Goal: Task Accomplishment & Management: Complete application form

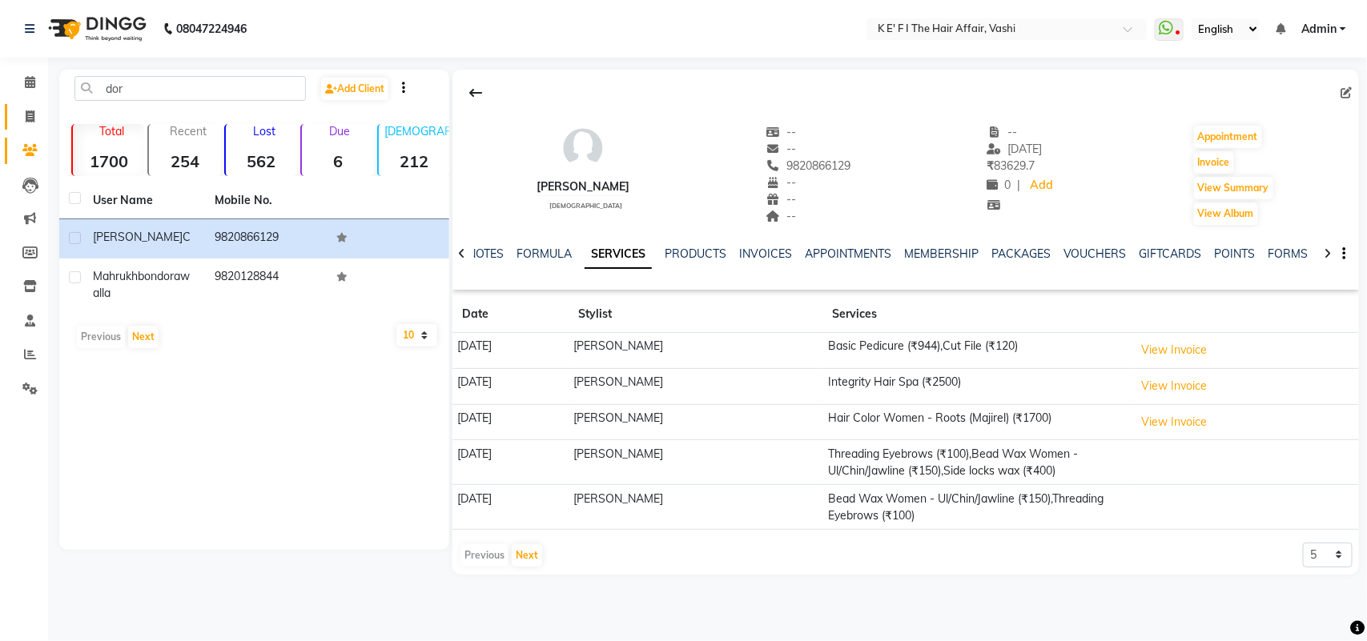
click at [25, 104] on link "Invoice" at bounding box center [24, 117] width 38 height 26
select select "6025"
select select "service"
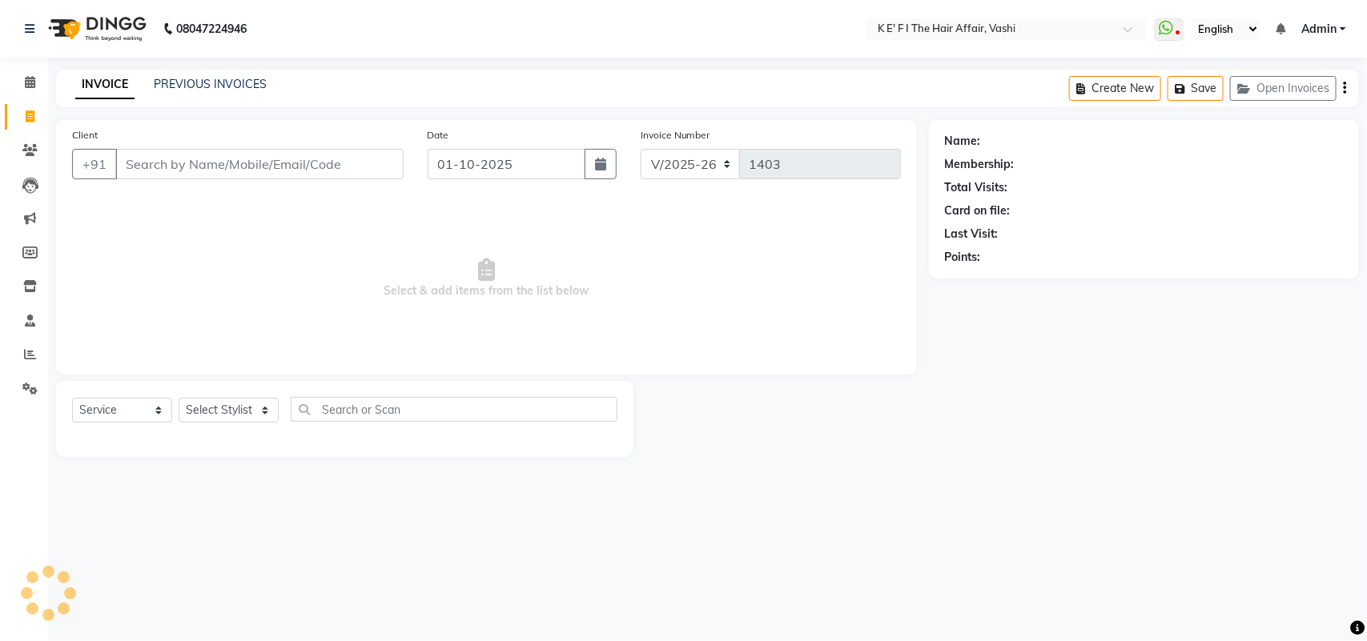
select select "43807"
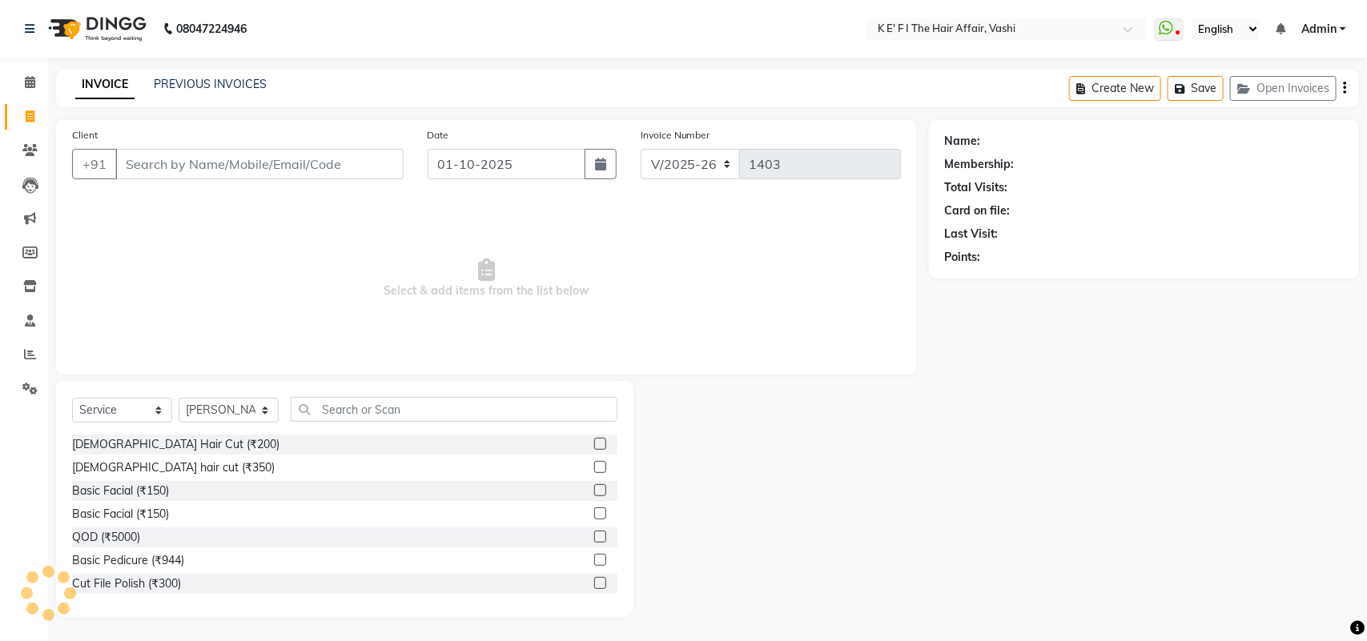
click at [235, 97] on div "INVOICE PREVIOUS INVOICES Create New Save Open Invoices" at bounding box center [707, 89] width 1303 height 38
click at [238, 86] on link "PREVIOUS INVOICES" at bounding box center [210, 84] width 113 height 14
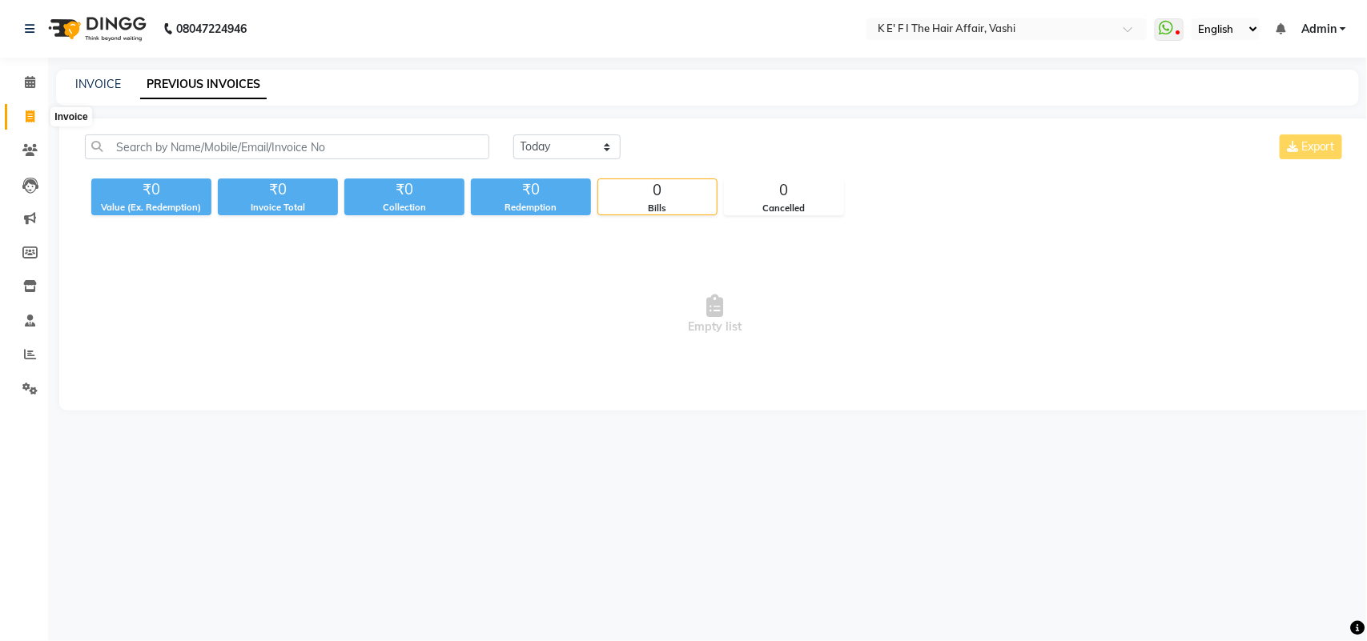
click at [34, 123] on span at bounding box center [30, 117] width 28 height 18
select select "6025"
select select "service"
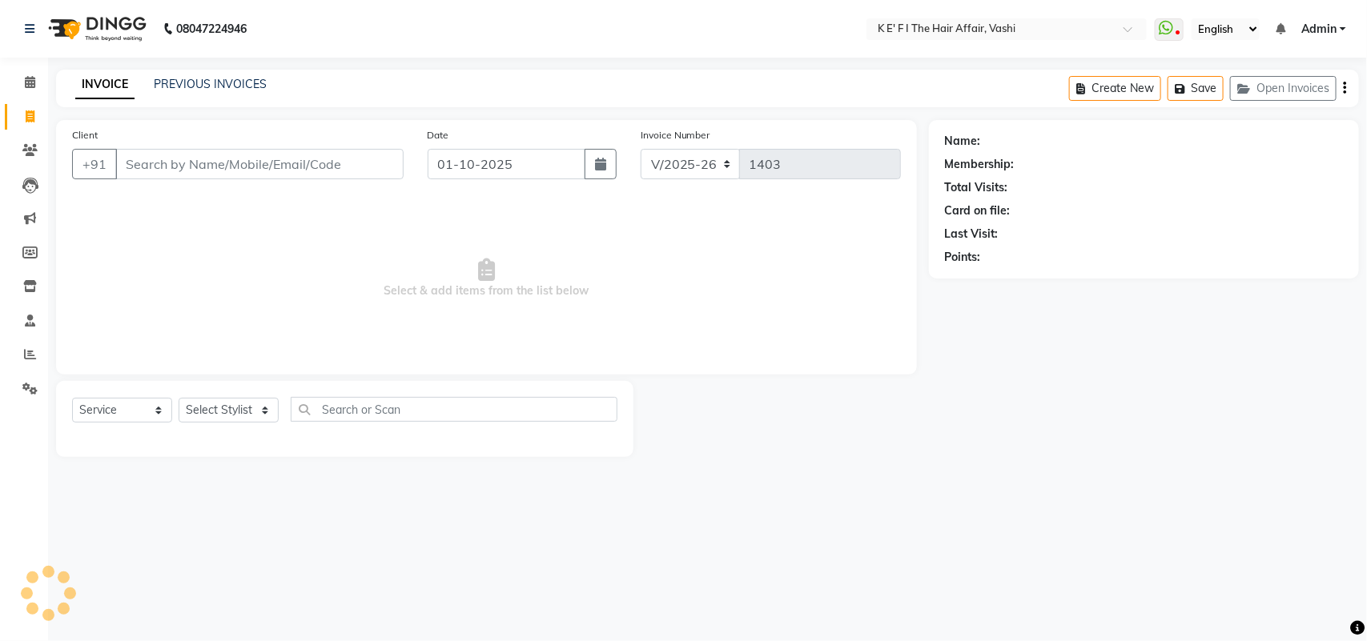
click at [155, 163] on input "Client" at bounding box center [259, 164] width 288 height 30
select select "43807"
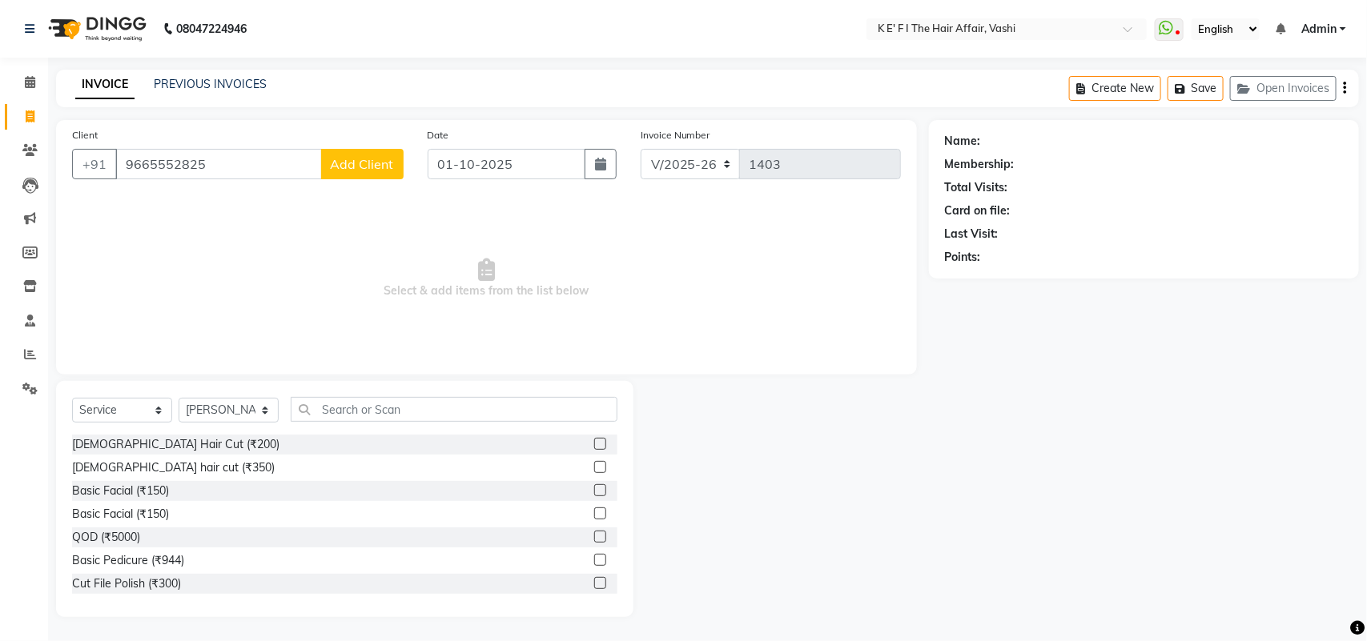
type input "9665552825"
click at [377, 175] on button "Add Client" at bounding box center [362, 164] width 82 height 30
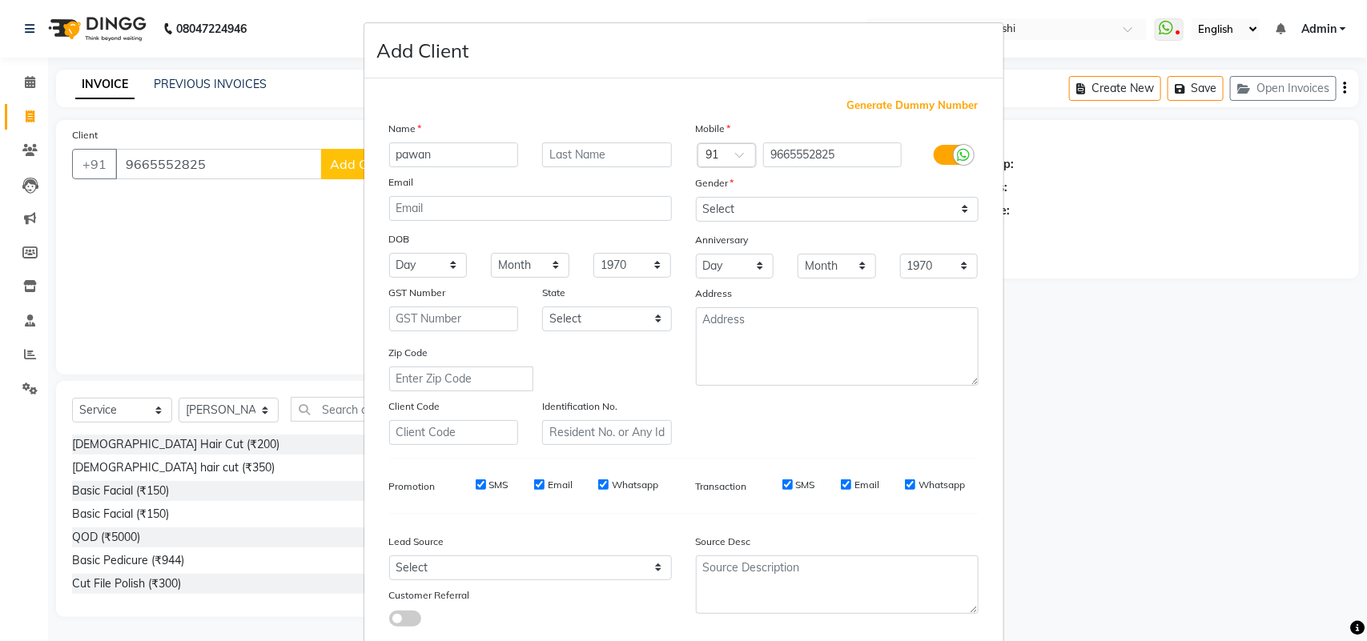
type input "pawan"
click at [614, 152] on input "text" at bounding box center [607, 155] width 130 height 25
type input "w"
click at [778, 206] on select "Select [DEMOGRAPHIC_DATA] [DEMOGRAPHIC_DATA] Other Prefer Not To Say" at bounding box center [837, 209] width 283 height 25
select select "[DEMOGRAPHIC_DATA]"
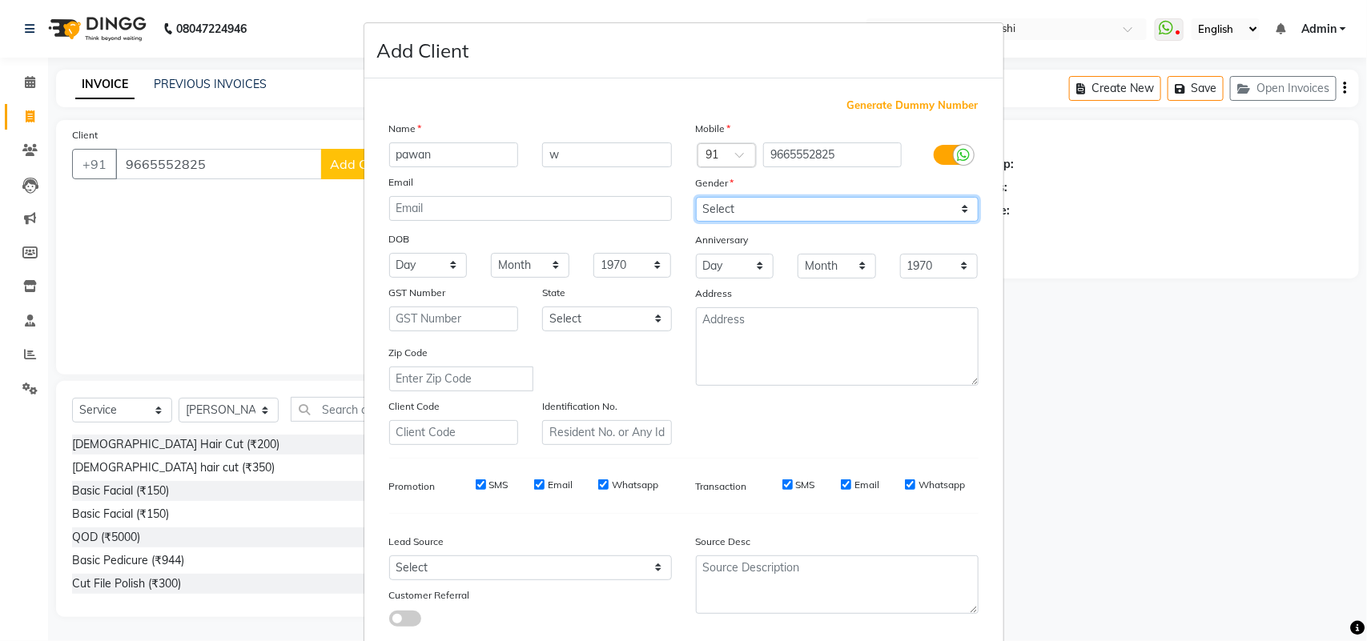
click at [696, 197] on select "Select [DEMOGRAPHIC_DATA] [DEMOGRAPHIC_DATA] Other Prefer Not To Say" at bounding box center [837, 209] width 283 height 25
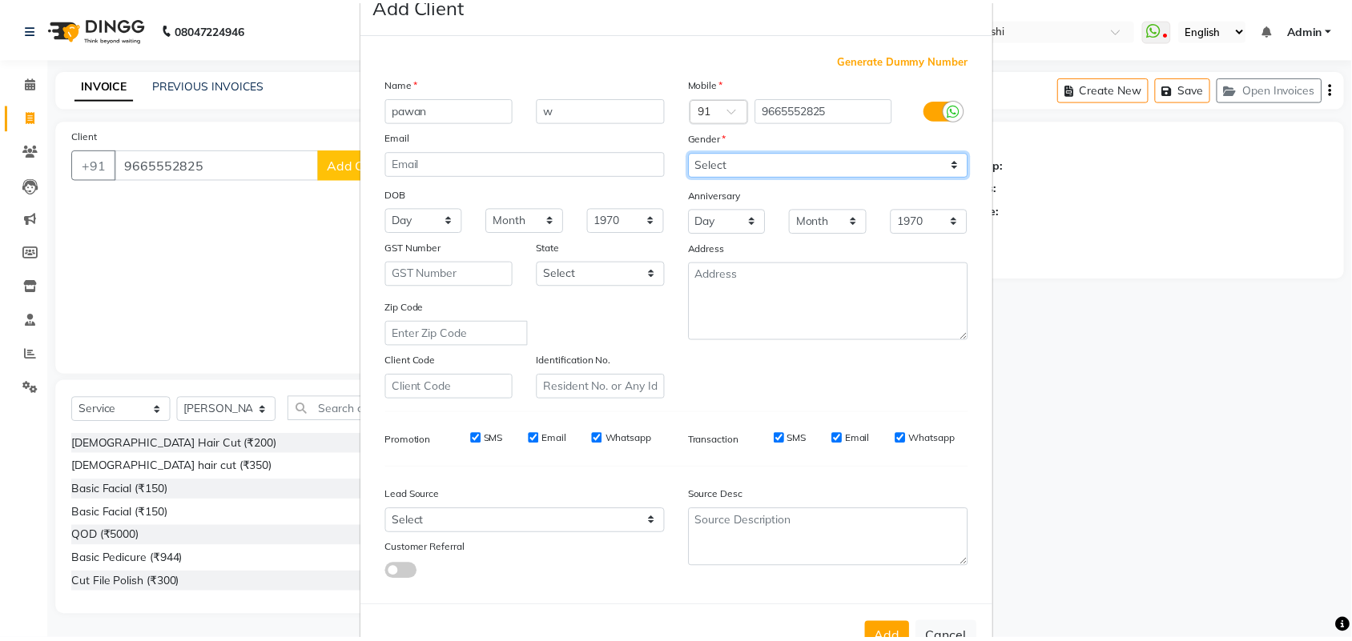
scroll to position [92, 0]
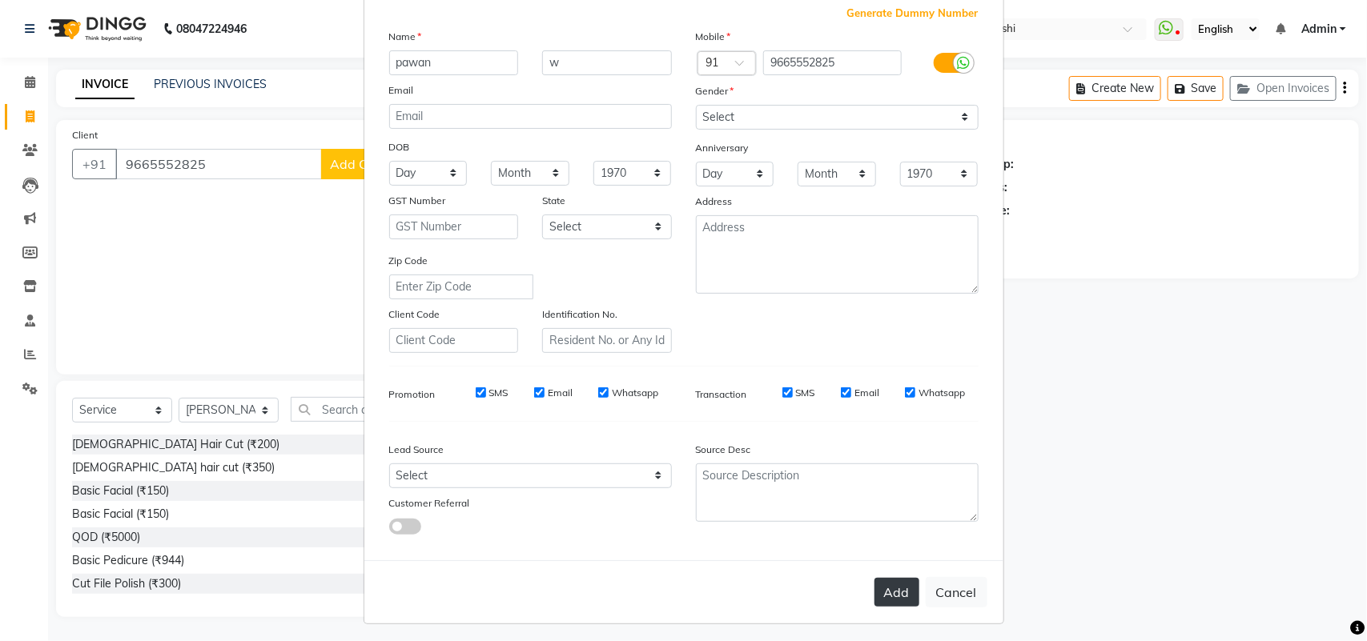
click at [881, 583] on button "Add" at bounding box center [897, 592] width 45 height 29
select select
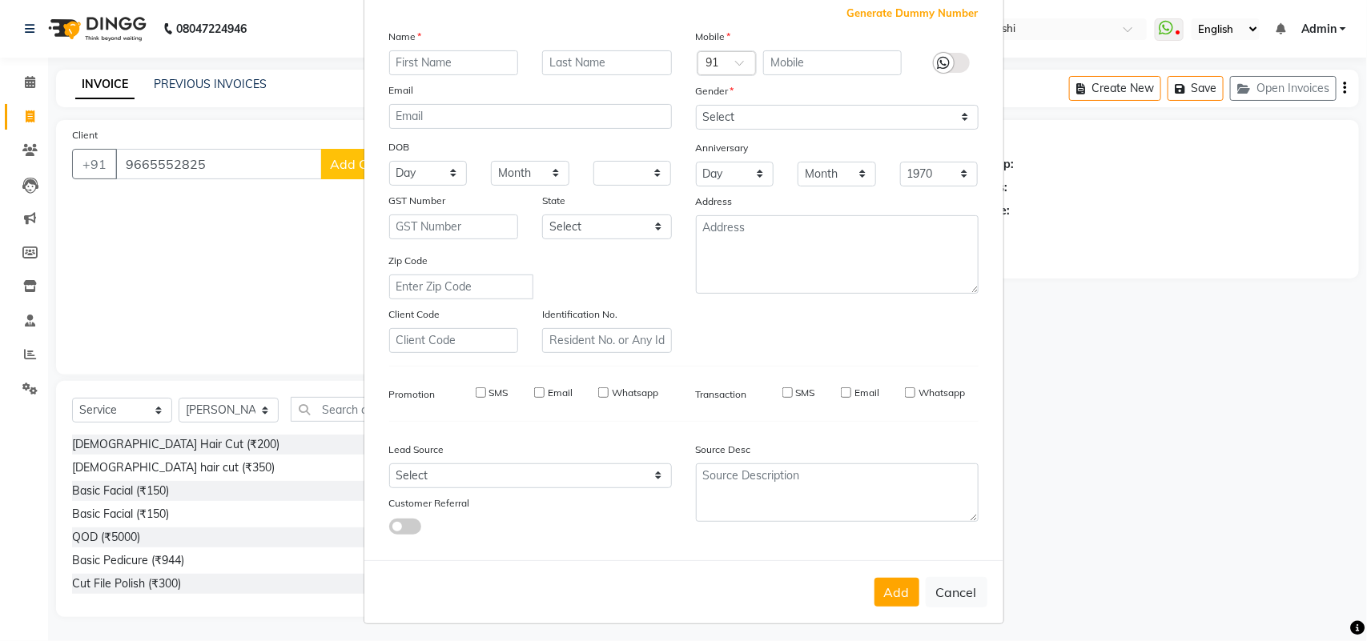
select select
checkbox input "false"
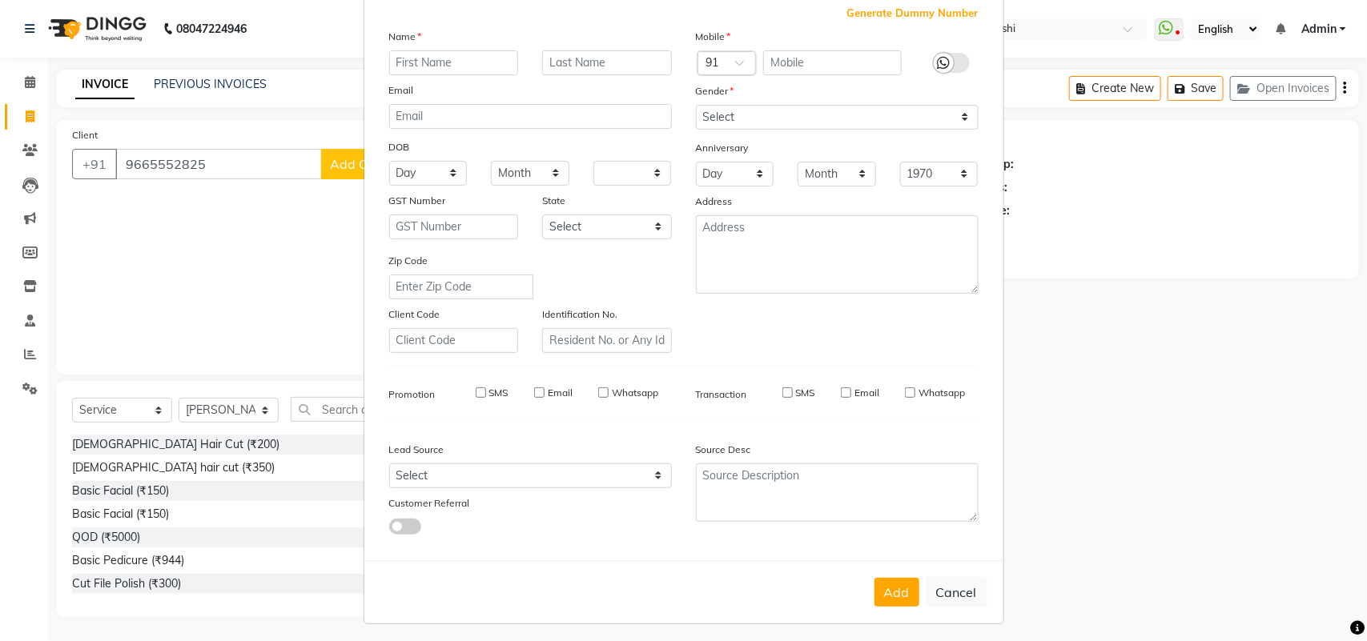
checkbox input "false"
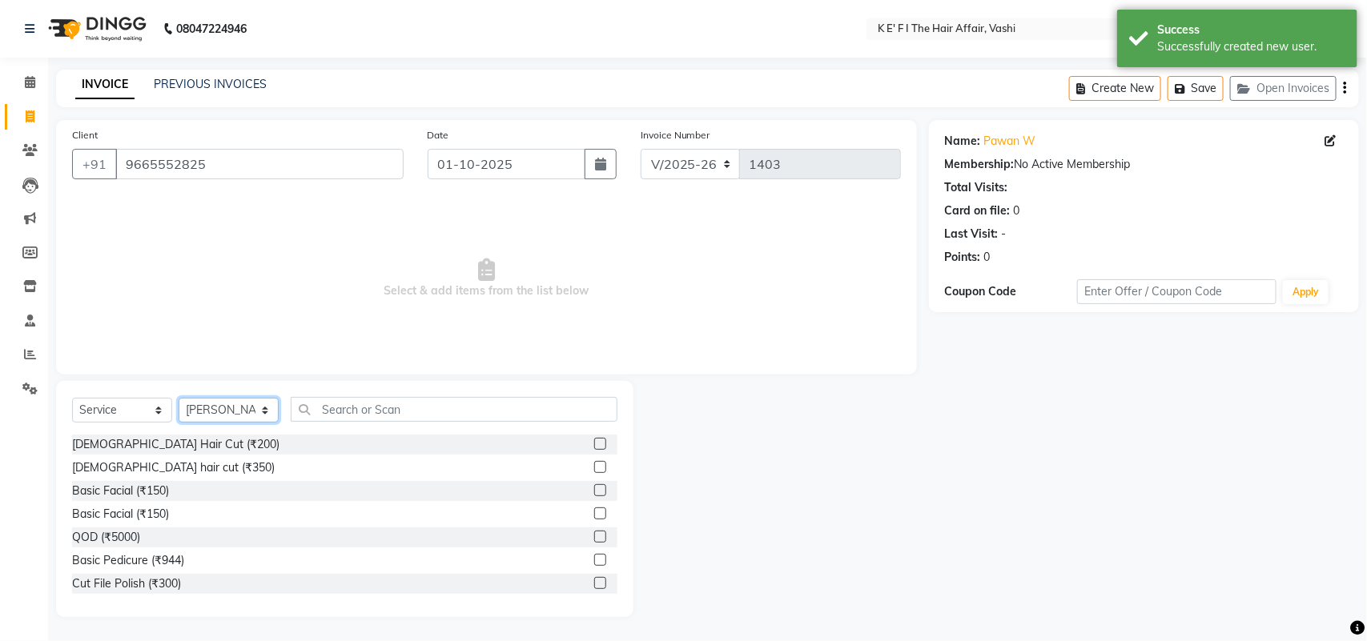
drag, startPoint x: 246, startPoint y: 404, endPoint x: 252, endPoint y: 398, distance: 9.1
click at [246, 403] on select "Select Stylist aayaz [PERSON_NAME] [PERSON_NAME] Athem [PERSON_NAME] [PERSON_NA…" at bounding box center [229, 410] width 100 height 25
select select "85172"
click at [179, 398] on select "Select Stylist aayaz [PERSON_NAME] [PERSON_NAME] Athem [PERSON_NAME] [PERSON_NA…" at bounding box center [229, 410] width 100 height 25
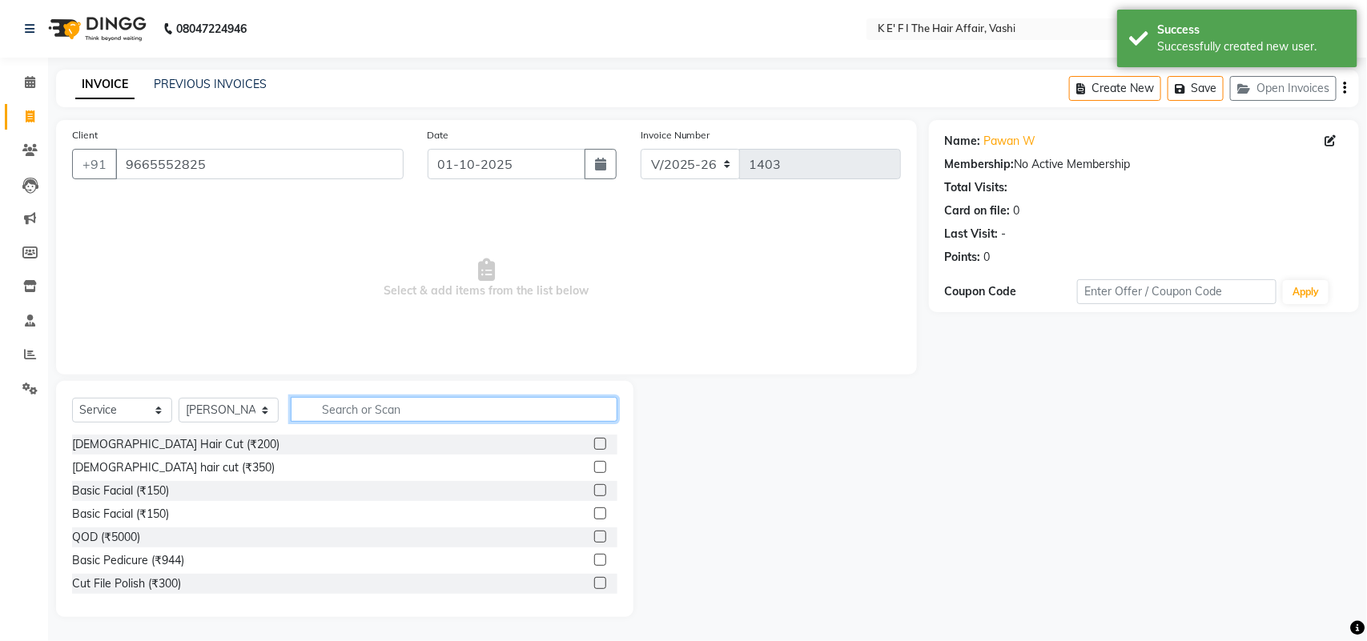
drag, startPoint x: 380, startPoint y: 420, endPoint x: 323, endPoint y: 403, distance: 60.3
click at [360, 416] on input "text" at bounding box center [454, 409] width 327 height 25
type input "cut"
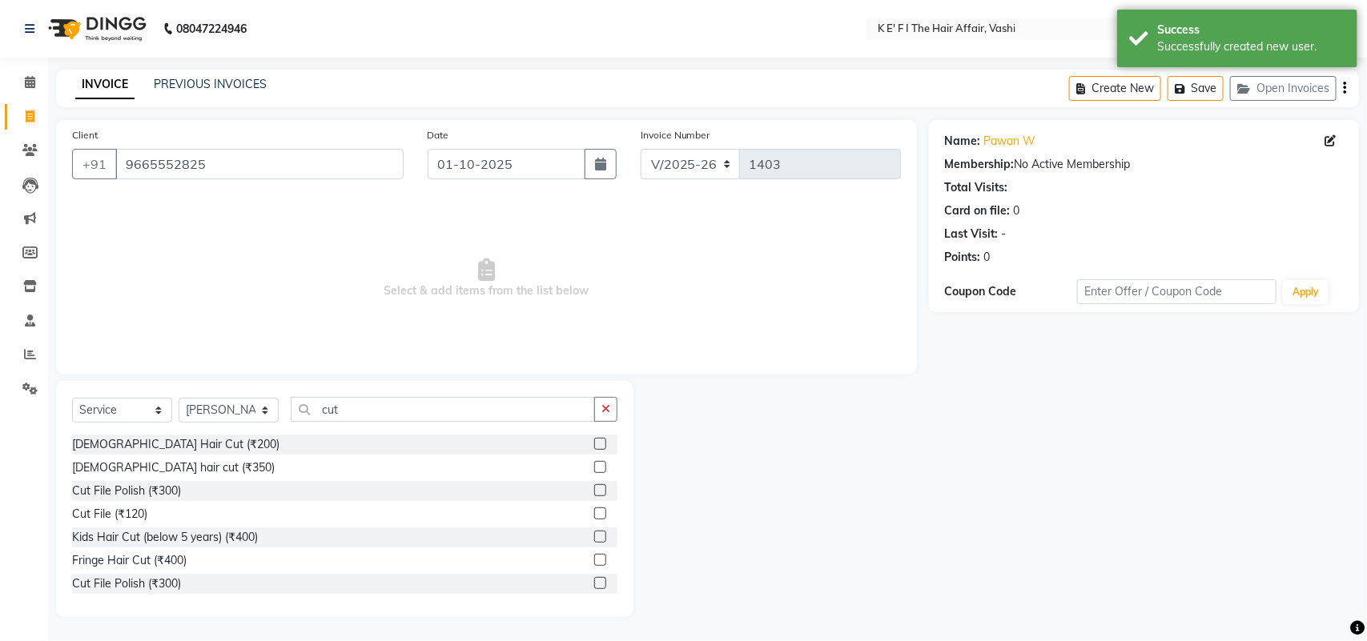
click at [594, 440] on div at bounding box center [605, 445] width 23 height 20
click at [594, 441] on label at bounding box center [600, 444] width 12 height 12
click at [594, 441] on input "checkbox" at bounding box center [599, 445] width 10 height 10
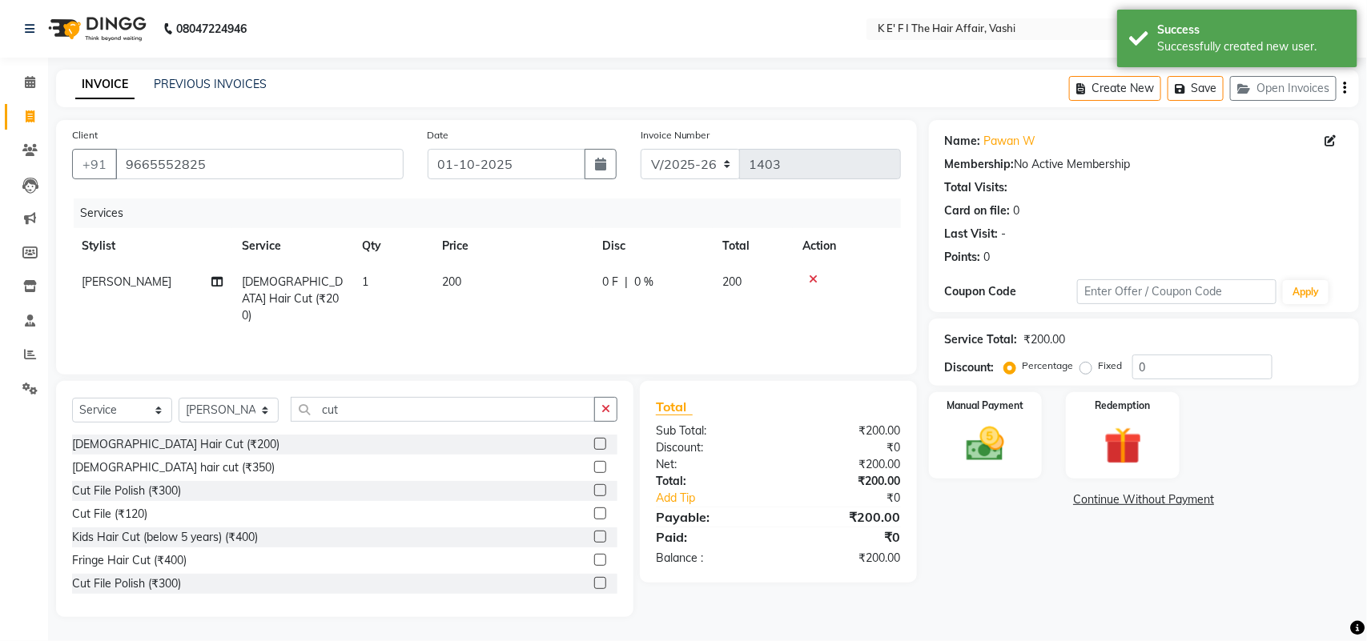
checkbox input "false"
click at [529, 321] on div "Services Stylist Service Qty Price Disc Total Action [PERSON_NAME] [DEMOGRAPHIC…" at bounding box center [486, 279] width 829 height 160
click at [525, 272] on td "200" at bounding box center [512, 299] width 160 height 70
select select "85172"
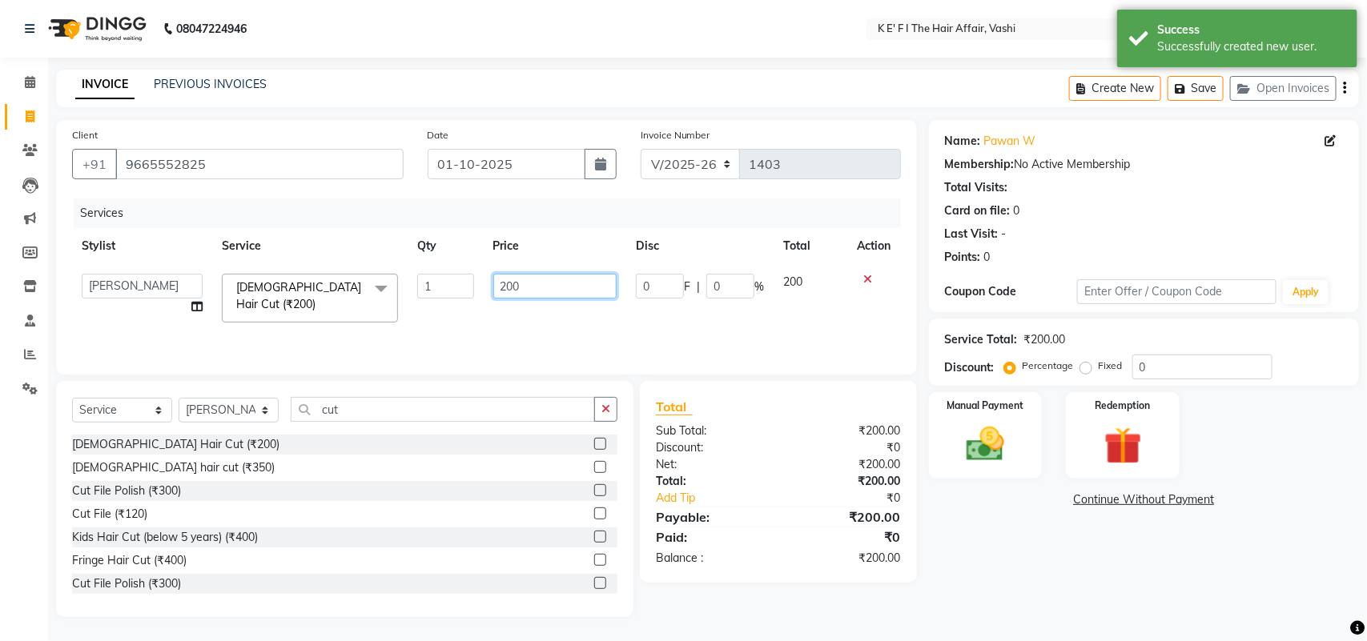
drag, startPoint x: 538, startPoint y: 272, endPoint x: 418, endPoint y: 308, distance: 125.4
click at [420, 308] on tr "aayaz [PERSON_NAME] [PERSON_NAME] Athem [PERSON_NAME] [PERSON_NAME] [PERSON_NAM…" at bounding box center [486, 298] width 829 height 68
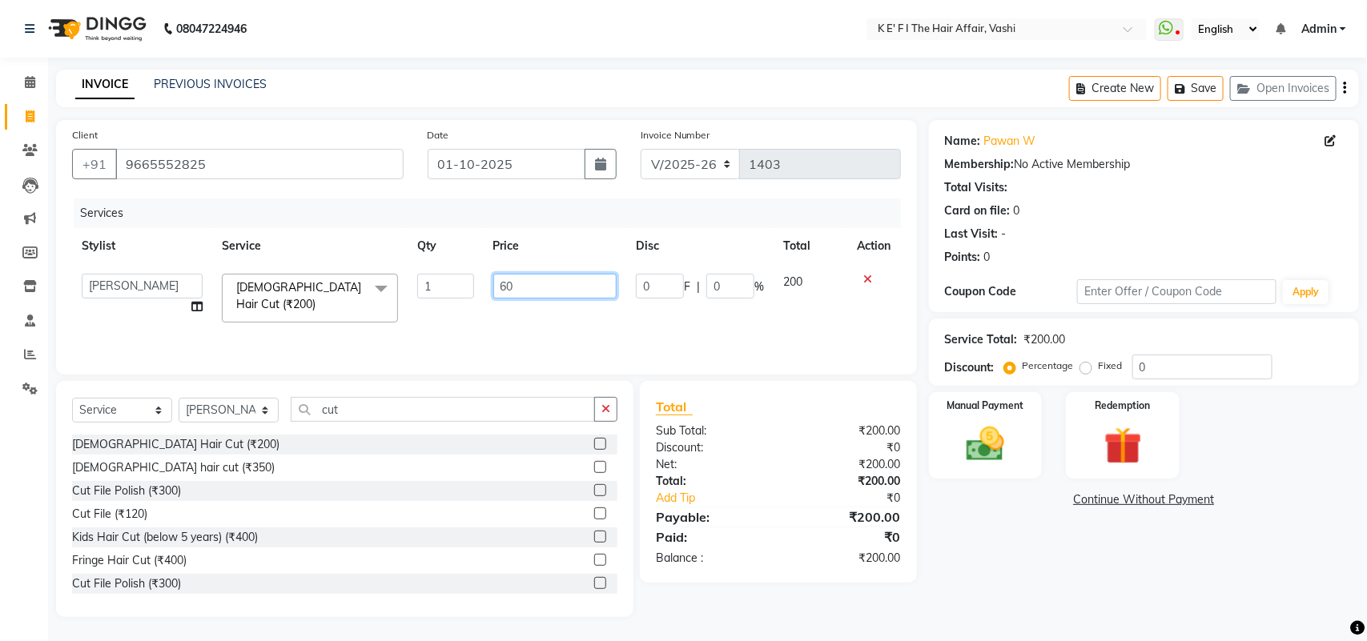
type input "600"
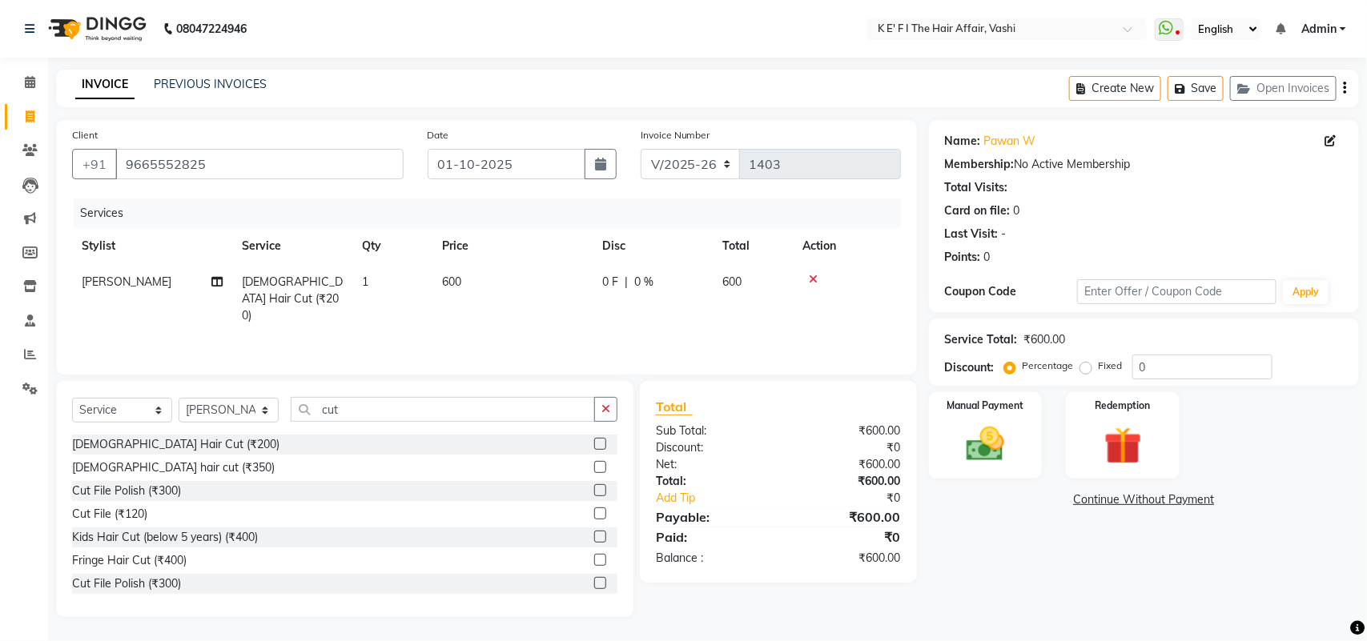
click at [421, 322] on div "Services Stylist Service Qty Price Disc Total Action [PERSON_NAME] [DEMOGRAPHIC…" at bounding box center [486, 279] width 829 height 160
drag, startPoint x: 349, startPoint y: 404, endPoint x: 256, endPoint y: 411, distance: 93.1
click at [262, 420] on div "Select Service Product Membership Package Voucher Prepaid Gift Card Select Styl…" at bounding box center [344, 416] width 545 height 38
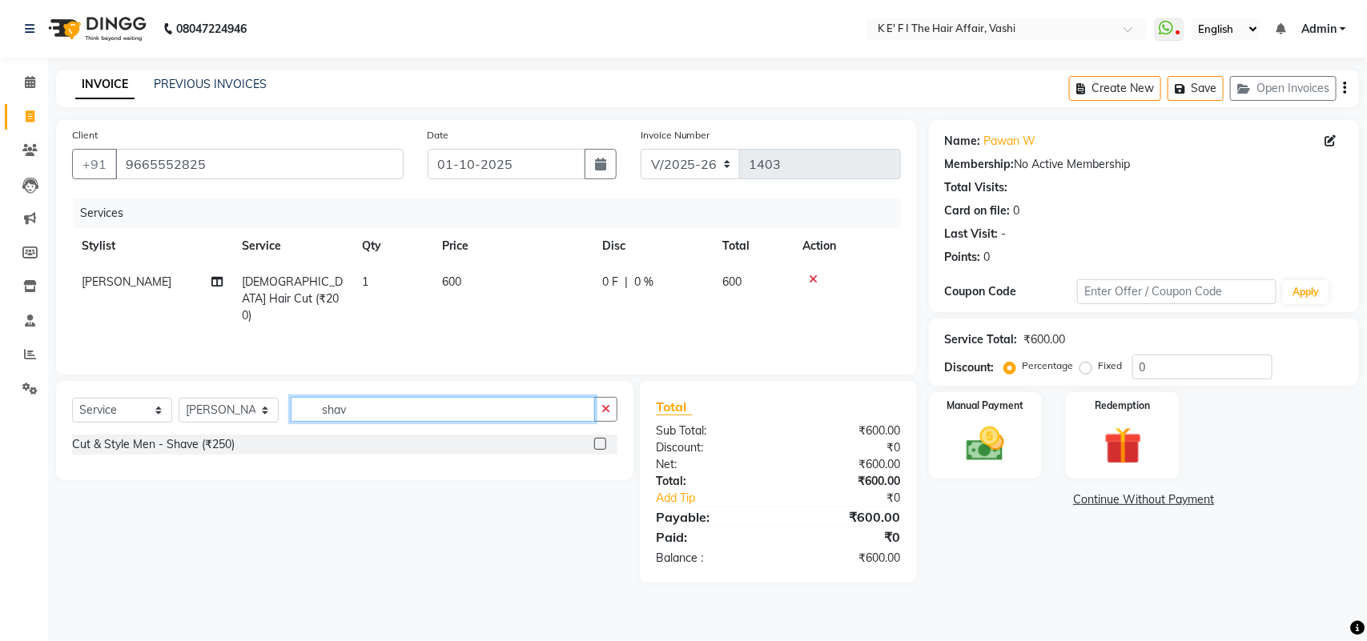
type input "shav"
drag, startPoint x: 605, startPoint y: 444, endPoint x: 581, endPoint y: 424, distance: 30.7
click at [601, 444] on label at bounding box center [600, 444] width 12 height 12
click at [601, 444] on input "checkbox" at bounding box center [599, 445] width 10 height 10
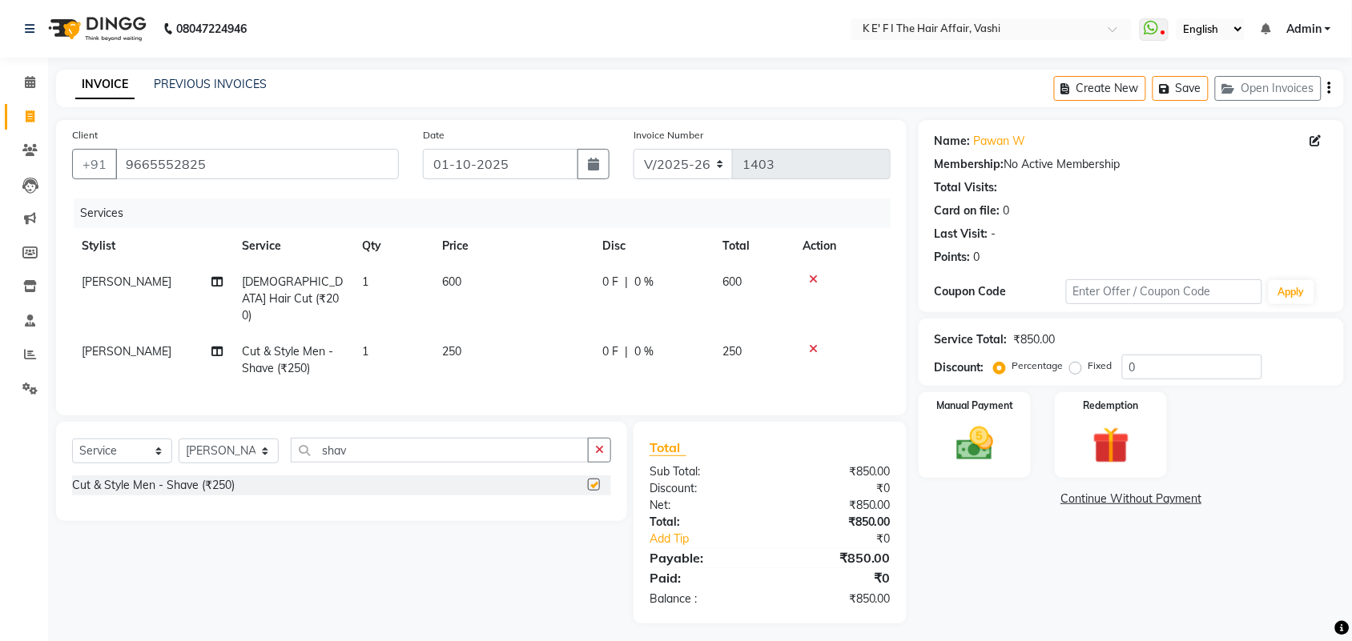
checkbox input "false"
click at [502, 341] on td "250" at bounding box center [512, 360] width 160 height 53
select select "85172"
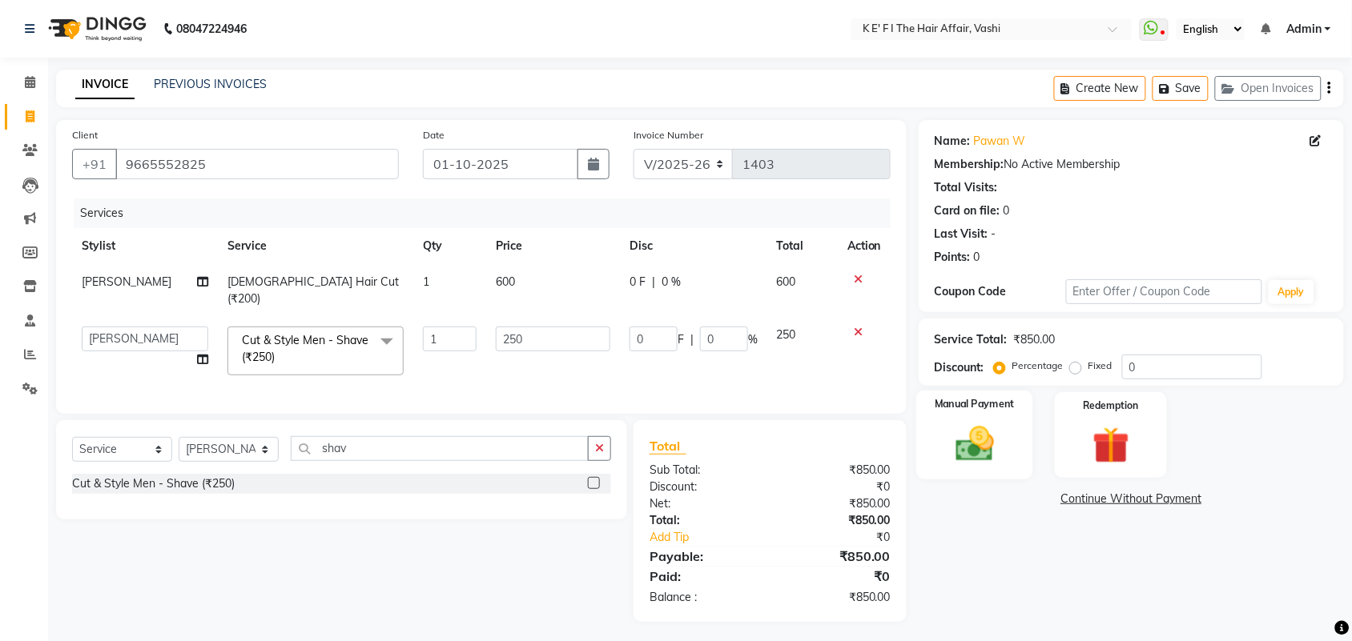
click at [969, 456] on img at bounding box center [974, 444] width 62 height 44
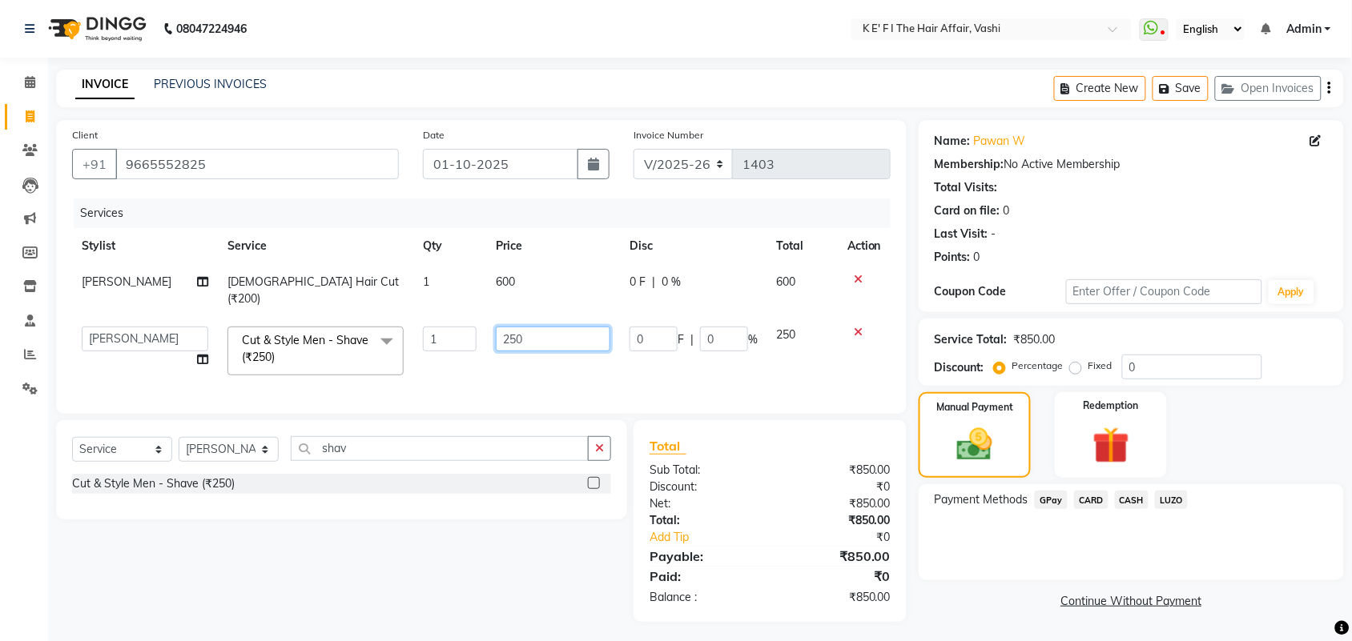
drag, startPoint x: 529, startPoint y: 315, endPoint x: 443, endPoint y: 332, distance: 88.3
click at [447, 334] on tr "aayaz [PERSON_NAME] [PERSON_NAME] Athem [PERSON_NAME] [PERSON_NAME] [PERSON_NAM…" at bounding box center [481, 351] width 818 height 68
type input "300"
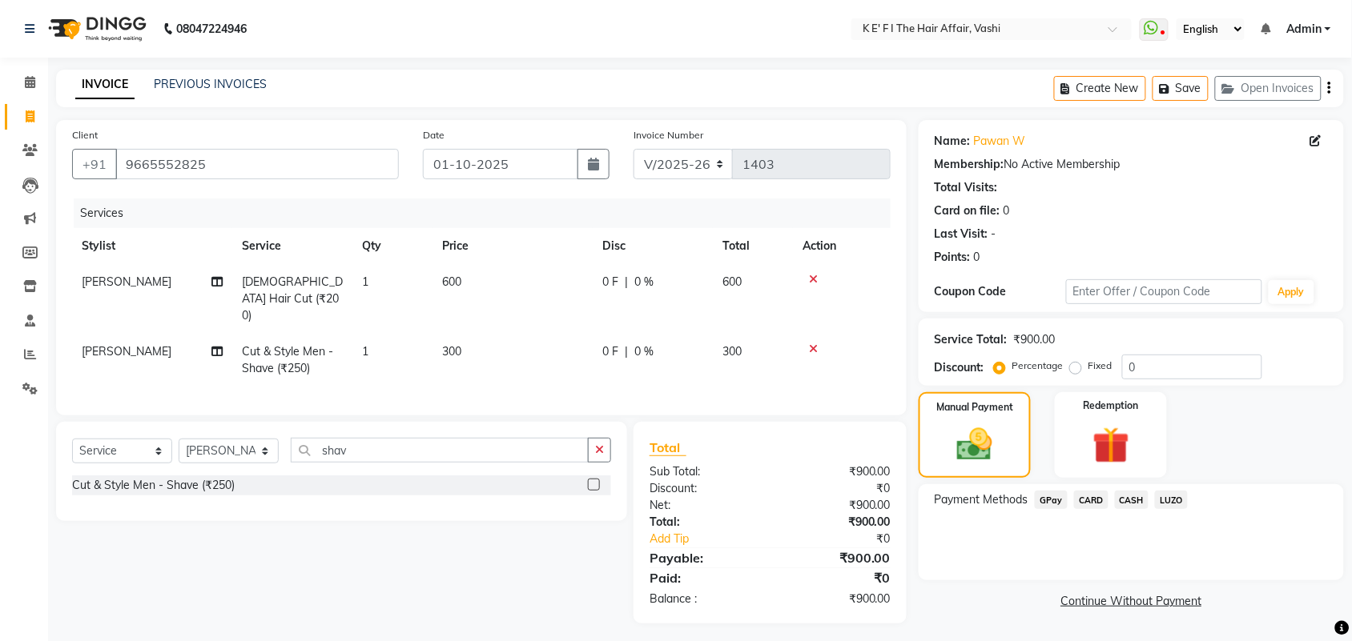
click at [443, 352] on tr "[PERSON_NAME] Cut & Style Men - Shave (₹250) 1 300 0 F | 0 % 300" at bounding box center [481, 360] width 818 height 53
click at [1051, 505] on span "GPay" at bounding box center [1051, 500] width 33 height 18
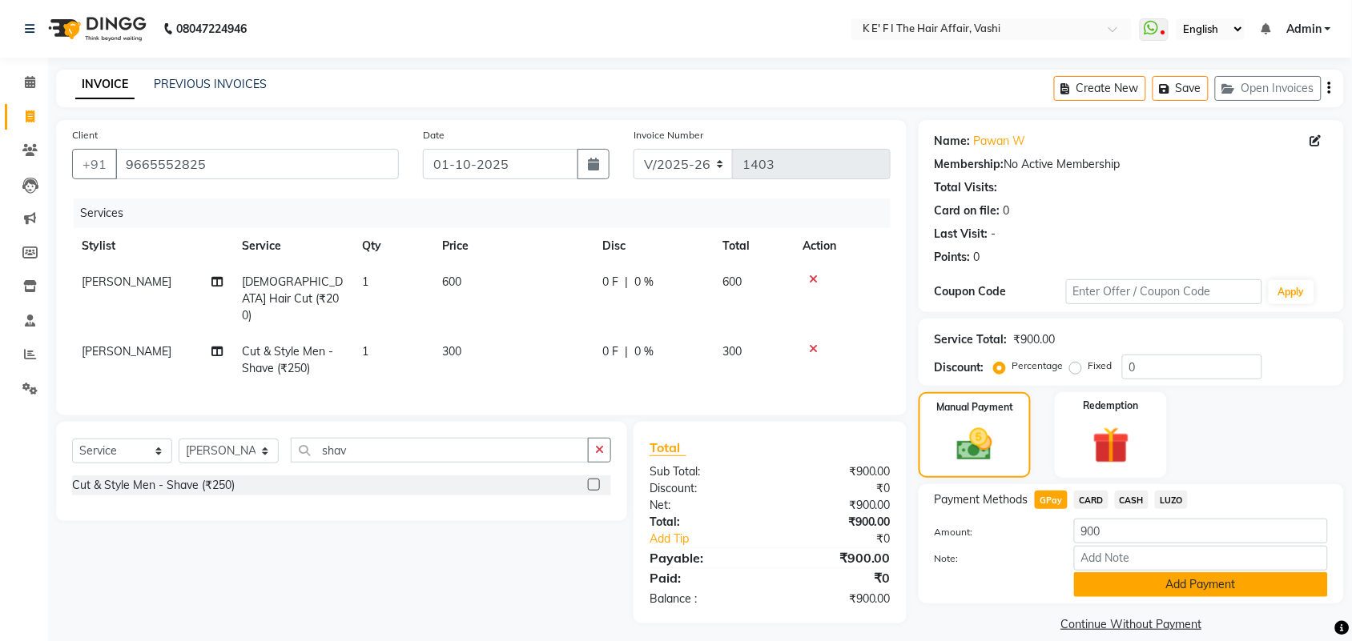
click at [1126, 575] on button "Add Payment" at bounding box center [1201, 585] width 254 height 25
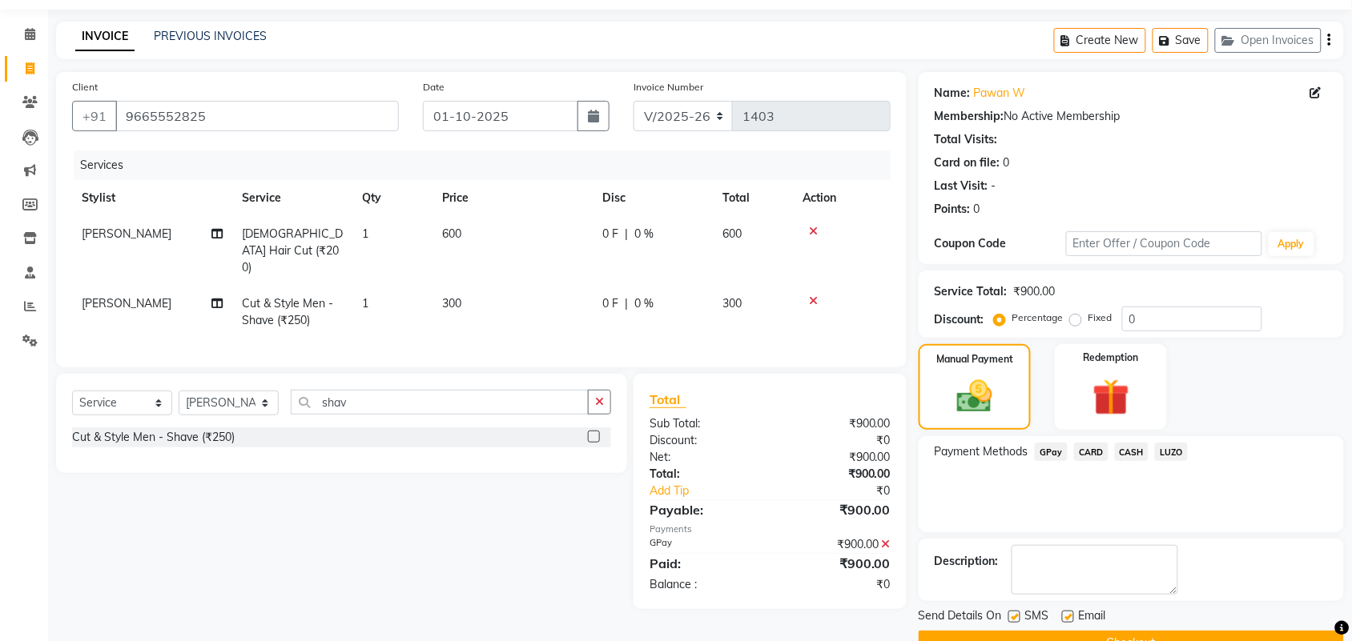
scroll to position [86, 0]
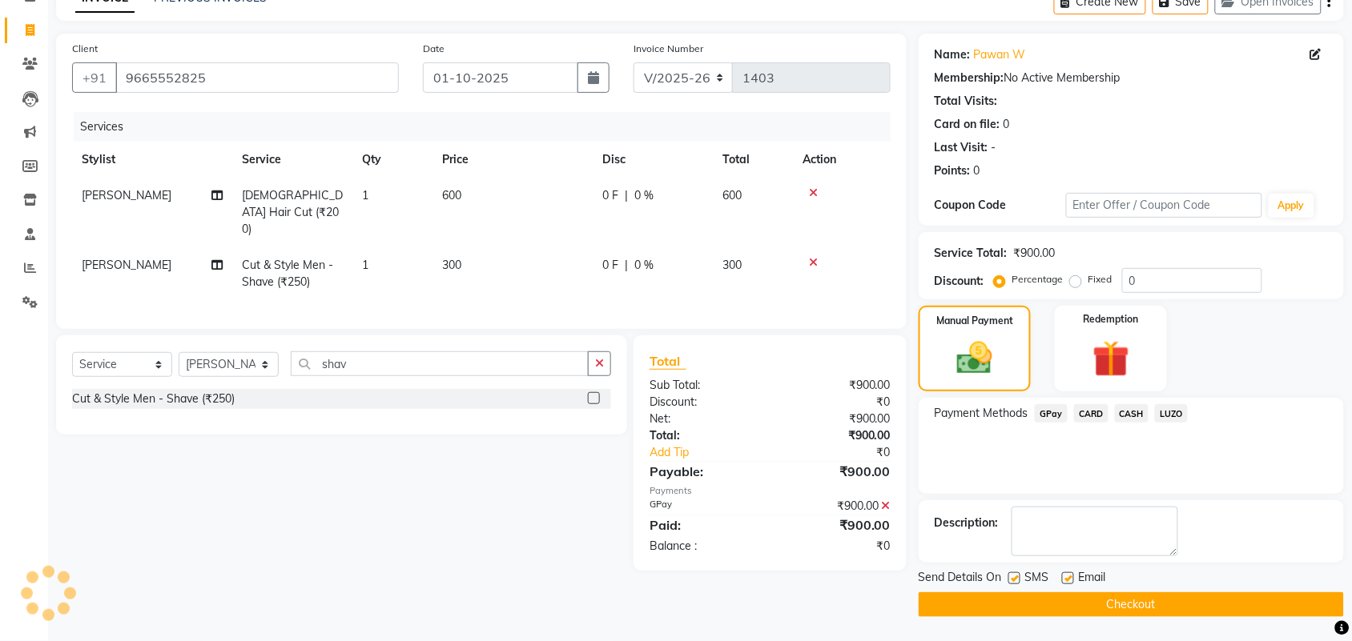
click at [1070, 577] on label at bounding box center [1068, 579] width 12 height 12
click at [1070, 577] on input "checkbox" at bounding box center [1067, 579] width 10 height 10
checkbox input "false"
click at [1081, 602] on button "Checkout" at bounding box center [1131, 605] width 425 height 25
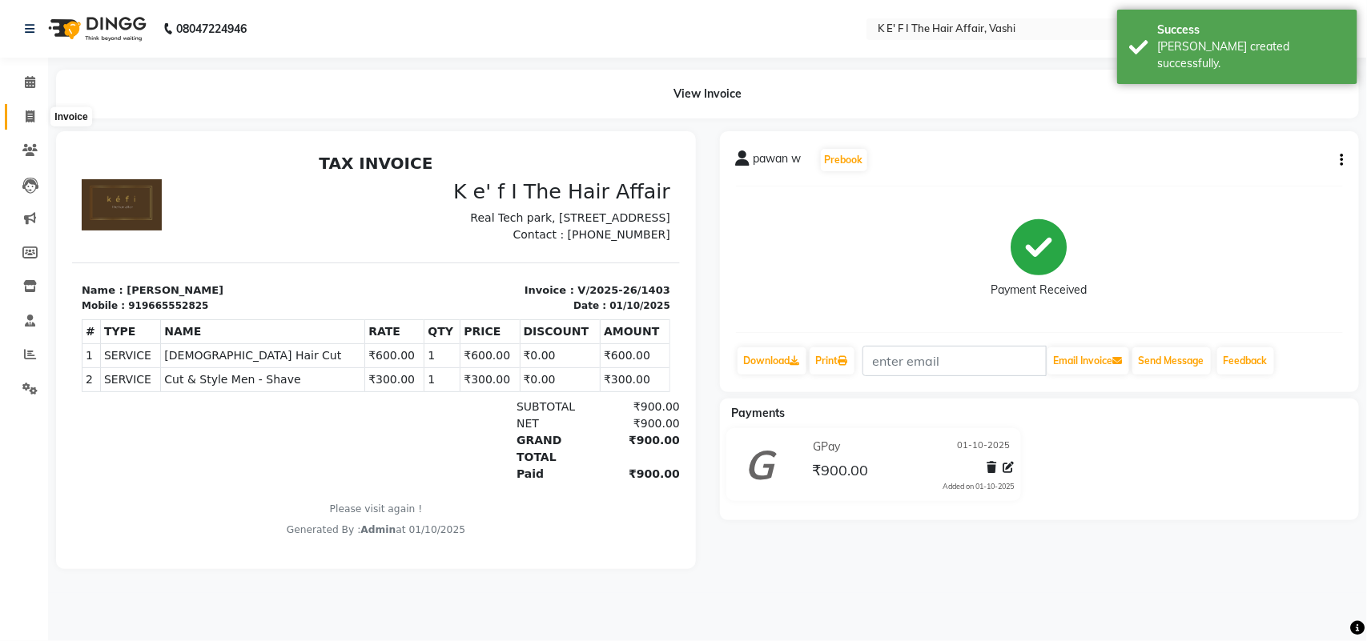
click at [30, 115] on icon at bounding box center [30, 117] width 9 height 12
select select "6025"
select select "service"
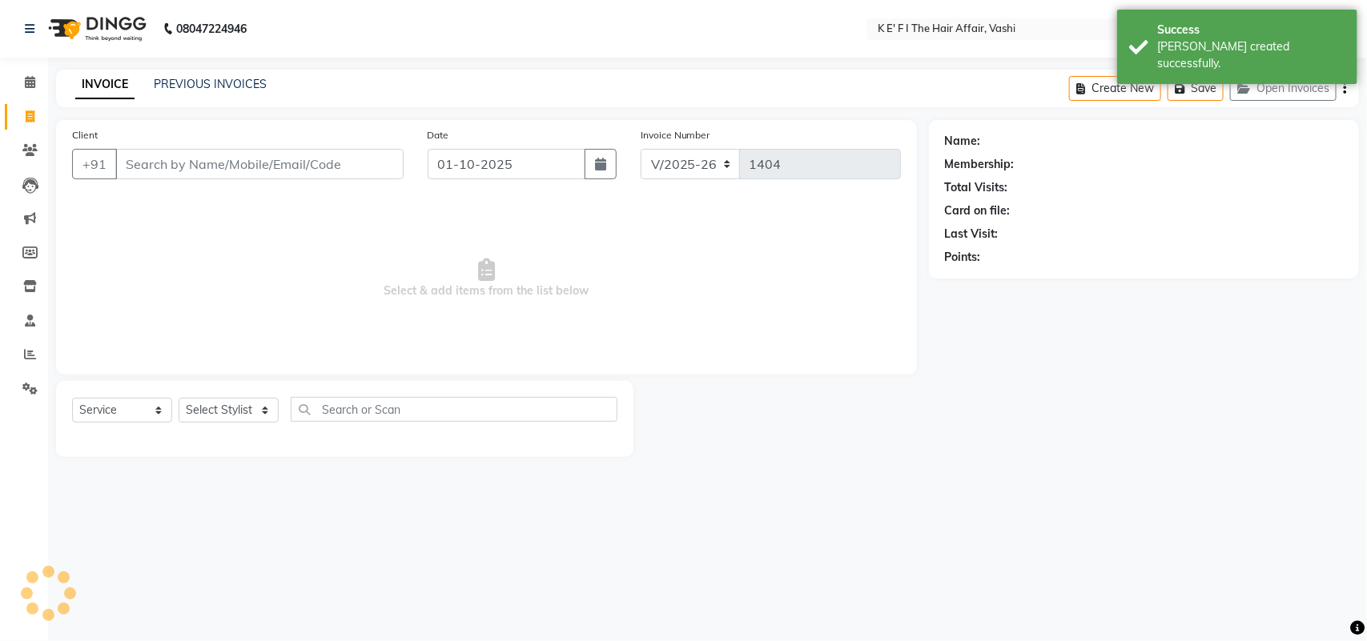
select select "43807"
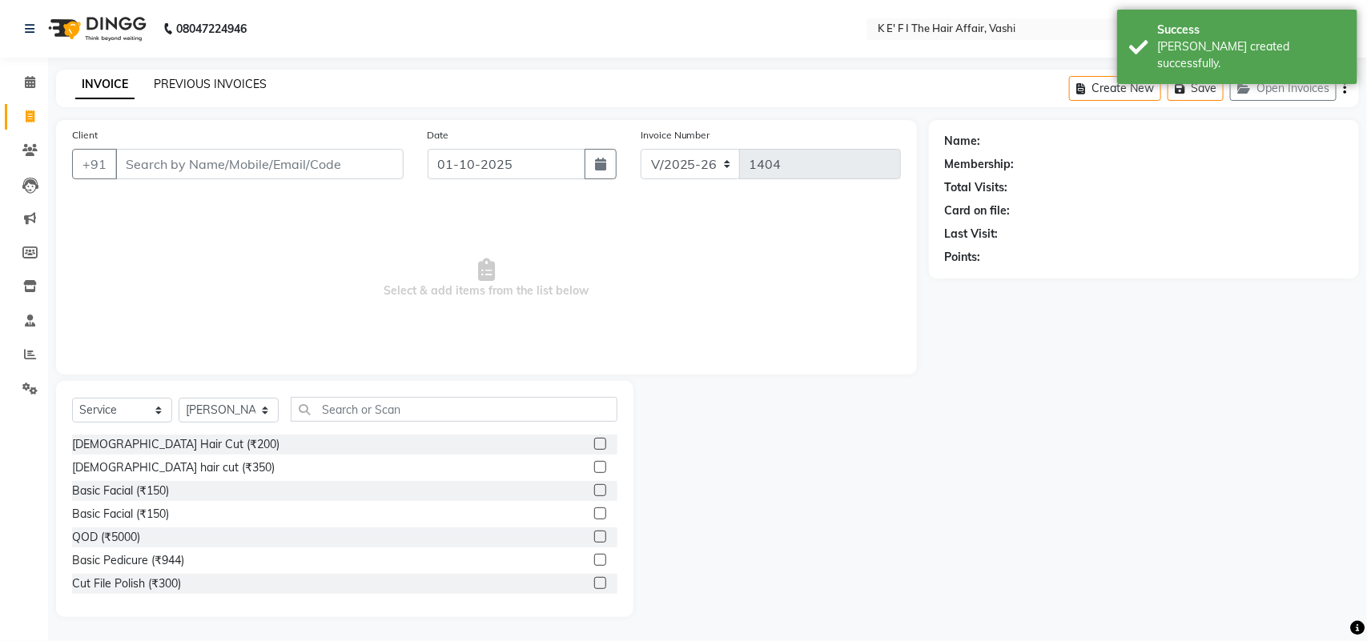
click at [209, 84] on link "PREVIOUS INVOICES" at bounding box center [210, 84] width 113 height 14
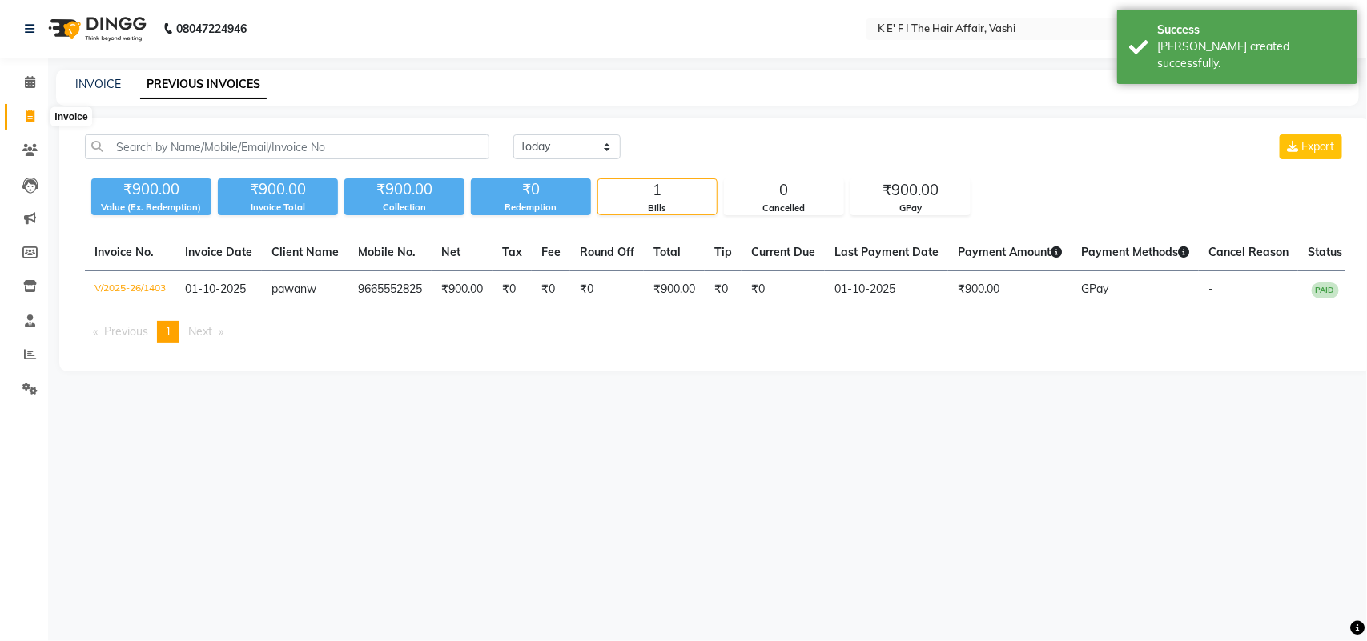
click at [30, 116] on icon at bounding box center [30, 117] width 9 height 12
select select "6025"
select select "service"
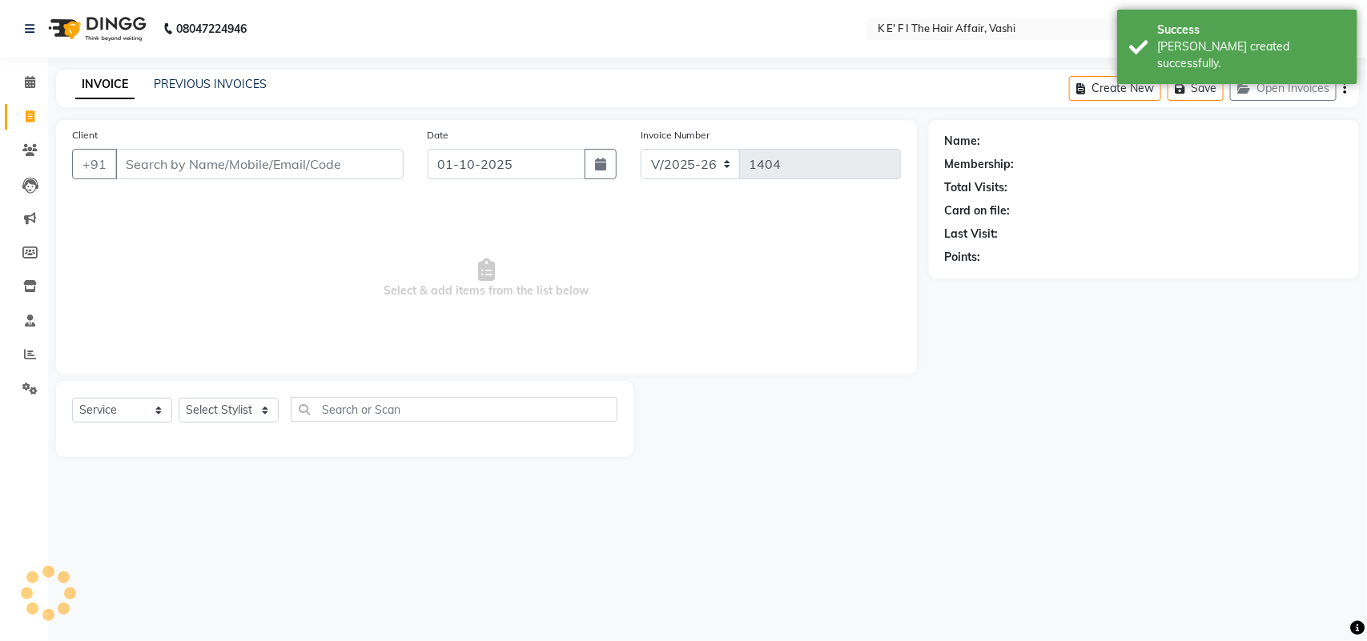
click at [200, 166] on input "Client" at bounding box center [259, 164] width 288 height 30
select select "43807"
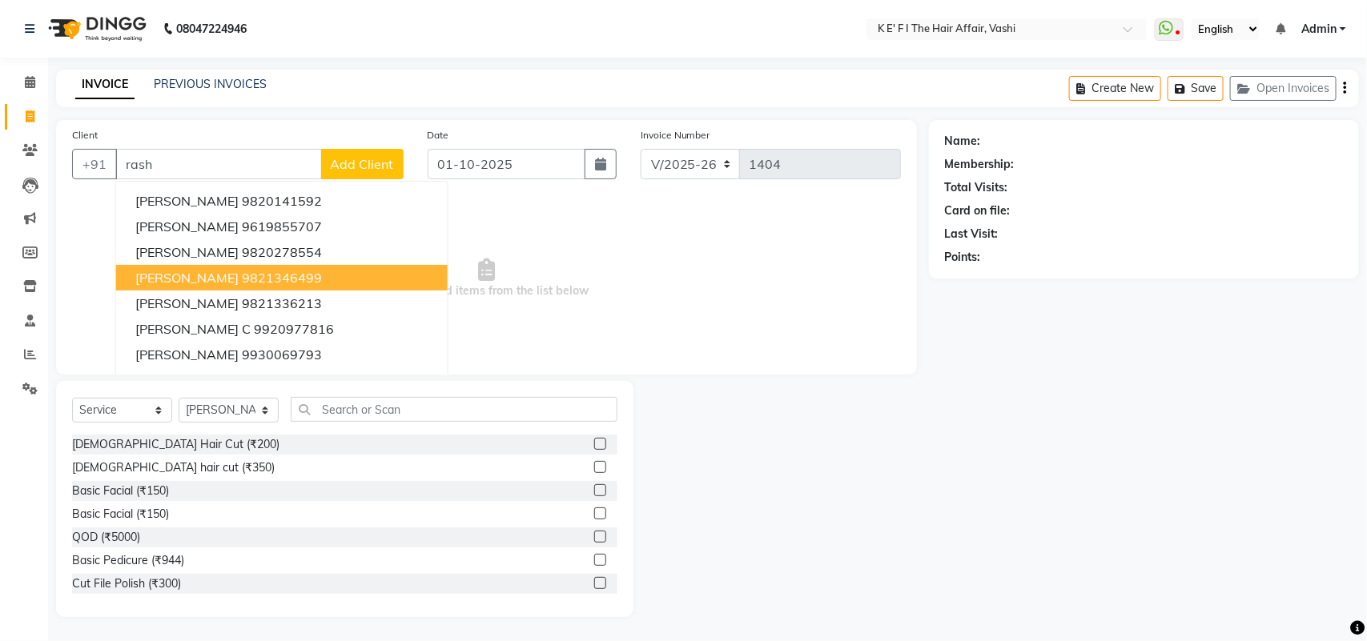
click at [242, 274] on ngb-highlight "9821346499" at bounding box center [282, 278] width 80 height 16
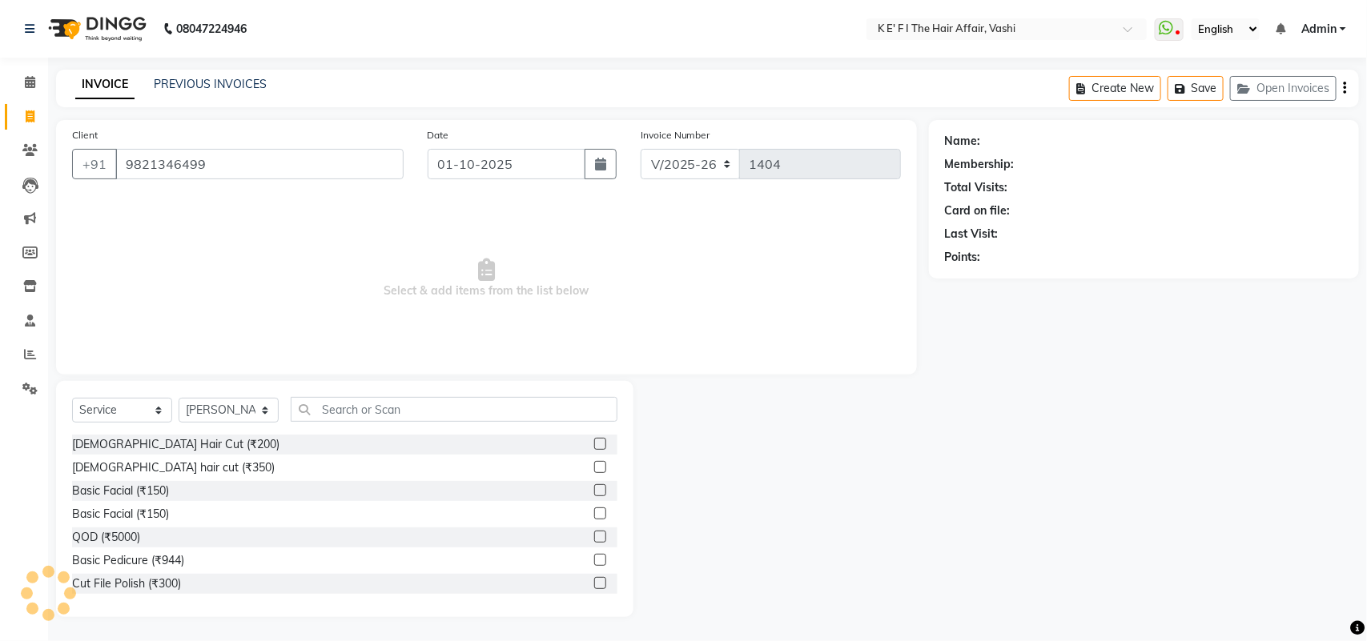
type input "9821346499"
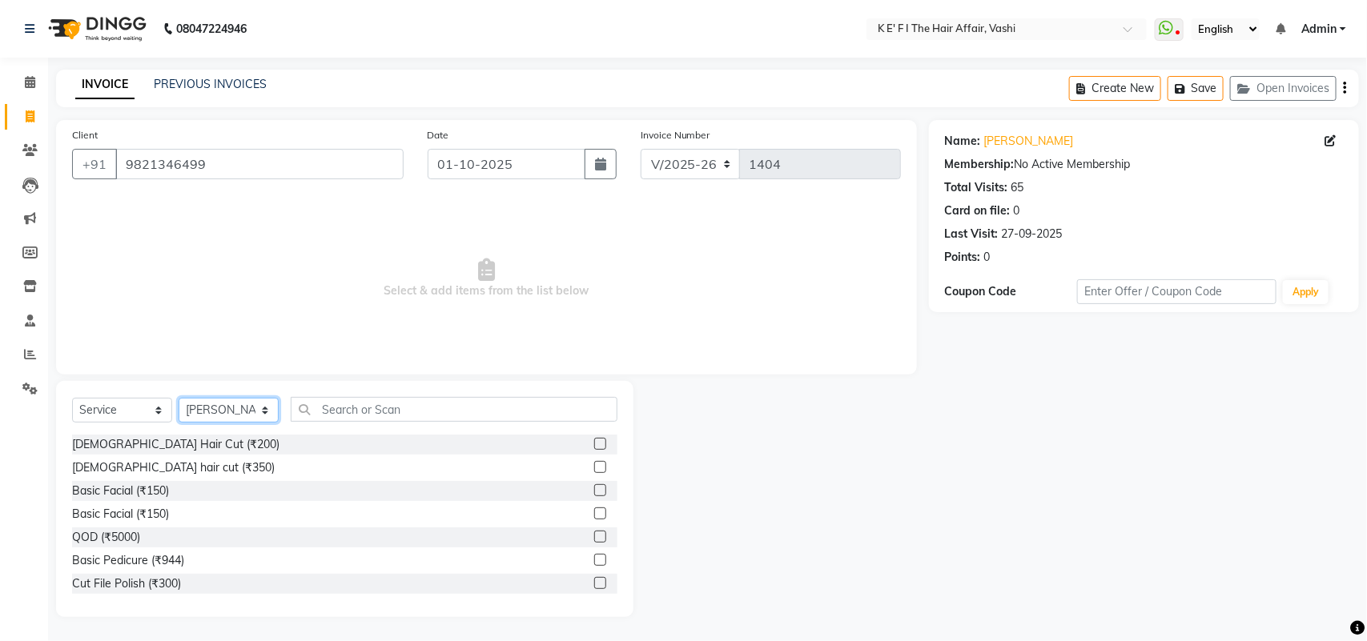
click at [232, 412] on select "Select Stylist aayaz [PERSON_NAME] [PERSON_NAME] Athem [PERSON_NAME] [PERSON_NA…" at bounding box center [229, 410] width 100 height 25
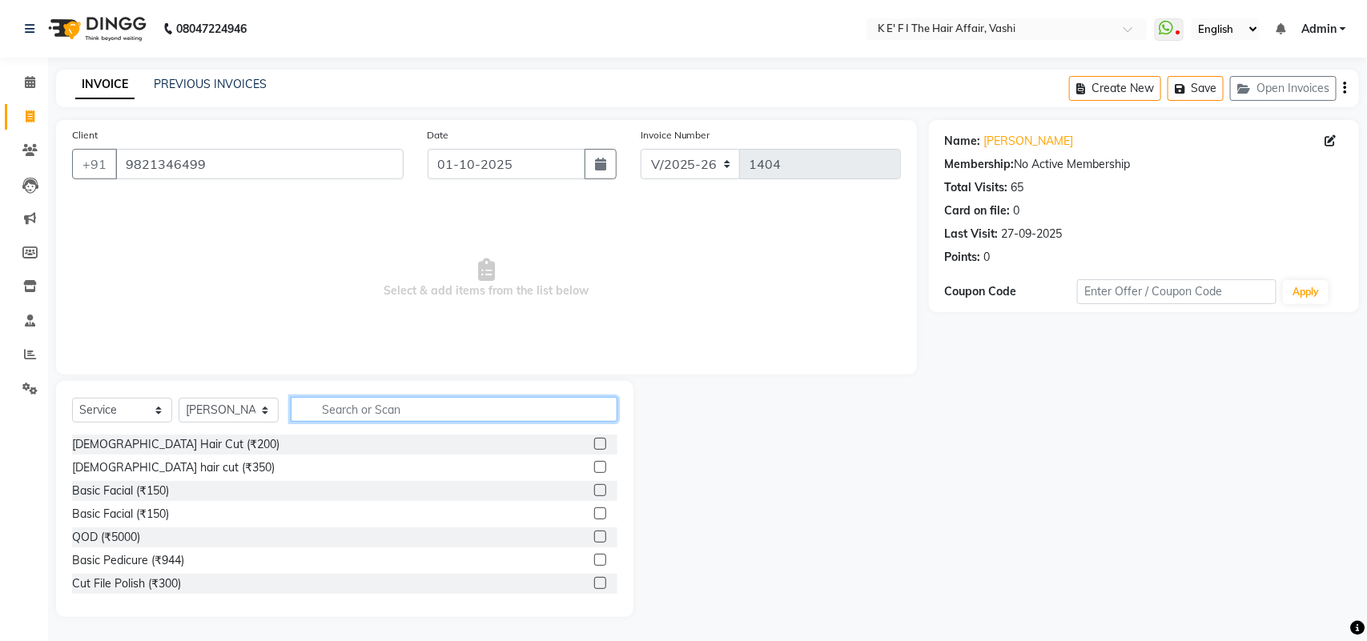
click at [339, 411] on input "text" at bounding box center [454, 409] width 327 height 25
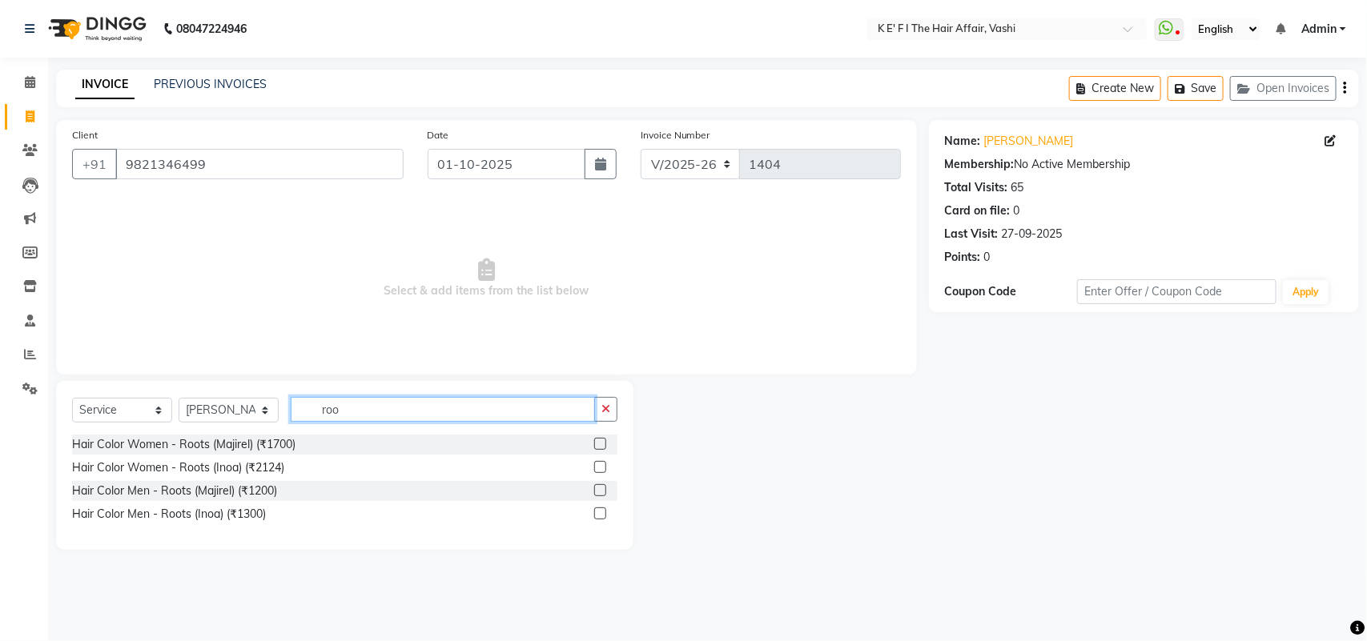
type input "roo"
click at [601, 448] on label at bounding box center [600, 444] width 12 height 12
click at [601, 448] on input "checkbox" at bounding box center [599, 445] width 10 height 10
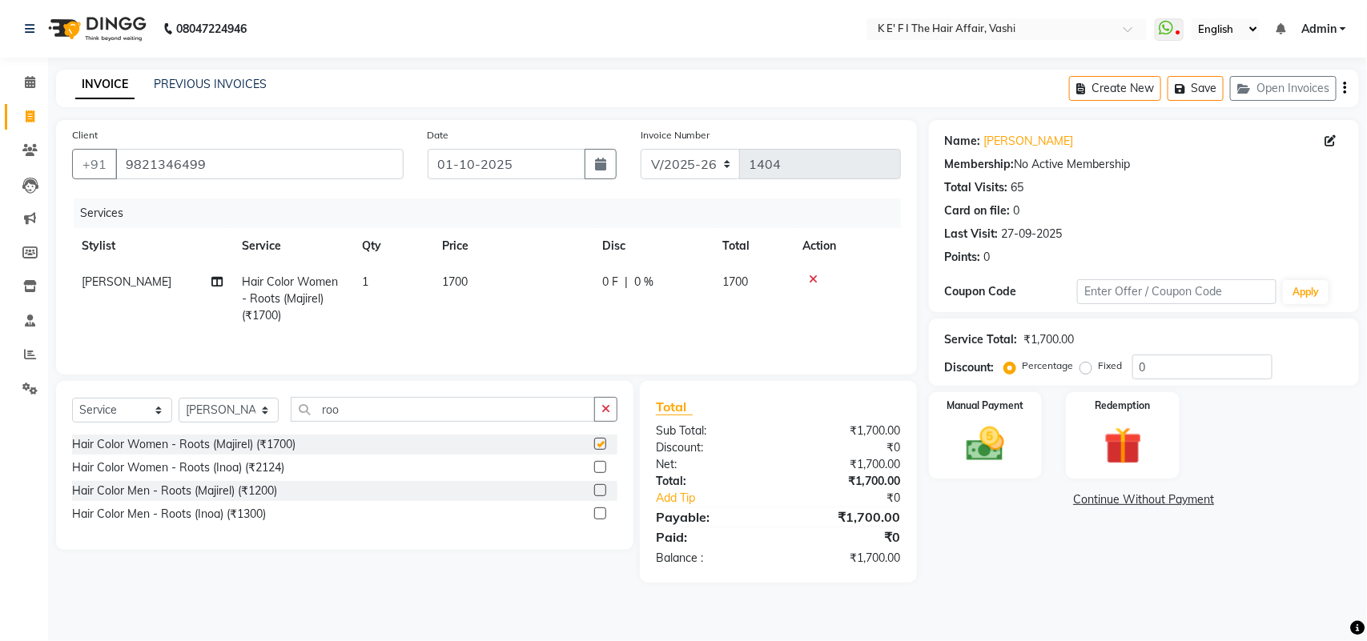
checkbox input "false"
click at [231, 397] on div "Select Service Product Membership Package Voucher Prepaid Gift Card Select Styl…" at bounding box center [344, 465] width 577 height 169
drag, startPoint x: 239, startPoint y: 419, endPoint x: 246, endPoint y: 407, distance: 14.0
click at [239, 419] on select "Select Stylist aayaz [PERSON_NAME] [PERSON_NAME] Athem [PERSON_NAME] [PERSON_NA…" at bounding box center [229, 410] width 100 height 25
select select "76402"
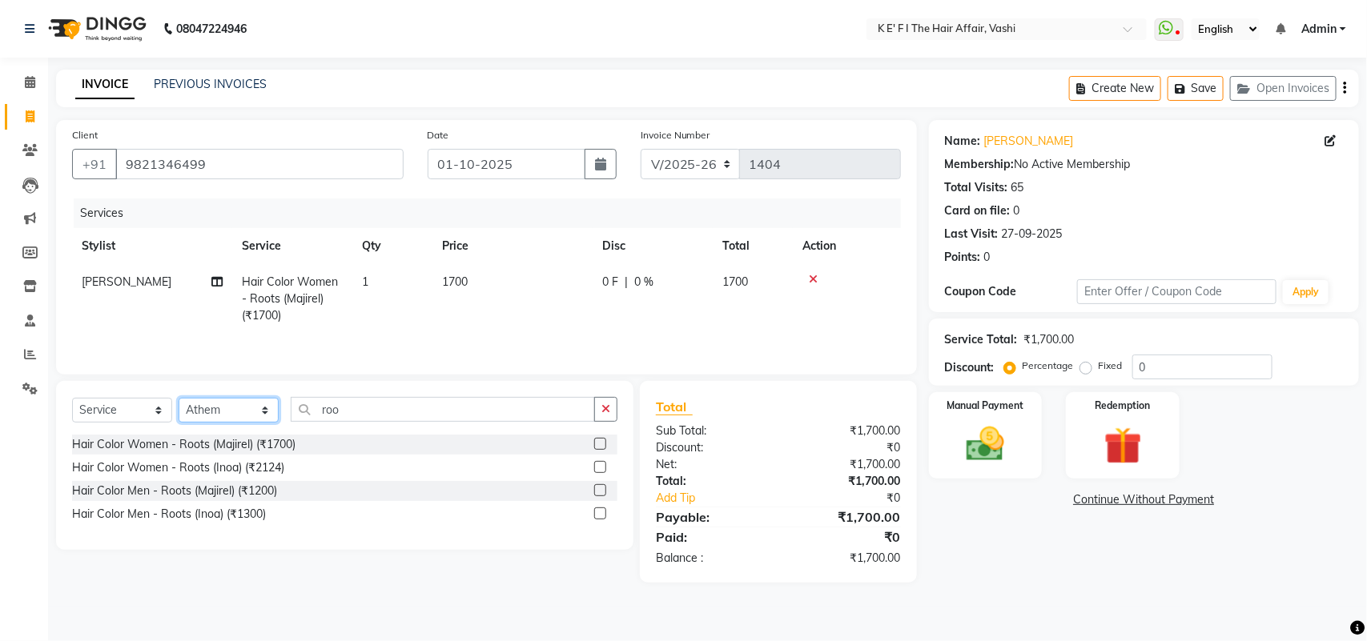
click at [179, 400] on select "Select Stylist aayaz [PERSON_NAME] [PERSON_NAME] Athem [PERSON_NAME] [PERSON_NA…" at bounding box center [229, 410] width 100 height 25
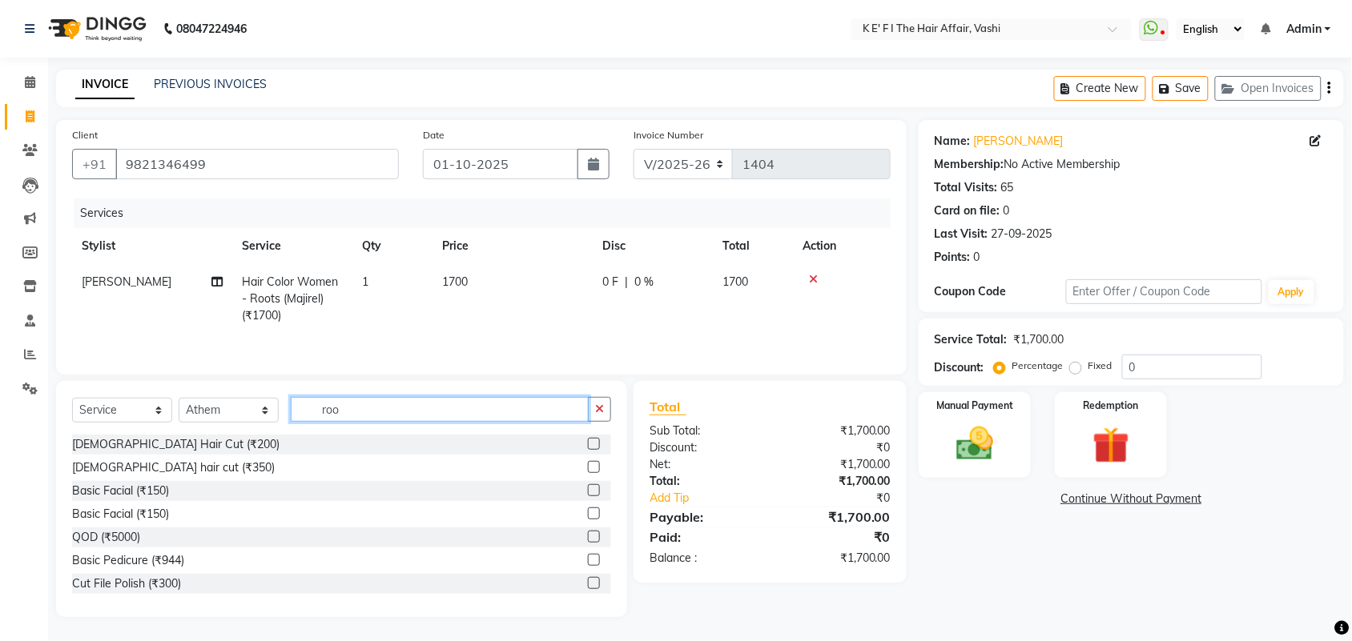
drag, startPoint x: 347, startPoint y: 414, endPoint x: 243, endPoint y: 455, distance: 111.8
click at [243, 455] on div "Select Service Product Membership Package Voucher Prepaid Gift Card Select Styl…" at bounding box center [341, 499] width 571 height 236
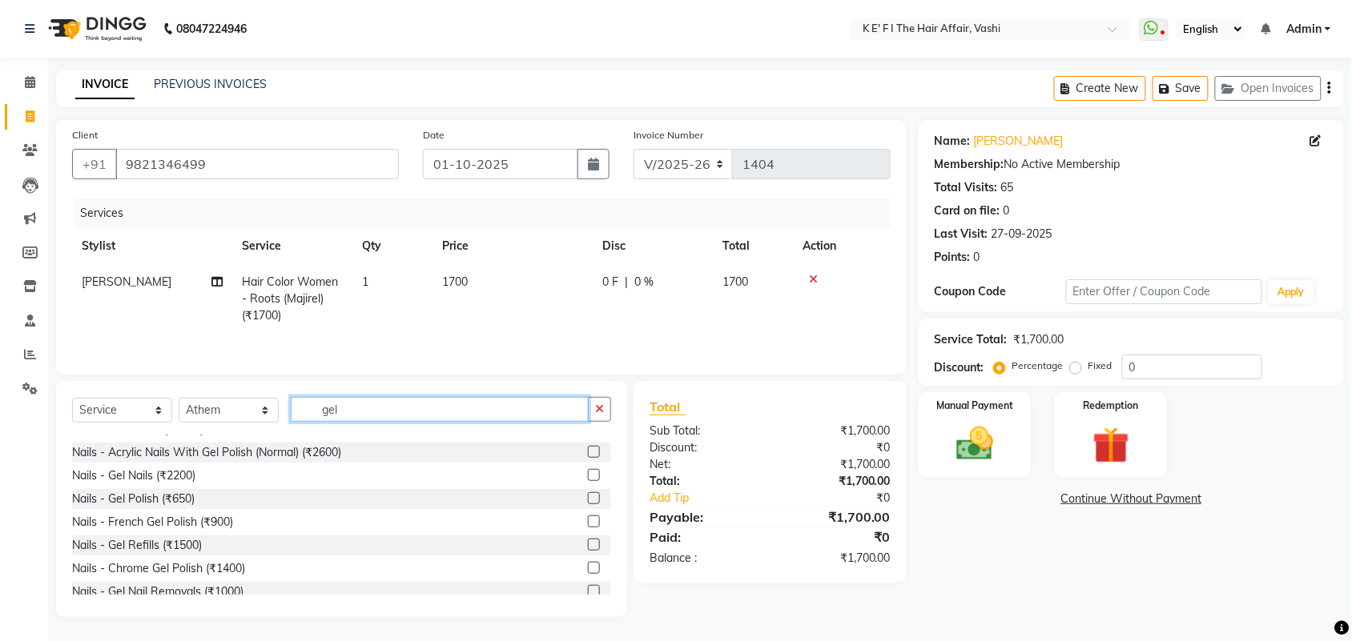
scroll to position [72, 0]
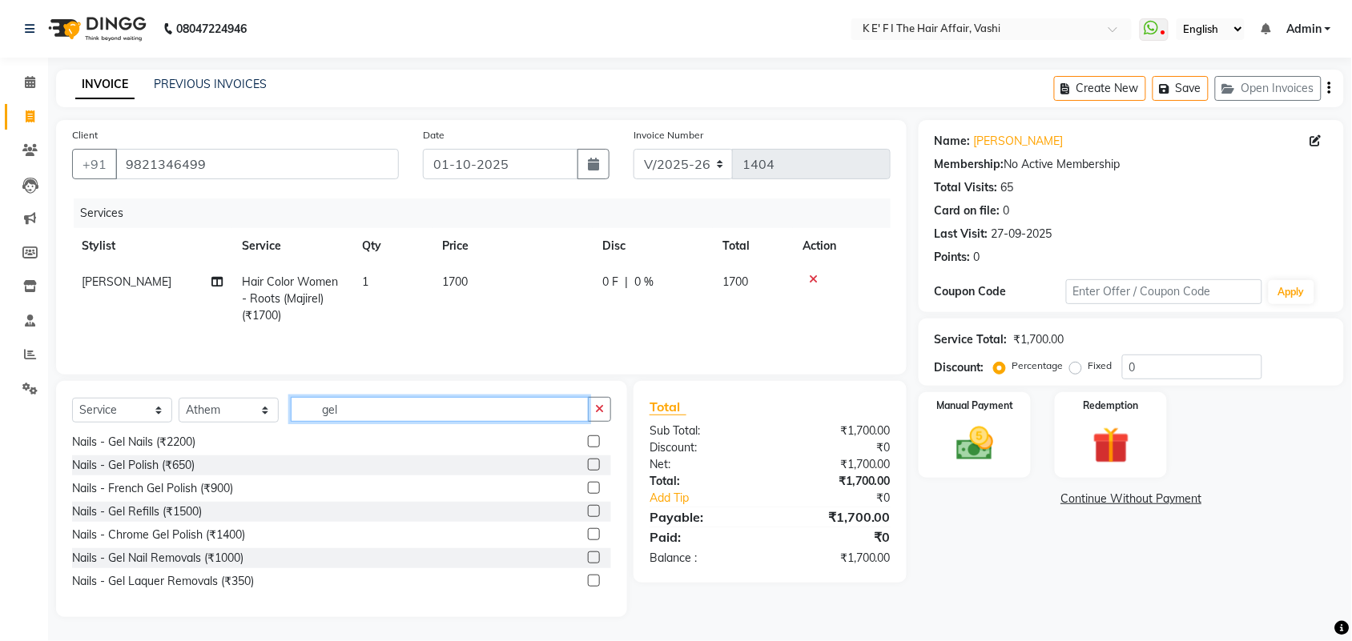
type input "gel"
drag, startPoint x: 578, startPoint y: 583, endPoint x: 581, endPoint y: 574, distance: 9.4
click at [588, 583] on label at bounding box center [594, 581] width 12 height 12
click at [588, 583] on input "checkbox" at bounding box center [593, 582] width 10 height 10
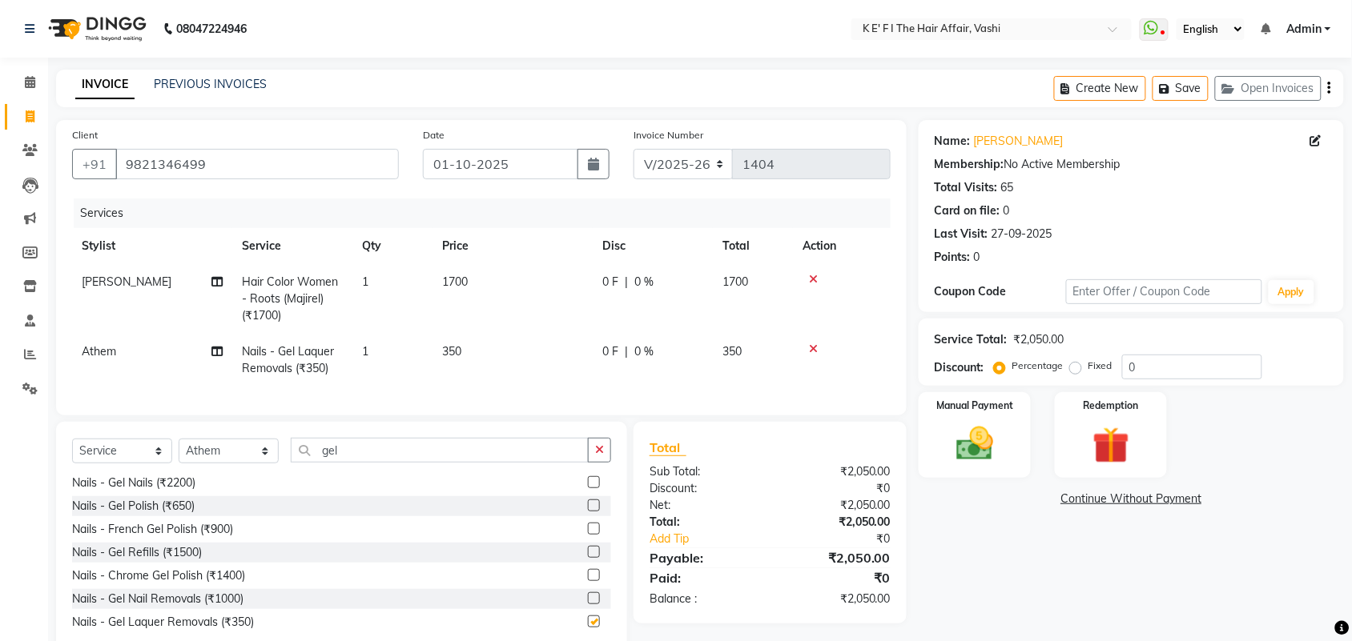
checkbox input "false"
click at [981, 433] on img at bounding box center [974, 444] width 62 height 44
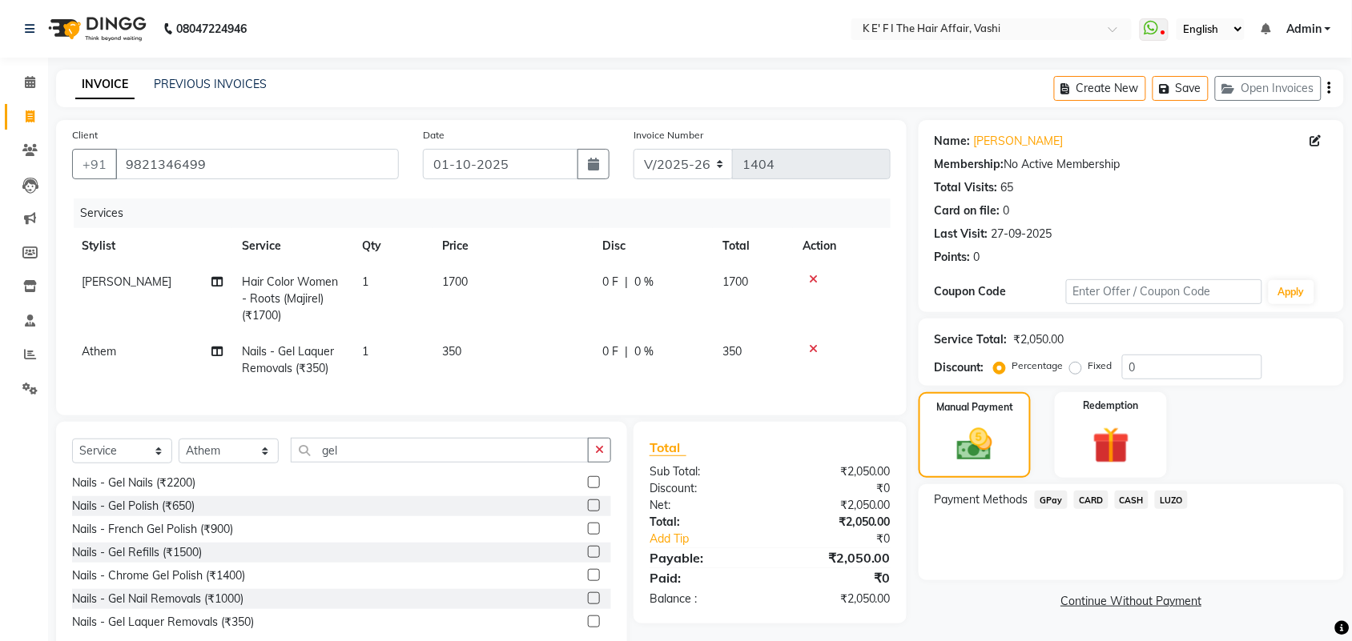
click at [1086, 501] on span "CARD" at bounding box center [1091, 500] width 34 height 18
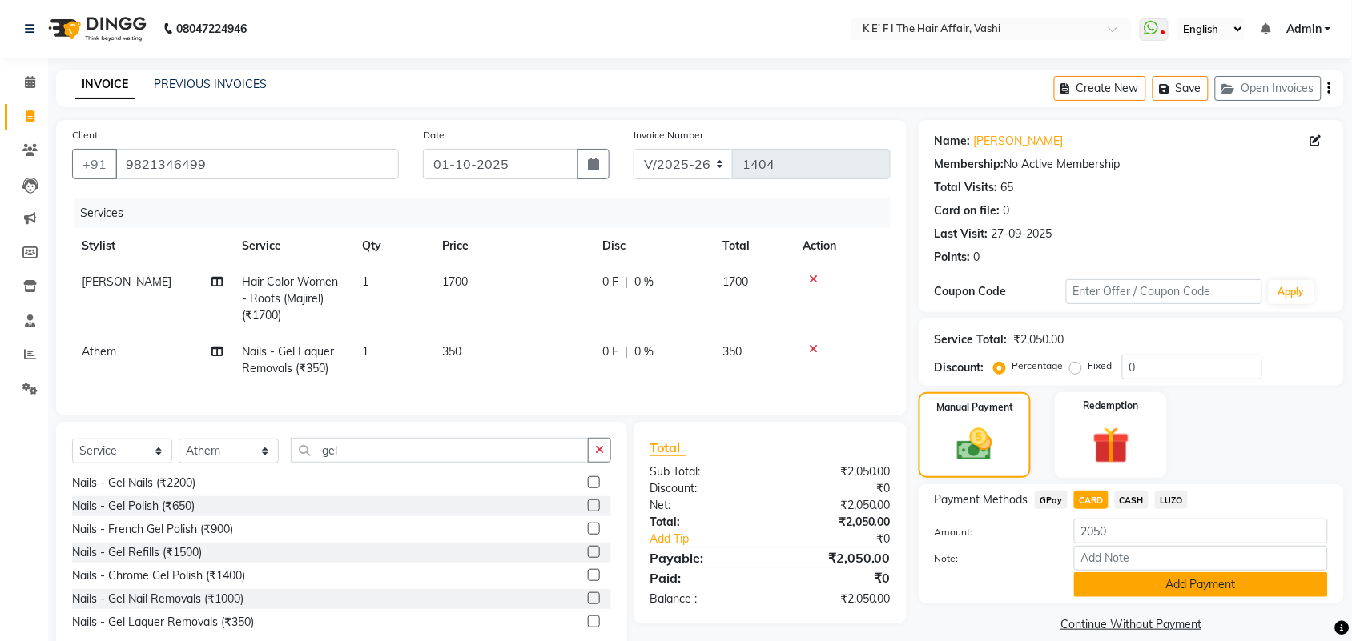
click at [1114, 591] on button "Add Payment" at bounding box center [1201, 585] width 254 height 25
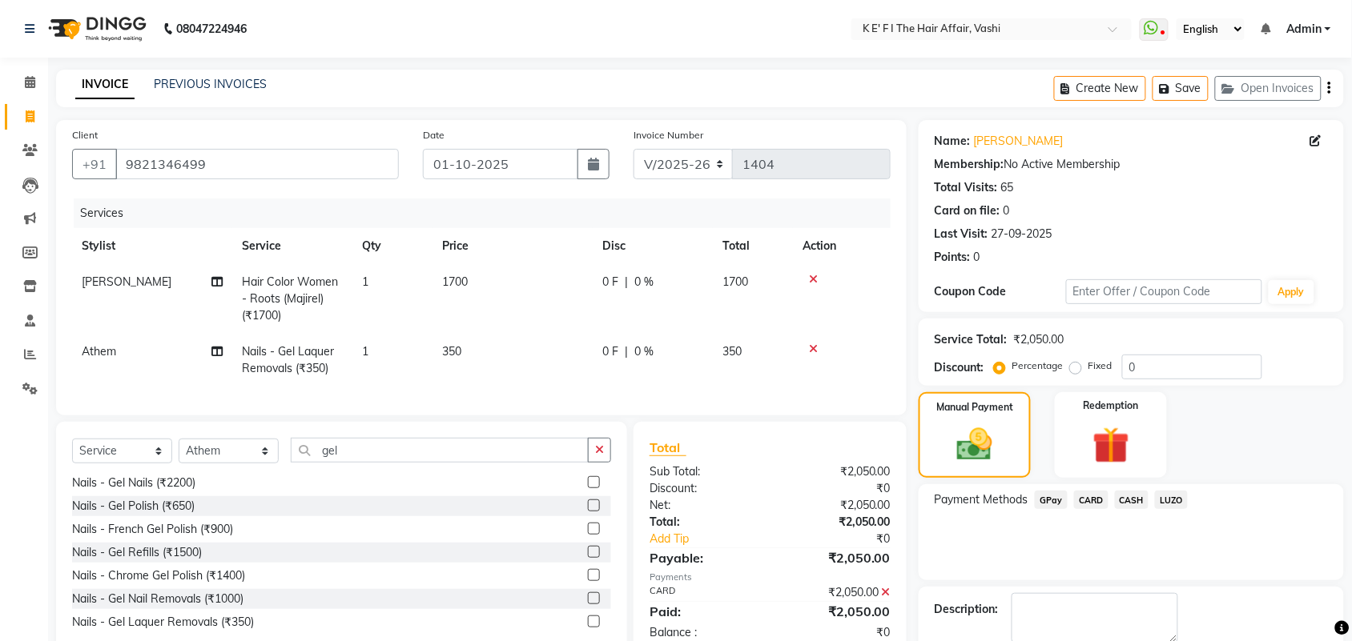
scroll to position [86, 0]
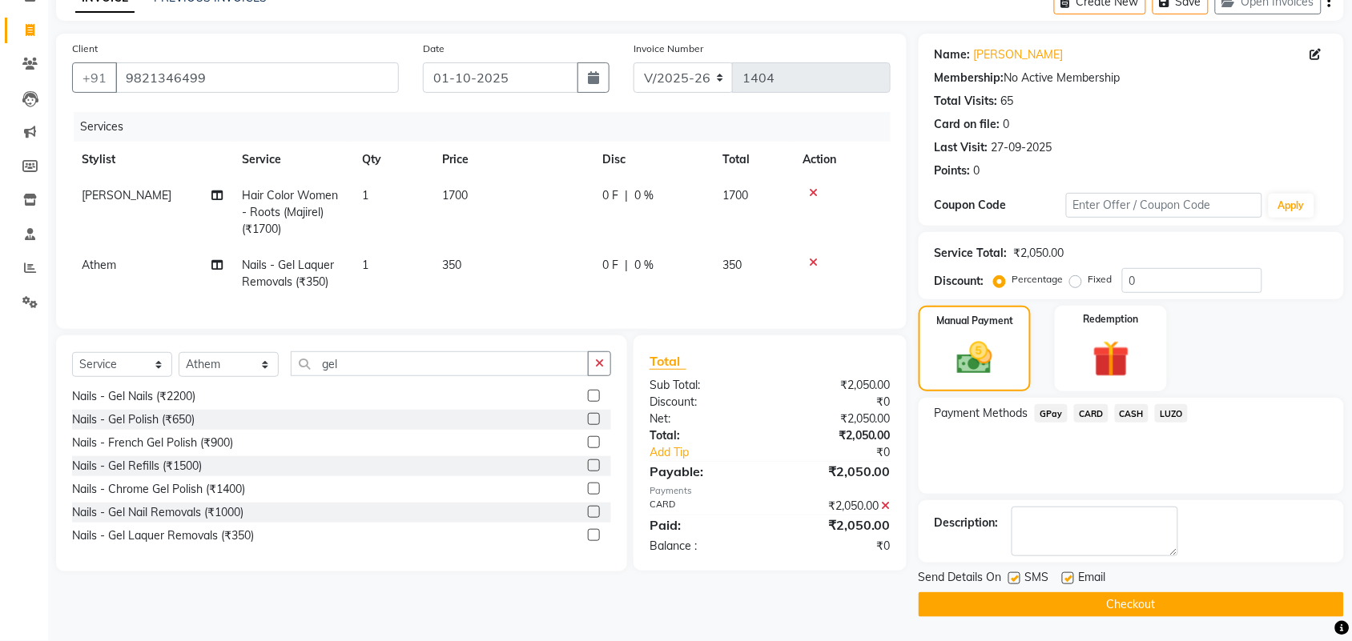
click at [1067, 577] on label at bounding box center [1068, 579] width 12 height 12
click at [1067, 577] on input "checkbox" at bounding box center [1067, 579] width 10 height 10
checkbox input "false"
click at [1009, 579] on label at bounding box center [1014, 579] width 12 height 12
click at [1009, 579] on input "checkbox" at bounding box center [1013, 579] width 10 height 10
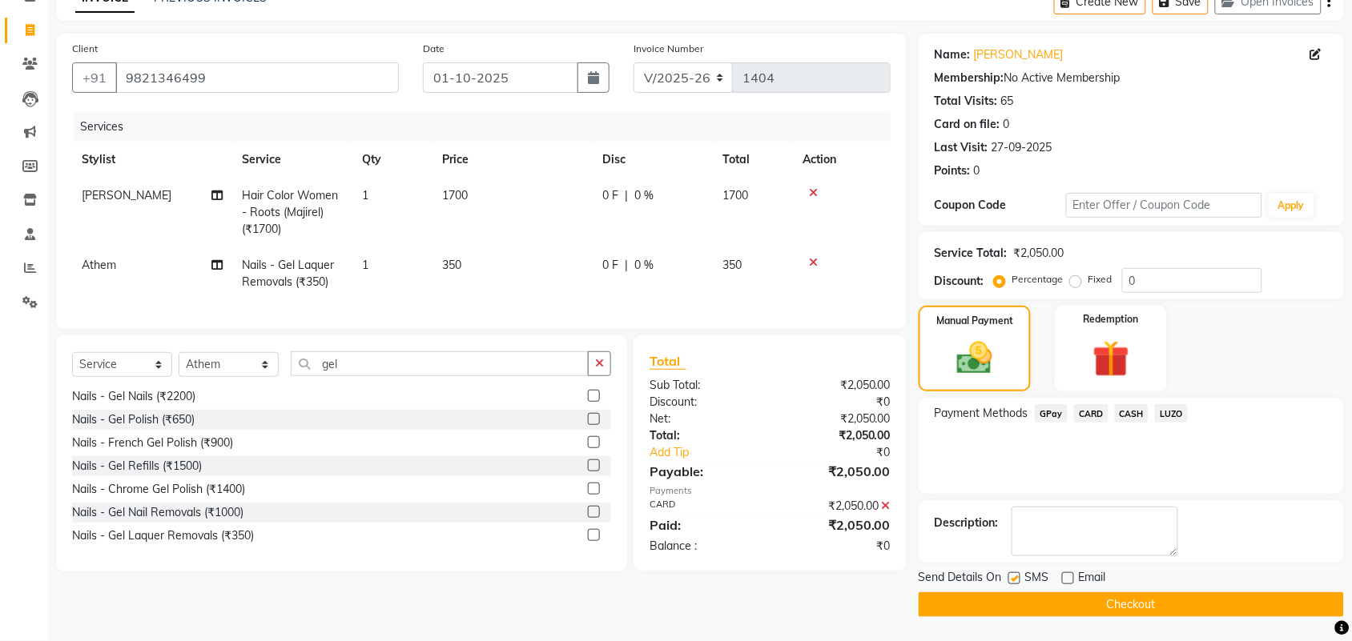
checkbox input "false"
click at [1027, 599] on button "Checkout" at bounding box center [1131, 605] width 425 height 25
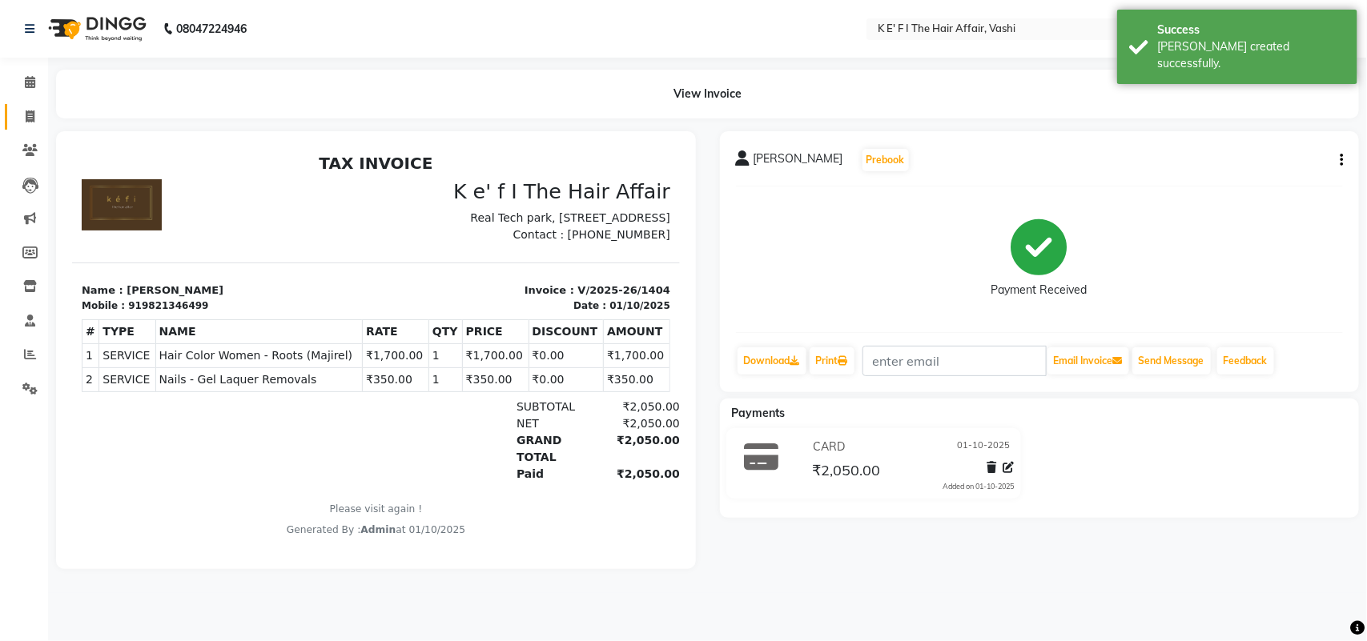
click at [29, 126] on link "Invoice" at bounding box center [24, 117] width 38 height 26
select select "6025"
select select "service"
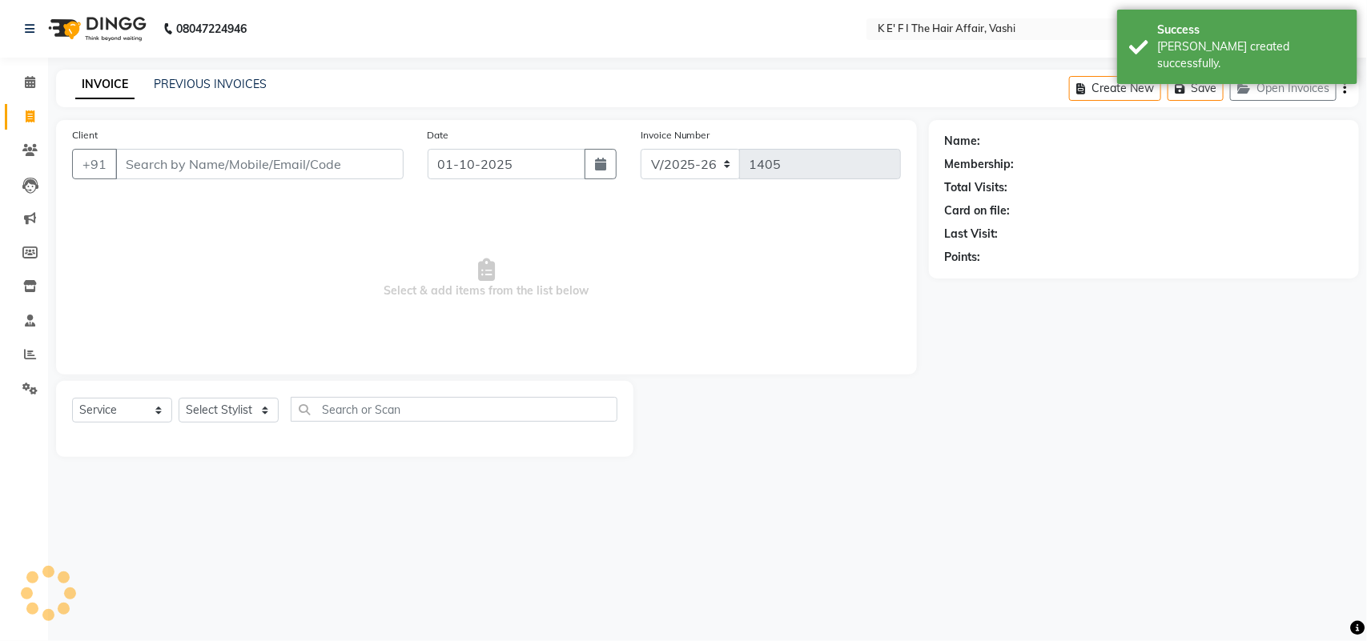
select select "43807"
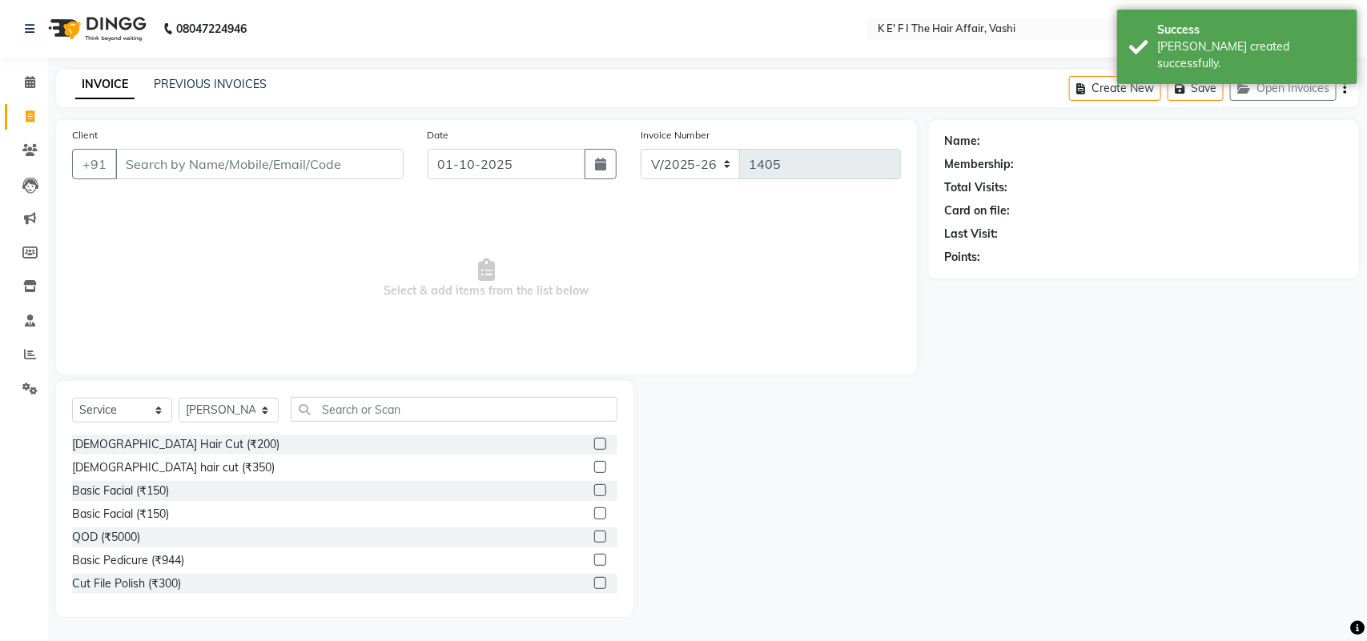
click at [152, 174] on input "Client" at bounding box center [259, 164] width 288 height 30
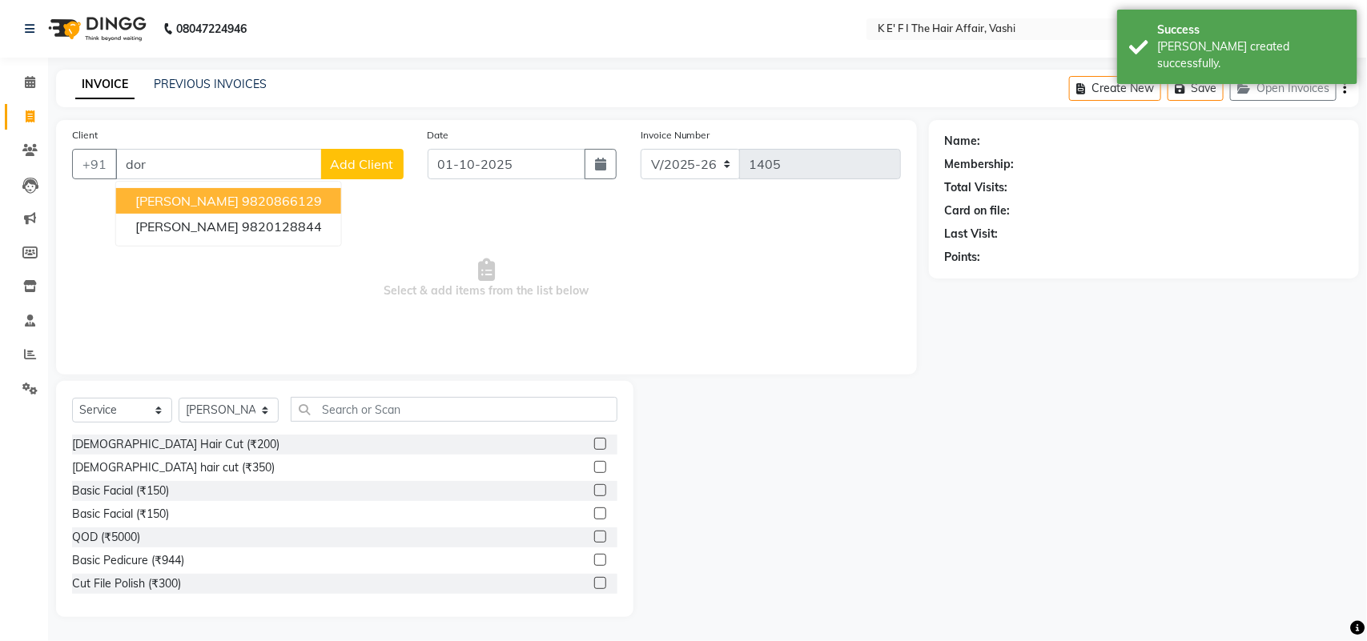
drag, startPoint x: 186, startPoint y: 201, endPoint x: 204, endPoint y: 231, distance: 34.9
click at [242, 198] on ngb-highlight "9820866129" at bounding box center [282, 201] width 80 height 16
type input "9820866129"
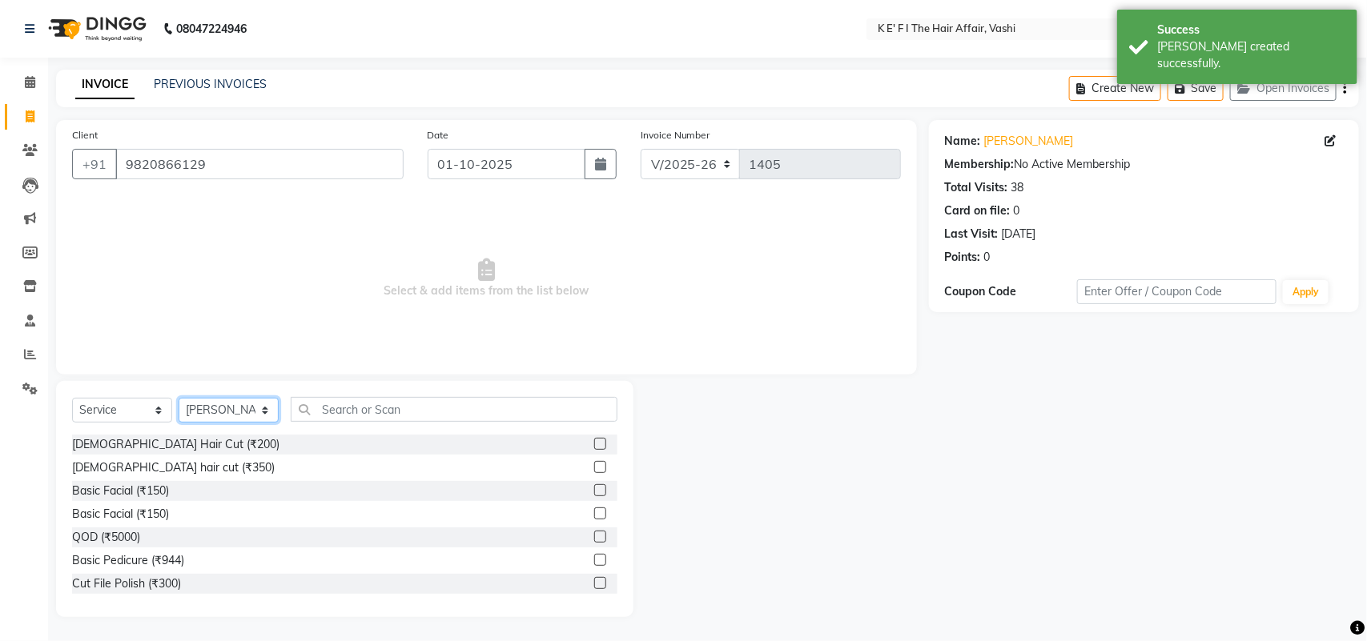
click at [231, 413] on select "Select Stylist aayaz [PERSON_NAME] [PERSON_NAME] Athem [PERSON_NAME] [PERSON_NA…" at bounding box center [229, 410] width 100 height 25
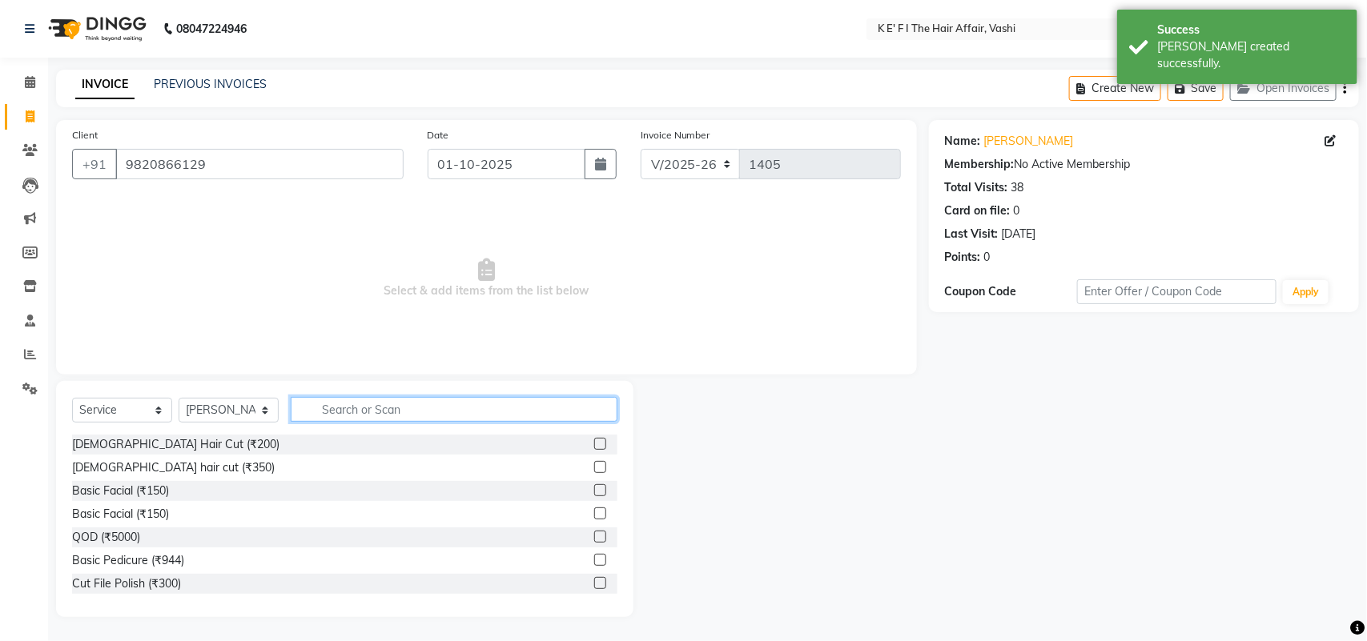
click at [382, 405] on input "text" at bounding box center [454, 409] width 327 height 25
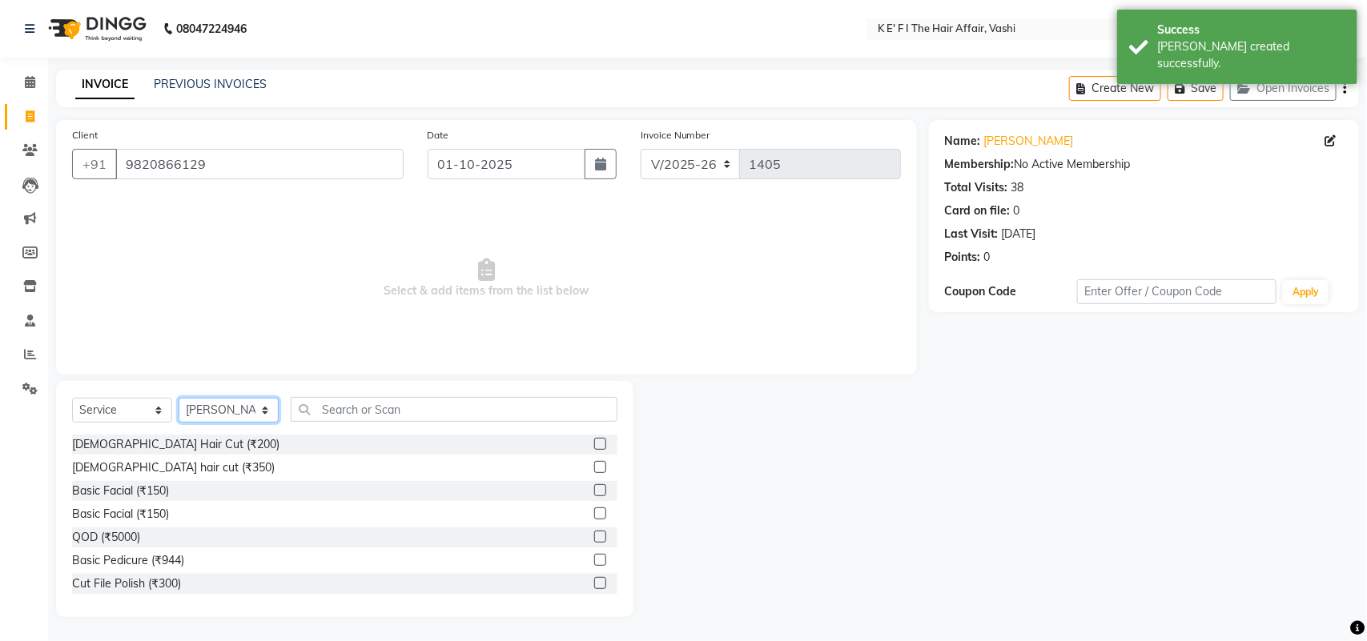
click at [256, 407] on select "Select Stylist aayaz [PERSON_NAME] [PERSON_NAME] Athem [PERSON_NAME] [PERSON_NA…" at bounding box center [229, 410] width 100 height 25
select select "76402"
click at [179, 398] on select "Select Stylist aayaz [PERSON_NAME] [PERSON_NAME] Athem [PERSON_NAME] [PERSON_NA…" at bounding box center [229, 410] width 100 height 25
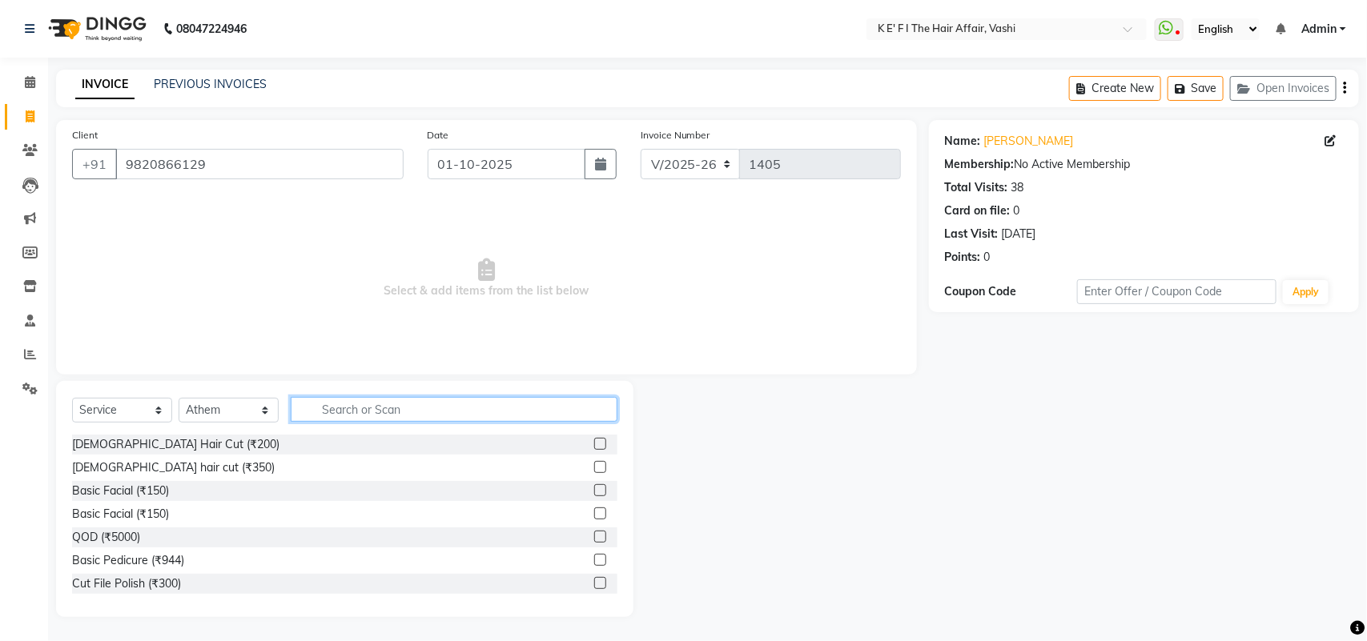
click at [362, 398] on input "text" at bounding box center [454, 409] width 327 height 25
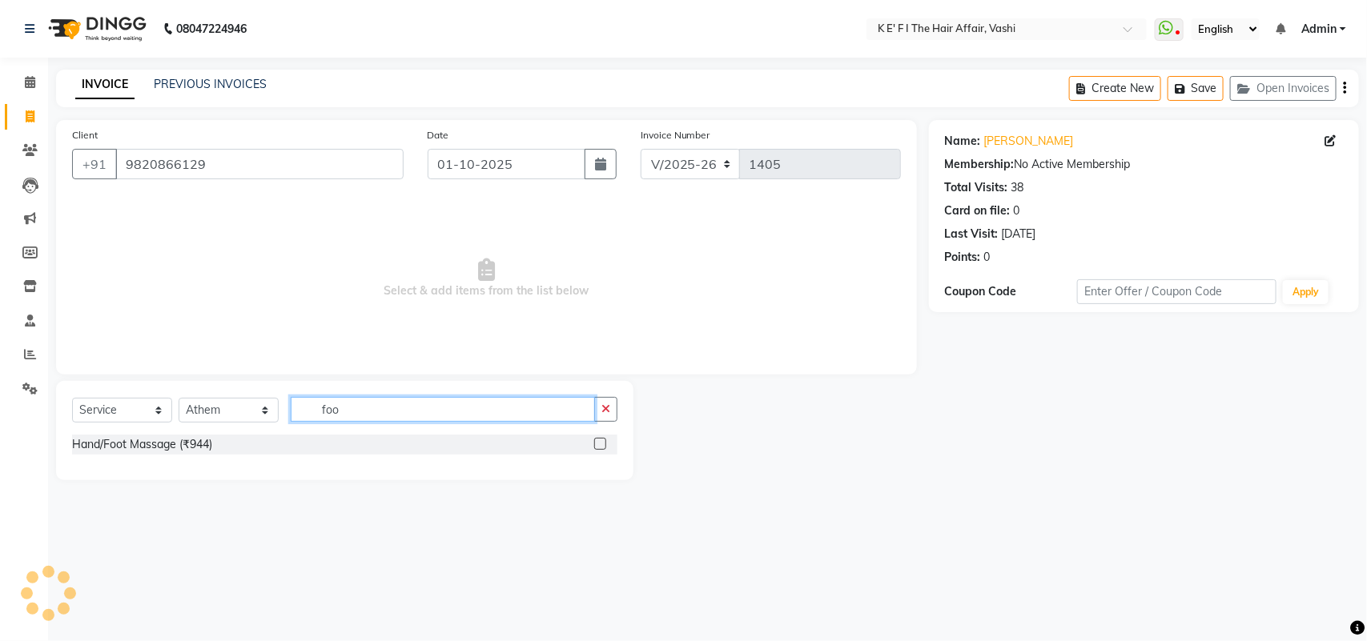
type input "foo"
click at [597, 442] on label at bounding box center [600, 444] width 12 height 12
click at [597, 442] on input "checkbox" at bounding box center [599, 445] width 10 height 10
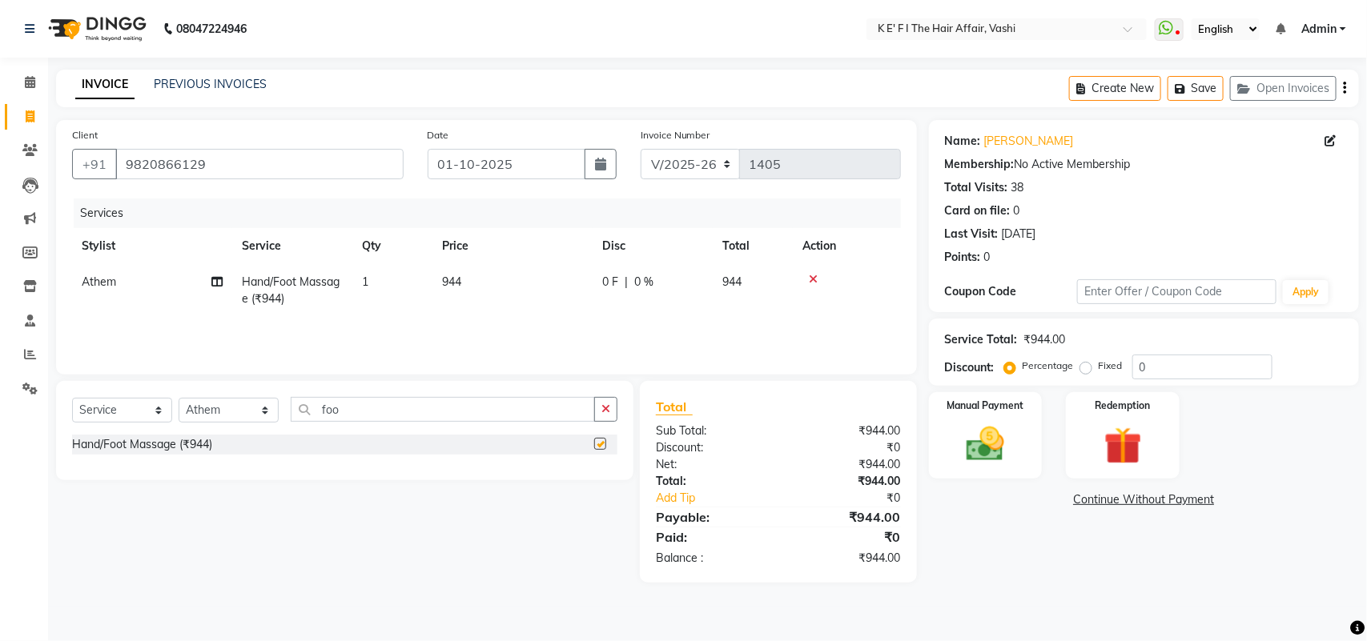
checkbox input "false"
drag, startPoint x: 459, startPoint y: 292, endPoint x: 487, endPoint y: 294, distance: 28.1
click at [462, 291] on td "944" at bounding box center [512, 290] width 160 height 53
select select "76402"
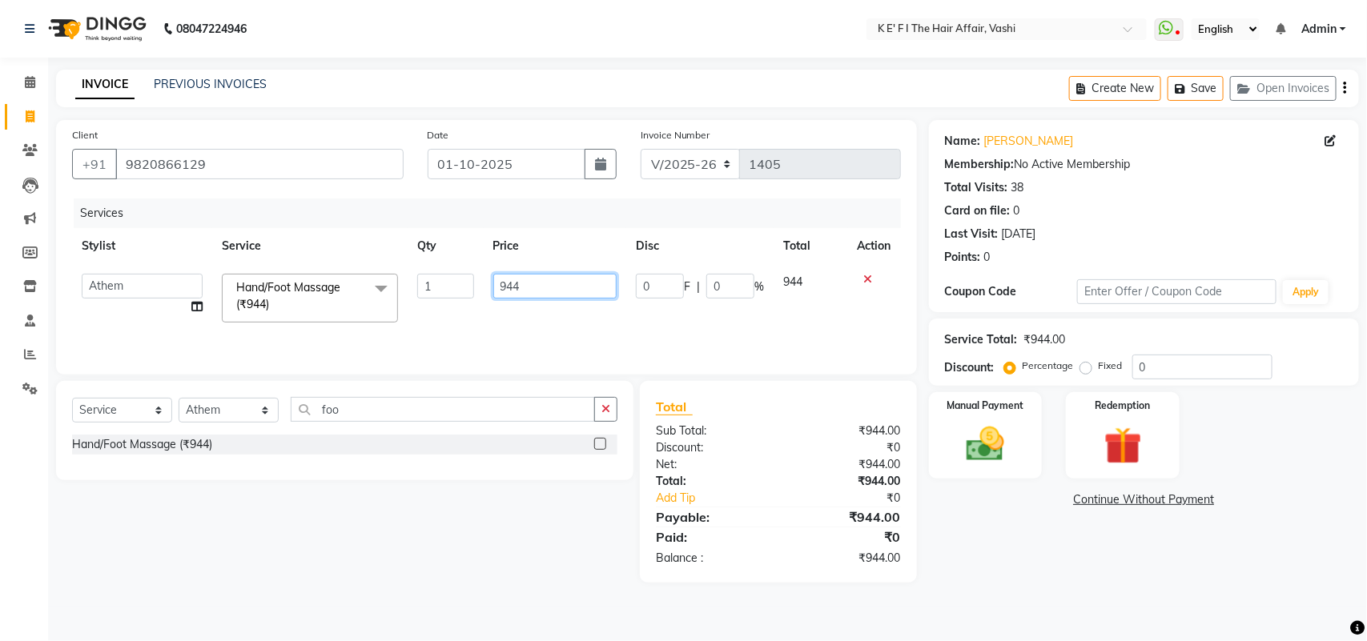
drag, startPoint x: 513, startPoint y: 288, endPoint x: 478, endPoint y: 300, distance: 36.5
click at [478, 300] on tr "aayaz [PERSON_NAME] [PERSON_NAME] Athem [PERSON_NAME] [PERSON_NAME] [PERSON_NAM…" at bounding box center [486, 298] width 829 height 68
click at [582, 314] on td "944" at bounding box center [555, 298] width 143 height 68
select select "76402"
drag, startPoint x: 561, startPoint y: 288, endPoint x: 489, endPoint y: 291, distance: 72.9
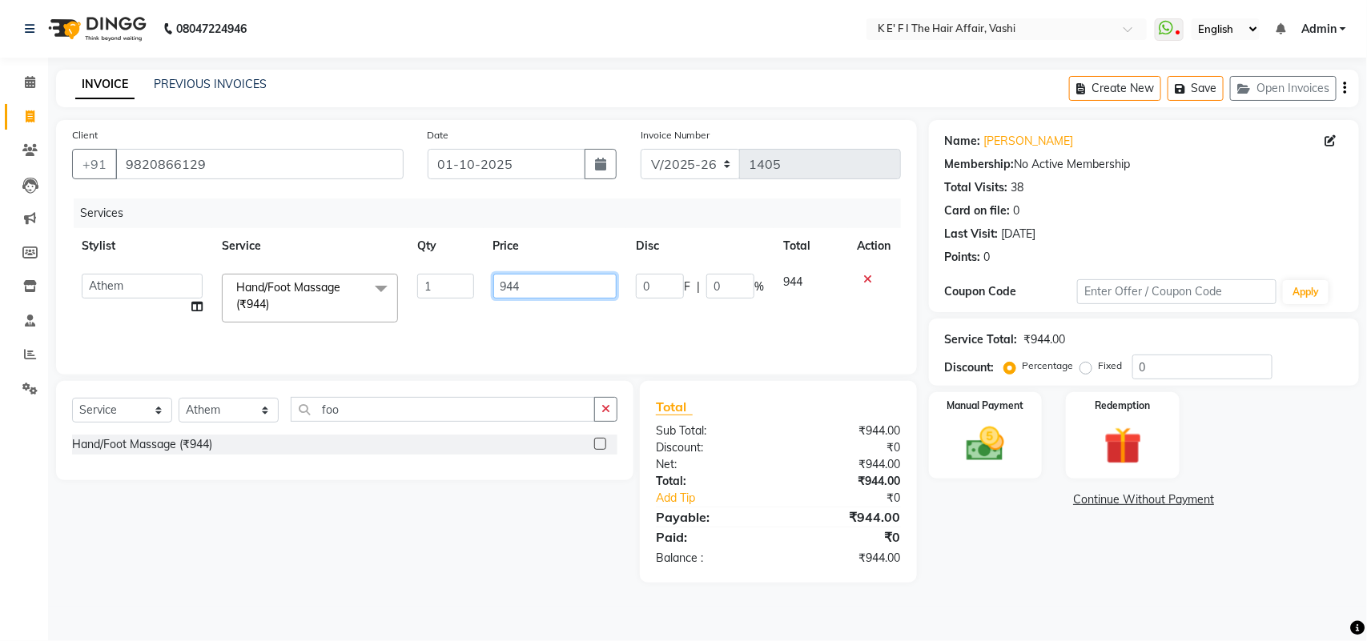
click at [499, 302] on td "944" at bounding box center [555, 298] width 143 height 68
type input "800"
drag, startPoint x: 485, startPoint y: 296, endPoint x: 425, endPoint y: 338, distance: 73.1
click at [484, 296] on td "800" at bounding box center [555, 298] width 143 height 68
select select "76402"
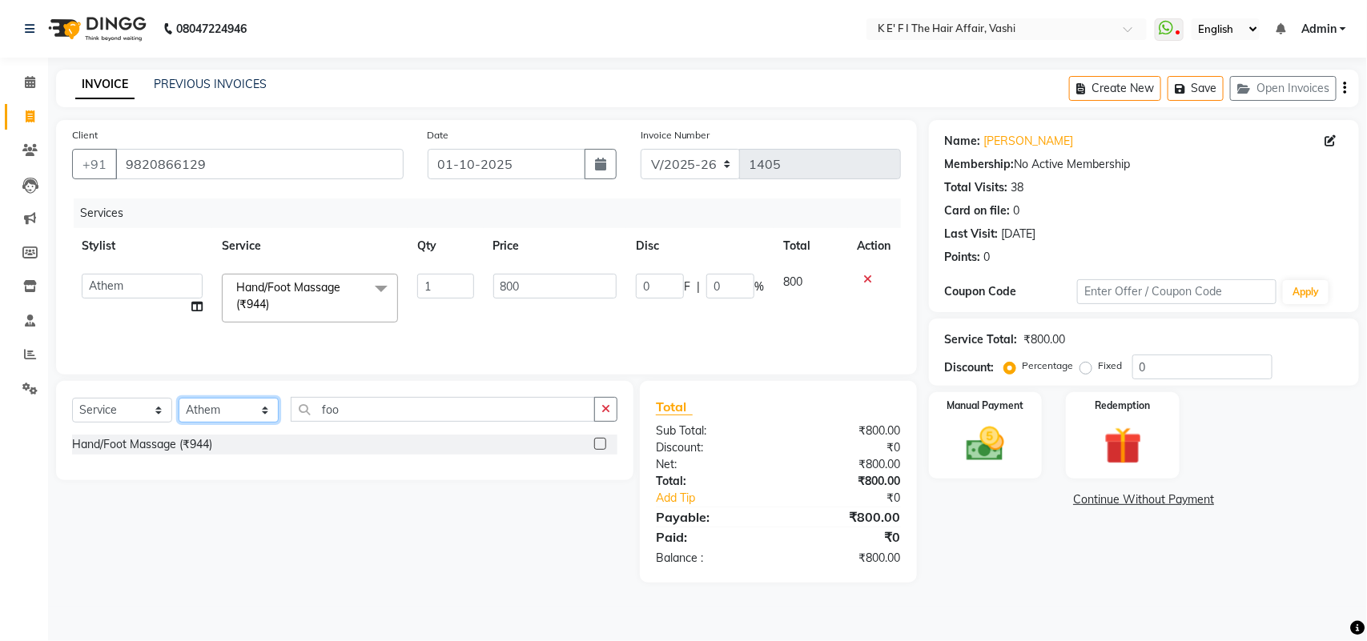
click at [261, 413] on select "Select Stylist aayaz [PERSON_NAME] [PERSON_NAME] Athem [PERSON_NAME] [PERSON_NA…" at bounding box center [229, 410] width 100 height 25
select select "44727"
click at [179, 399] on select "Select Stylist aayaz [PERSON_NAME] [PERSON_NAME] Athem [PERSON_NAME] [PERSON_NA…" at bounding box center [229, 410] width 100 height 25
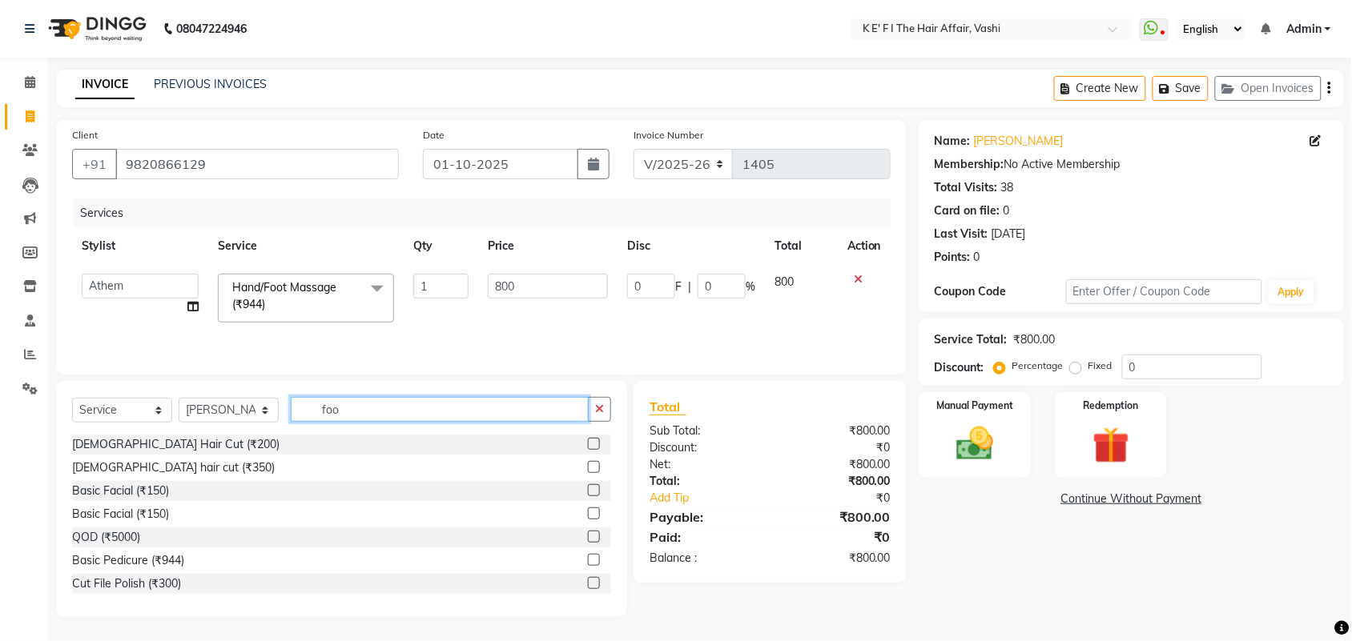
drag, startPoint x: 348, startPoint y: 408, endPoint x: 285, endPoint y: 417, distance: 63.9
click at [286, 417] on div "Select Service Product Membership Package Voucher Prepaid Gift Card Select Styl…" at bounding box center [341, 416] width 539 height 38
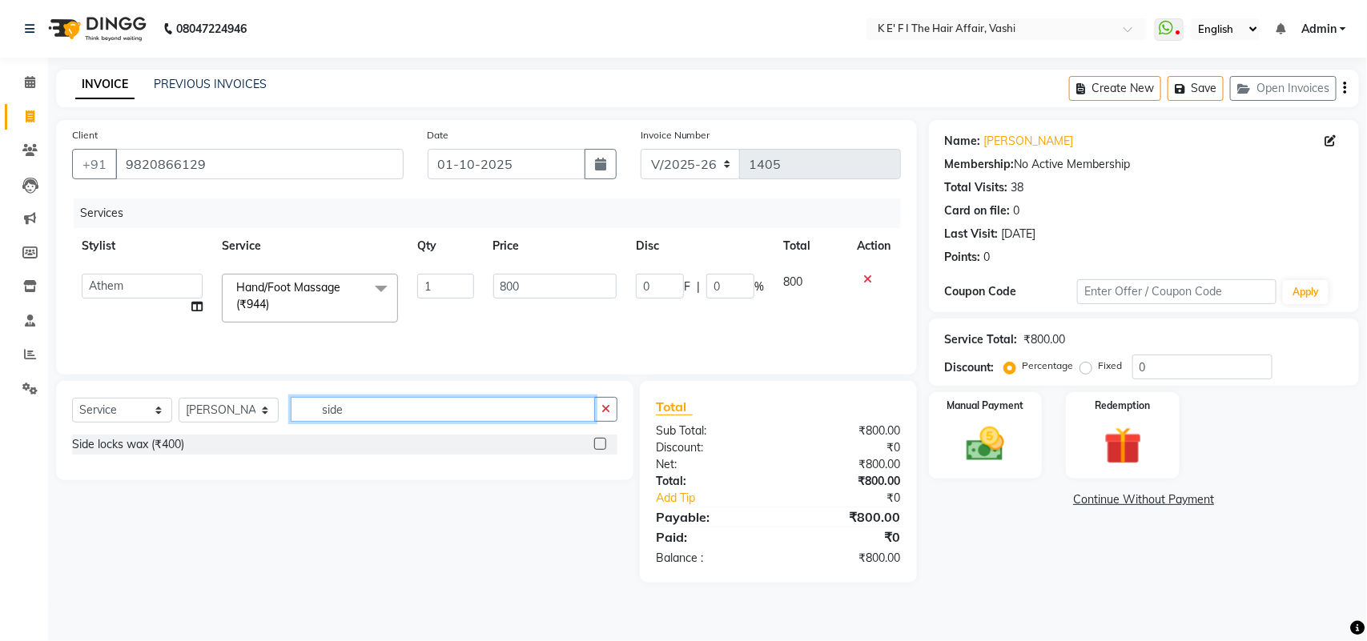
type input "side"
click at [601, 439] on label at bounding box center [600, 444] width 12 height 12
click at [601, 440] on input "checkbox" at bounding box center [599, 445] width 10 height 10
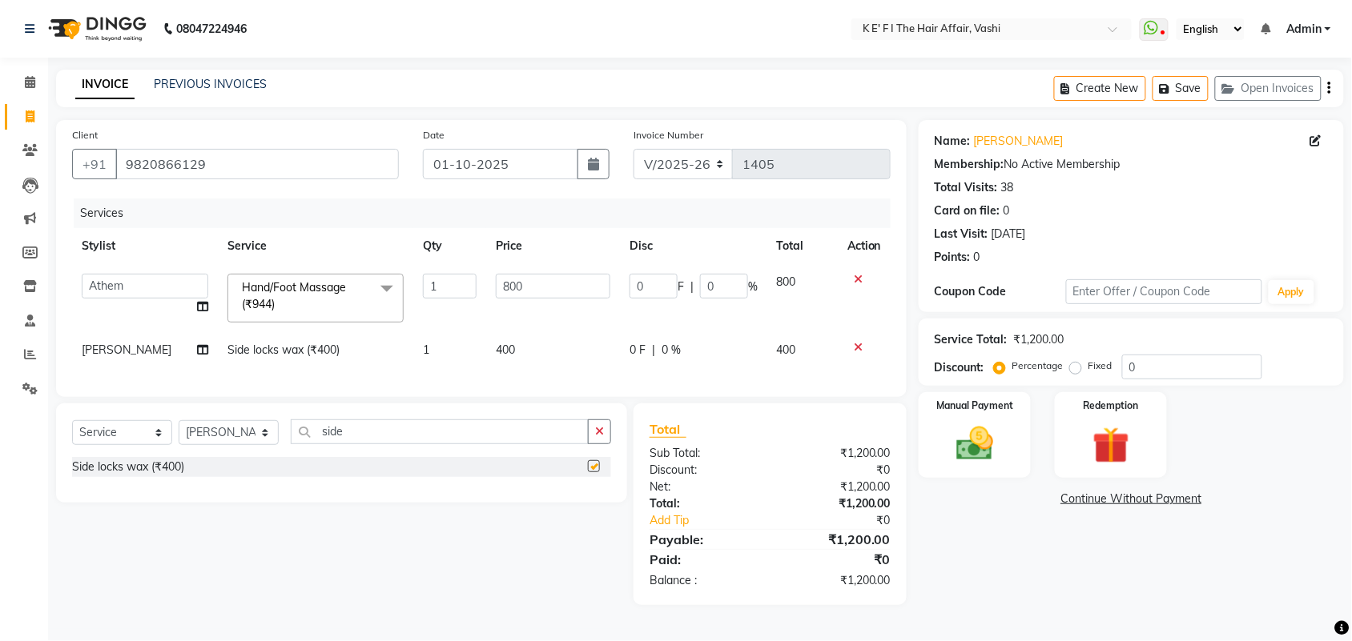
checkbox input "false"
drag, startPoint x: 353, startPoint y: 431, endPoint x: 316, endPoint y: 448, distance: 40.8
click at [314, 448] on div "Select Service Product Membership Package Voucher Prepaid Gift Card Select Styl…" at bounding box center [341, 453] width 571 height 99
drag, startPoint x: 353, startPoint y: 453, endPoint x: 289, endPoint y: 469, distance: 66.0
click at [289, 471] on div "Select Service Product Membership Package Voucher Prepaid Gift Card Select Styl…" at bounding box center [341, 453] width 571 height 99
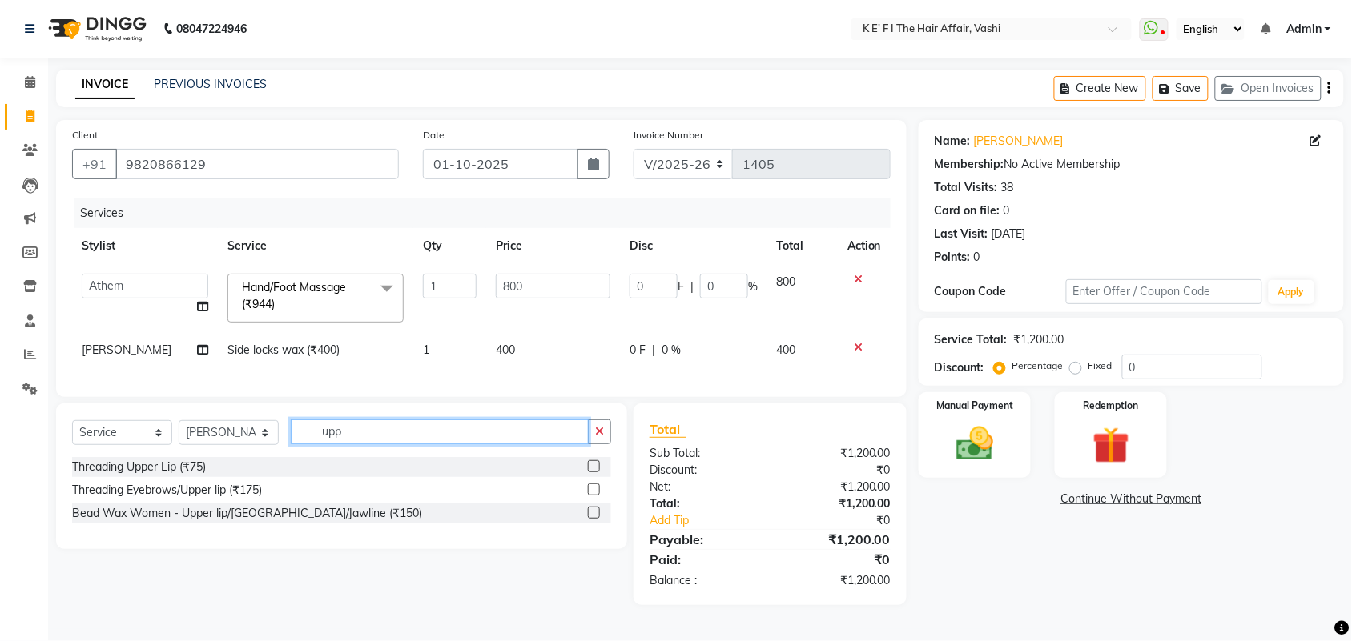
type input "upp"
drag, startPoint x: 593, startPoint y: 525, endPoint x: 599, endPoint y: 491, distance: 35.0
click at [591, 519] on label at bounding box center [594, 513] width 12 height 12
click at [591, 519] on input "checkbox" at bounding box center [593, 514] width 10 height 10
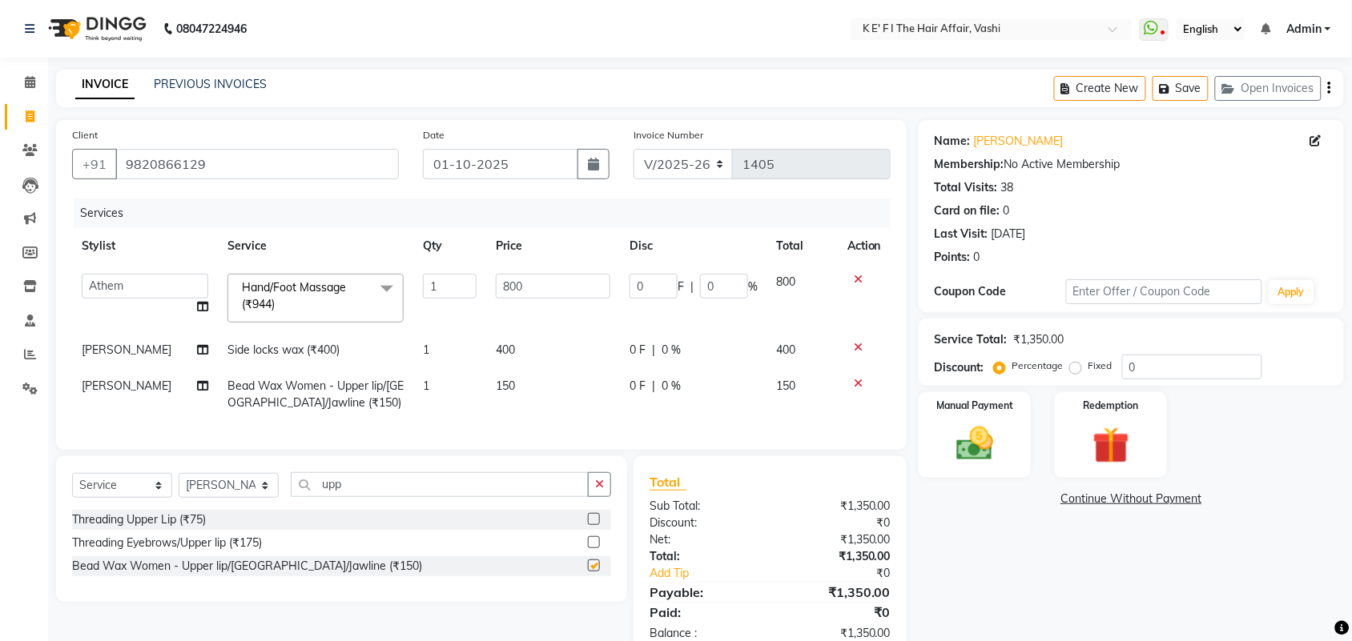
checkbox input "false"
drag, startPoint x: 487, startPoint y: 367, endPoint x: 495, endPoint y: 368, distance: 8.2
click at [495, 368] on td "150" at bounding box center [553, 394] width 134 height 53
select select "44727"
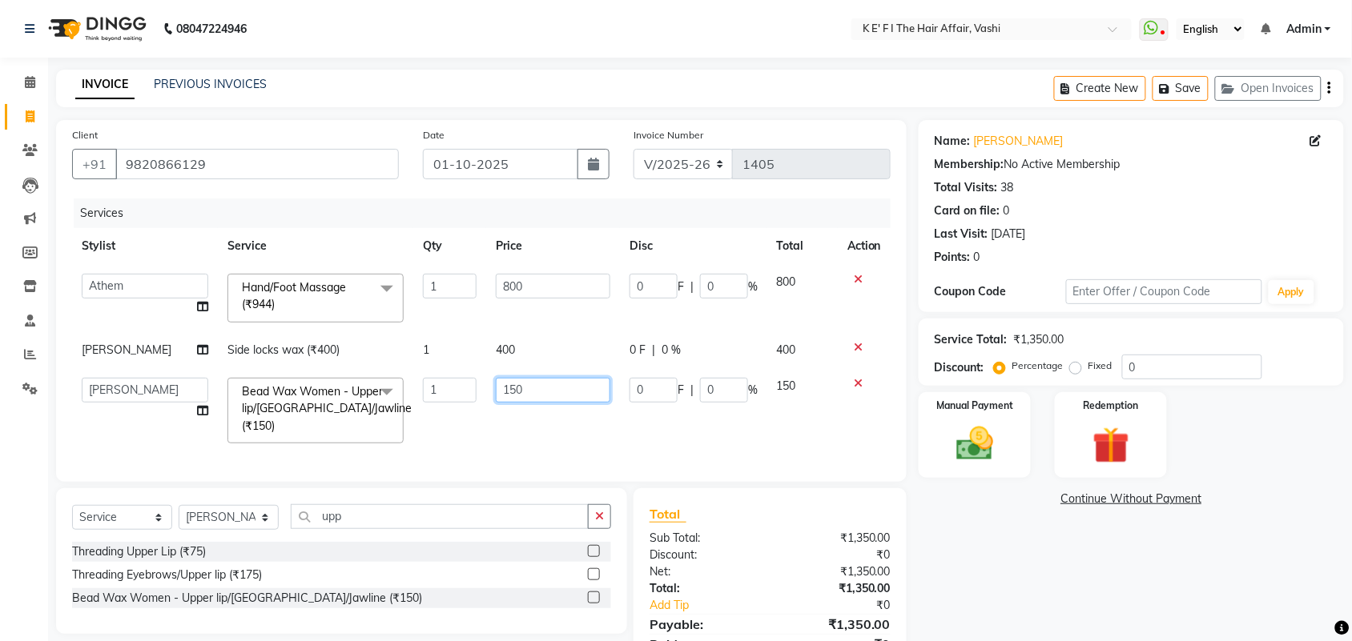
drag, startPoint x: 537, startPoint y: 388, endPoint x: 436, endPoint y: 407, distance: 101.8
click at [436, 407] on tr "aayaz [PERSON_NAME] [PERSON_NAME] Athem [PERSON_NAME] [PERSON_NAME] [PERSON_NAM…" at bounding box center [481, 410] width 818 height 85
type input "200"
click at [435, 420] on td "1" at bounding box center [449, 410] width 73 height 85
select select "44727"
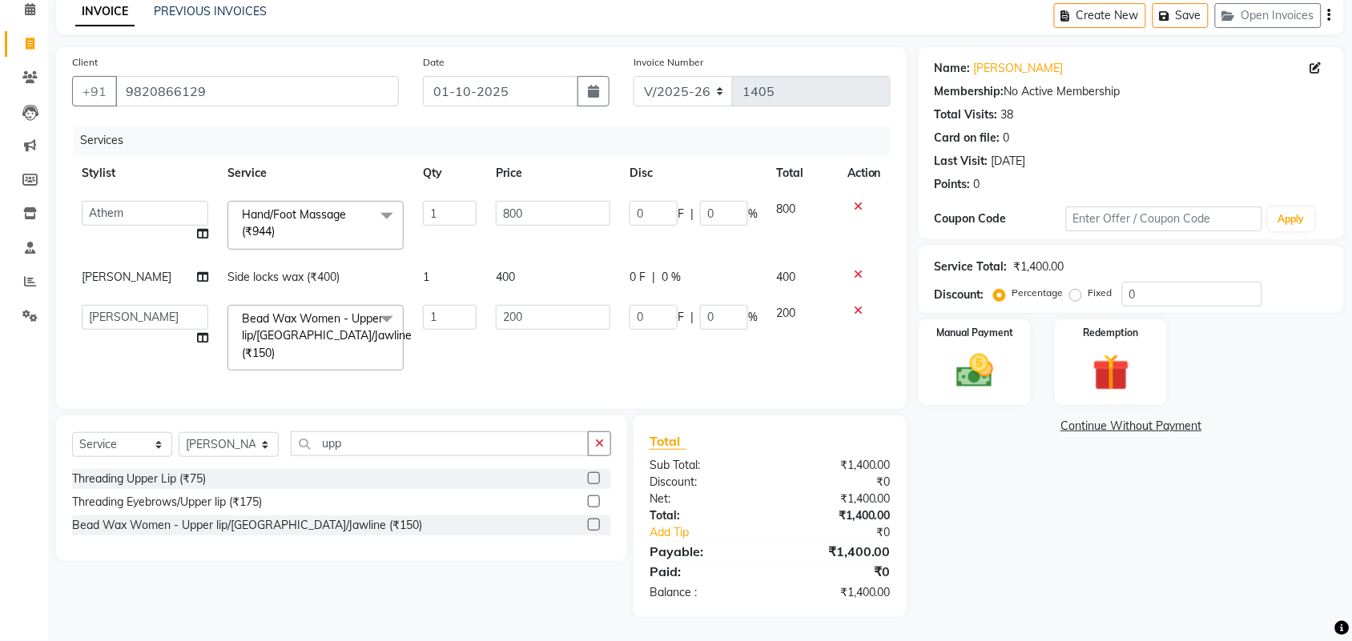
scroll to position [88, 0]
drag, startPoint x: 338, startPoint y: 431, endPoint x: 295, endPoint y: 463, distance: 53.8
click at [287, 466] on div "Select Service Product Membership Package Voucher Prepaid Gift Card Select Styl…" at bounding box center [341, 451] width 539 height 38
click at [353, 445] on input "upp" at bounding box center [440, 444] width 298 height 25
drag, startPoint x: 352, startPoint y: 445, endPoint x: 248, endPoint y: 460, distance: 105.2
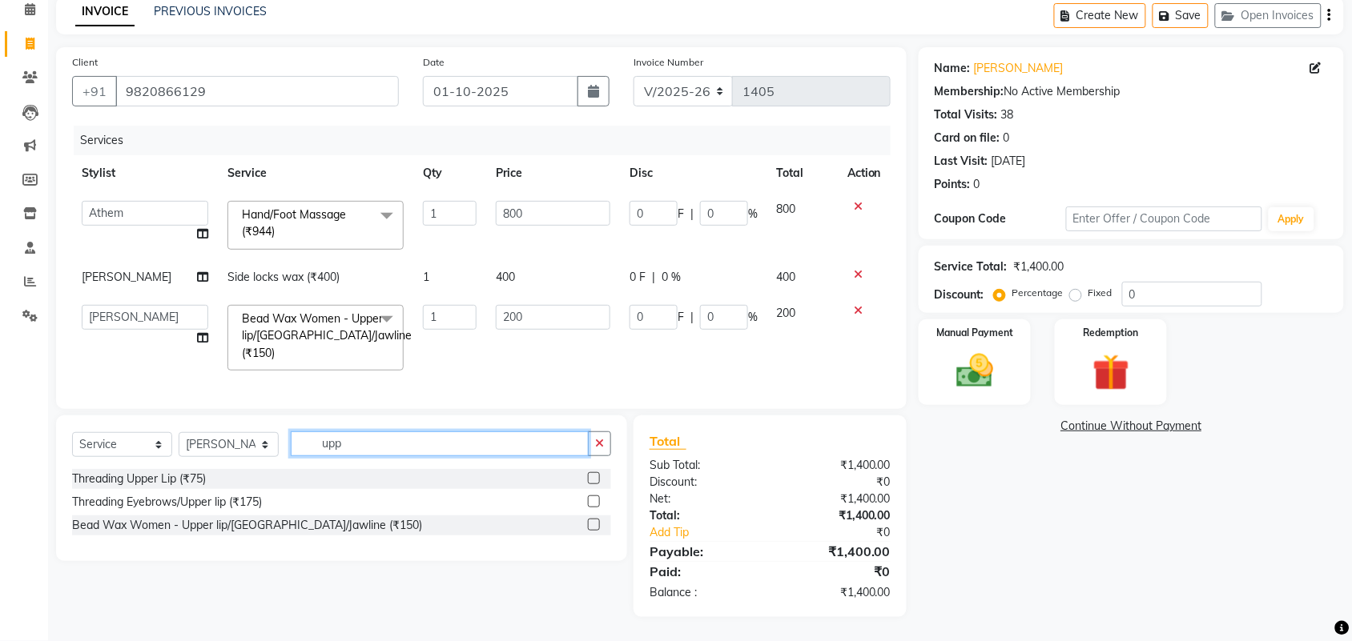
click at [267, 467] on div "Select Service Product Membership Package Voucher Prepaid Gift Card Select Styl…" at bounding box center [341, 451] width 539 height 38
type input "ey"
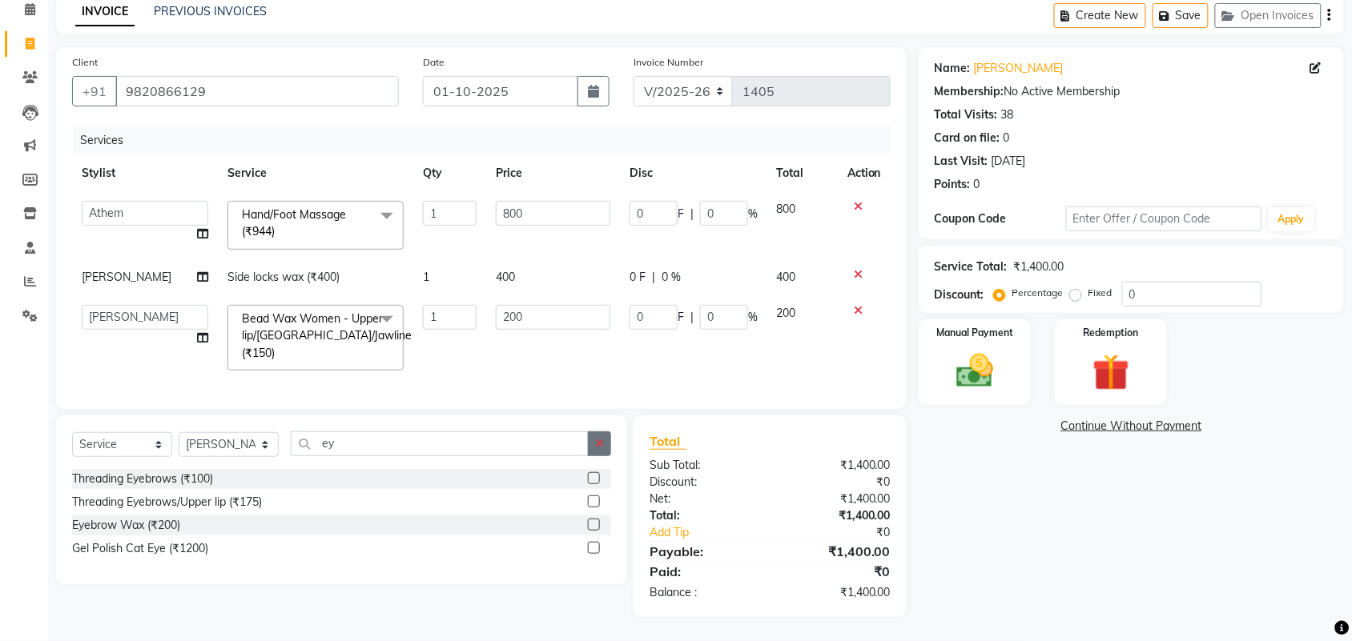
click at [597, 480] on label at bounding box center [594, 478] width 12 height 12
click at [597, 480] on input "checkbox" at bounding box center [593, 479] width 10 height 10
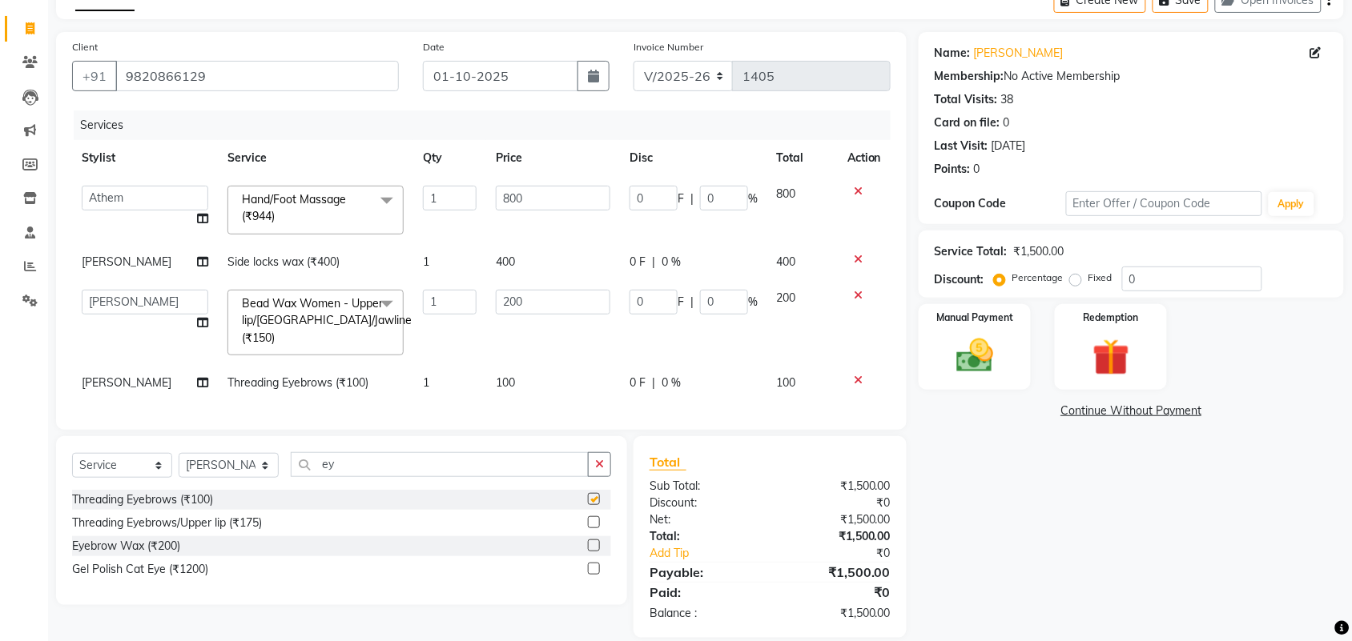
checkbox input "false"
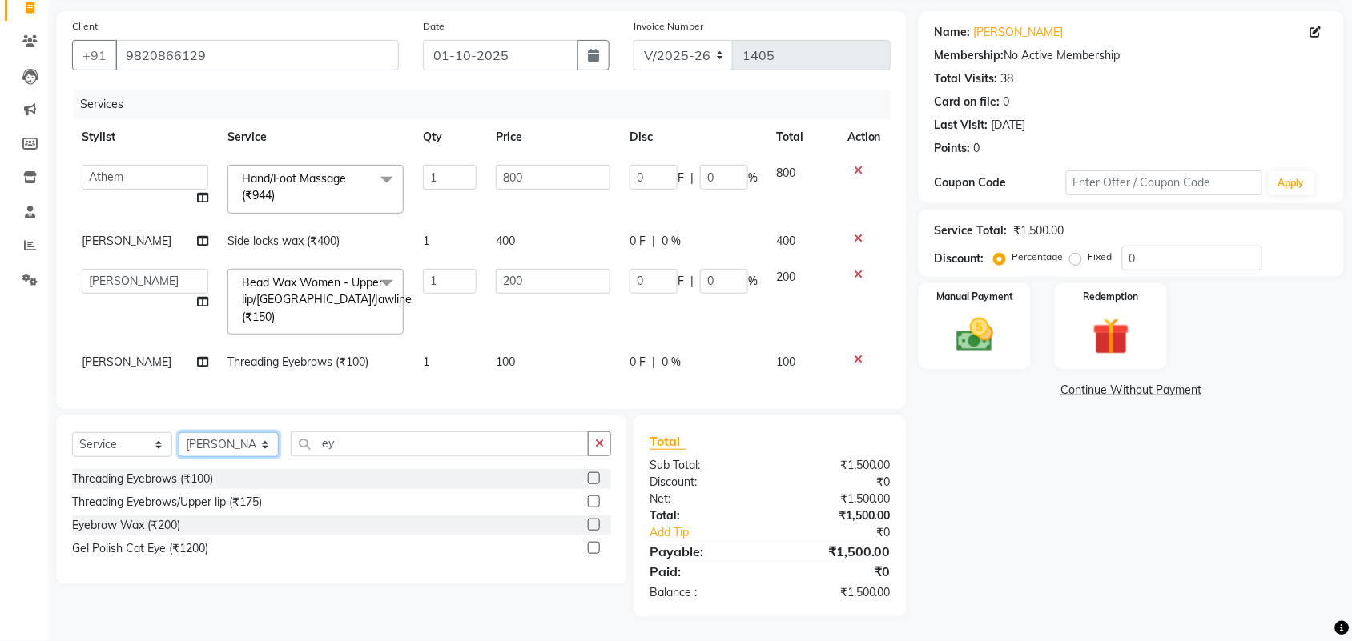
click at [222, 450] on select "Select Stylist aayaz [PERSON_NAME] [PERSON_NAME] Athem [PERSON_NAME] [PERSON_NA…" at bounding box center [229, 444] width 100 height 25
select select "43807"
click at [179, 432] on select "Select Stylist aayaz [PERSON_NAME] [PERSON_NAME] Athem [PERSON_NAME] [PERSON_NA…" at bounding box center [229, 444] width 100 height 25
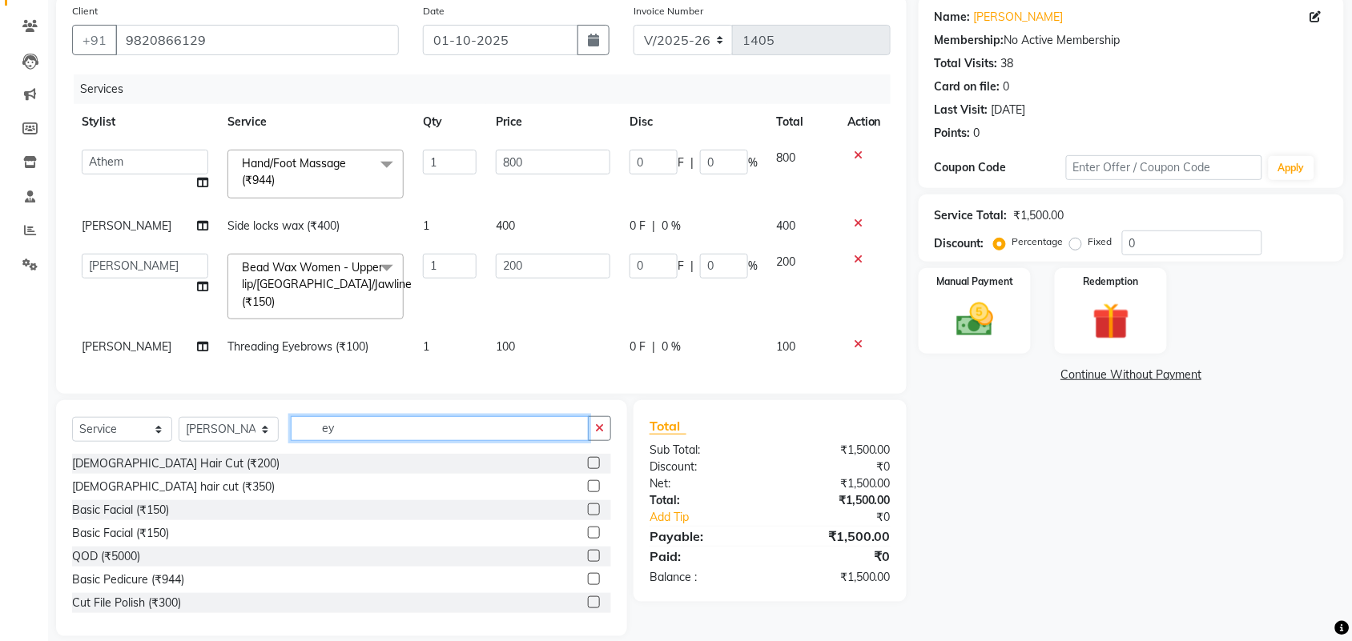
drag, startPoint x: 345, startPoint y: 444, endPoint x: 282, endPoint y: 471, distance: 68.6
click at [287, 471] on div "Select Service Product Membership Package Voucher Prepaid Gift Card Select Styl…" at bounding box center [341, 518] width 571 height 236
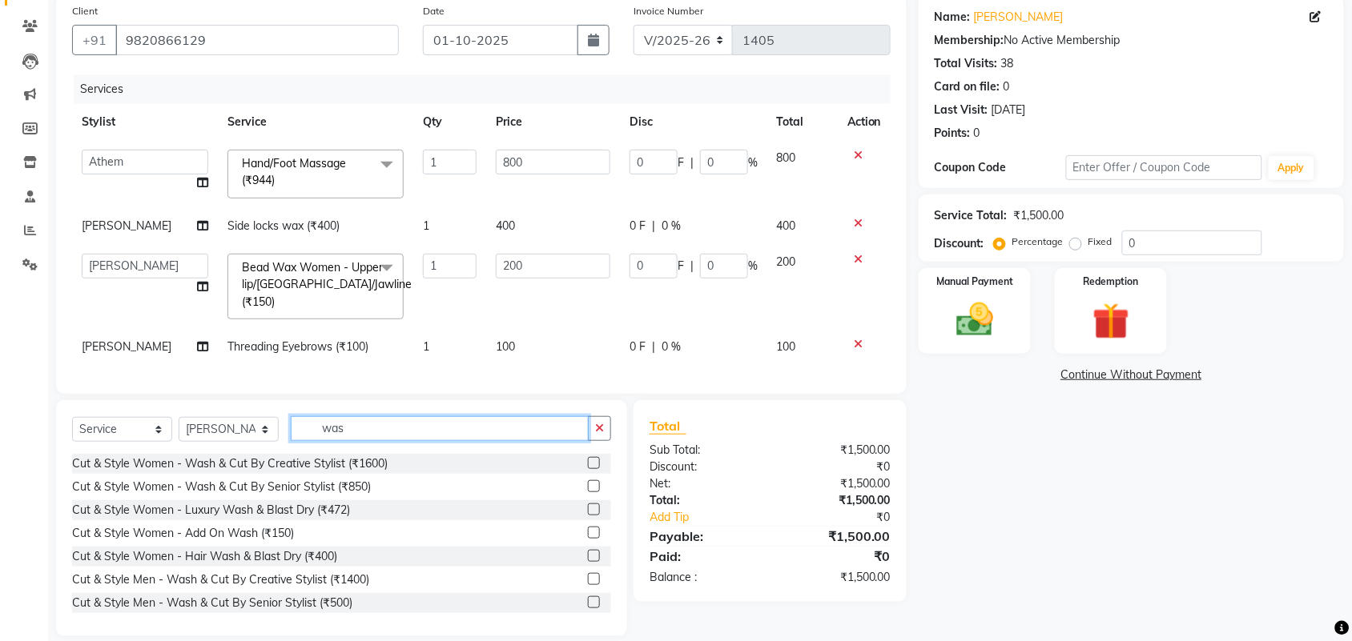
type input "was"
click at [588, 516] on label at bounding box center [594, 510] width 12 height 12
click at [588, 516] on input "checkbox" at bounding box center [593, 510] width 10 height 10
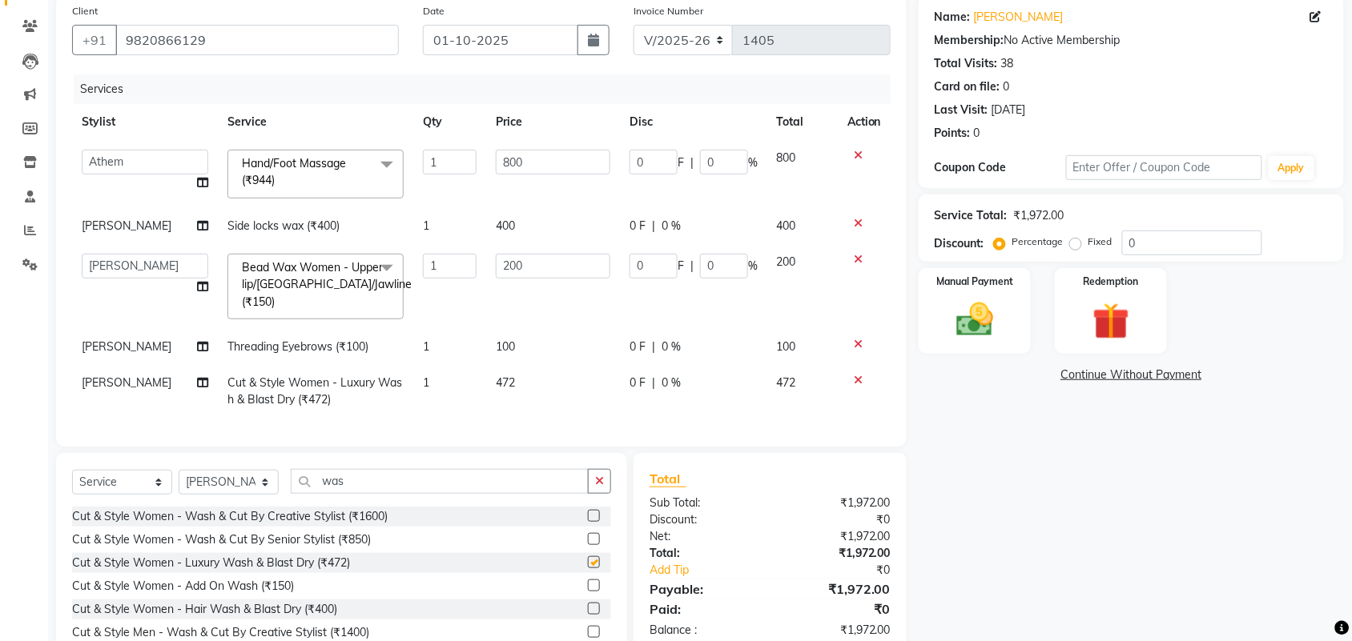
checkbox input "false"
click at [533, 392] on td "472" at bounding box center [553, 391] width 134 height 53
select select "43807"
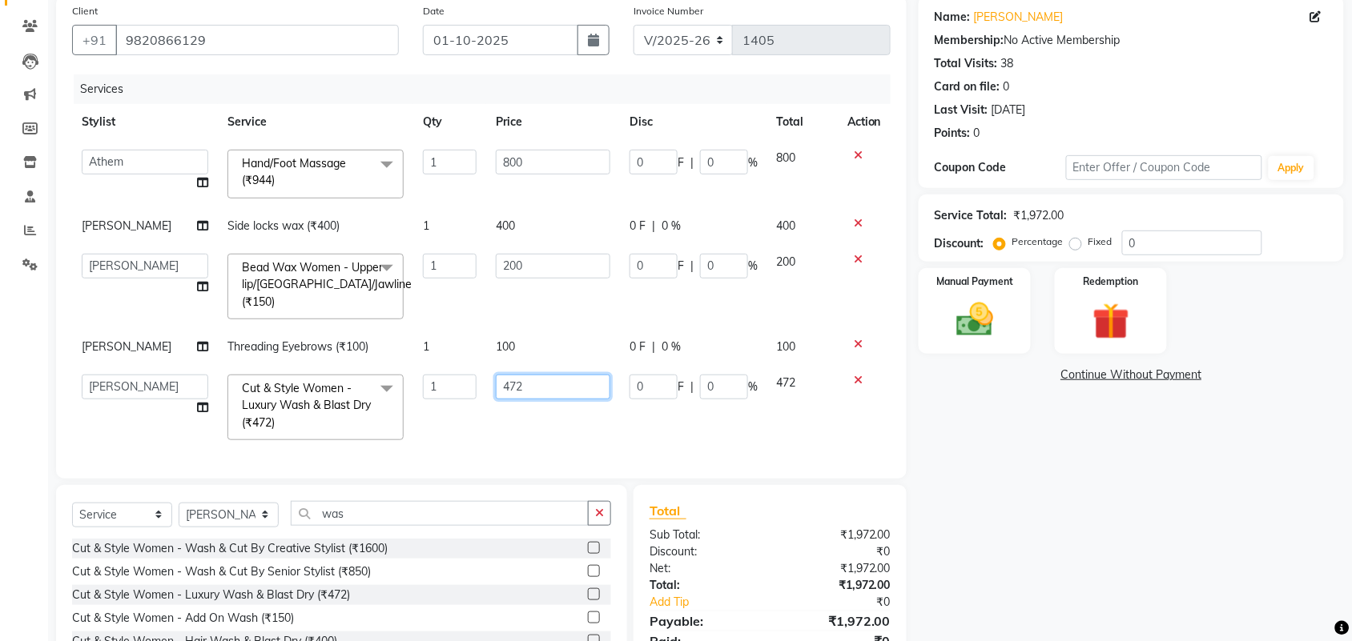
drag, startPoint x: 541, startPoint y: 385, endPoint x: 368, endPoint y: 404, distance: 173.2
click at [378, 409] on tr "aayaz [PERSON_NAME] [PERSON_NAME] Athem [PERSON_NAME] [PERSON_NAME] [PERSON_NAM…" at bounding box center [481, 407] width 818 height 85
type input "400"
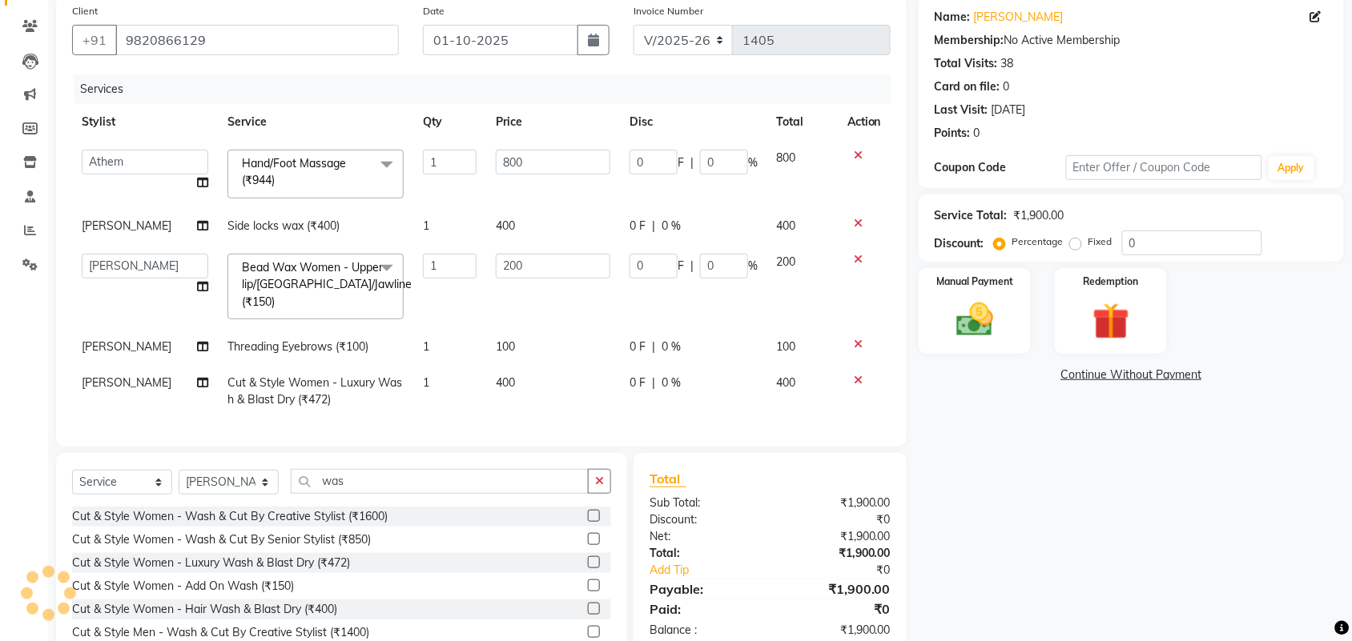
click at [457, 333] on td "1" at bounding box center [449, 347] width 73 height 36
select select "44727"
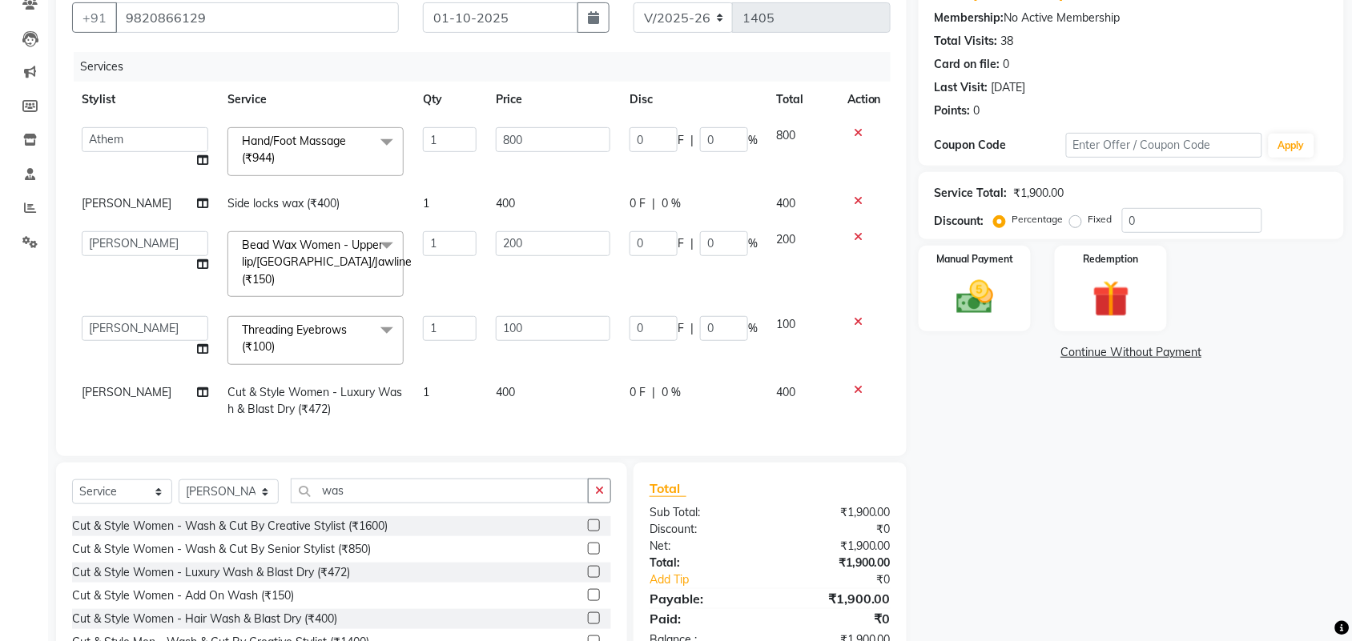
scroll to position [224, 0]
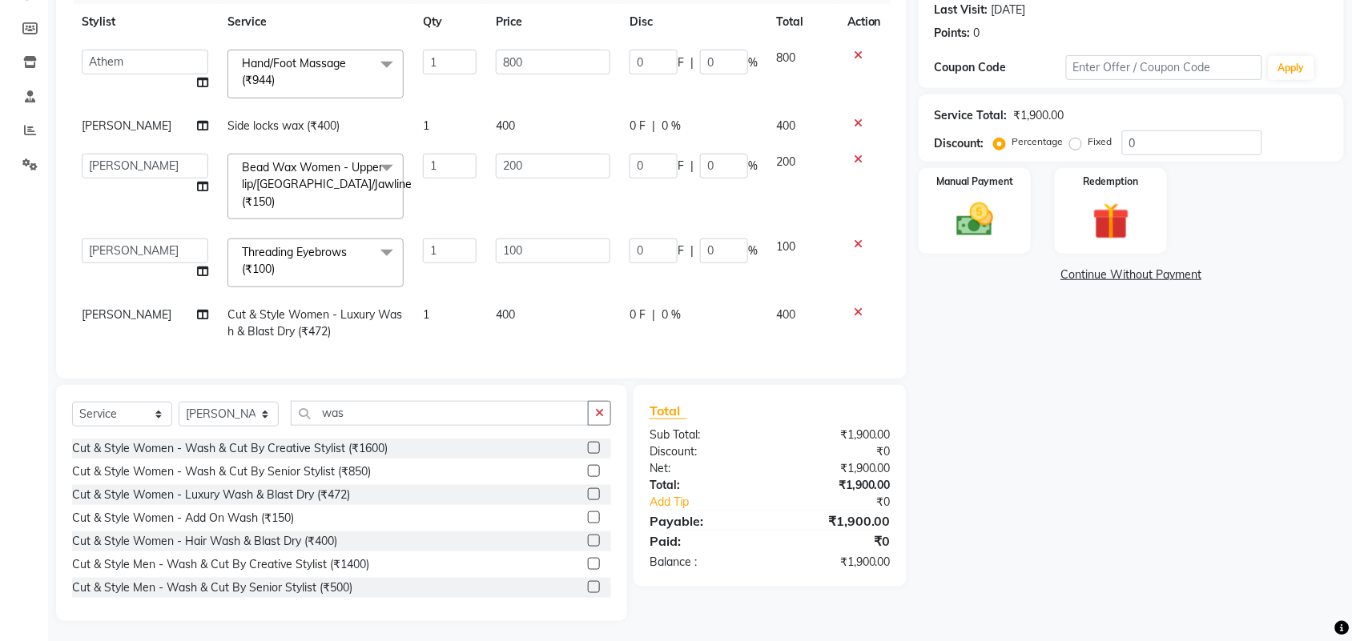
click at [854, 158] on icon at bounding box center [858, 159] width 9 height 11
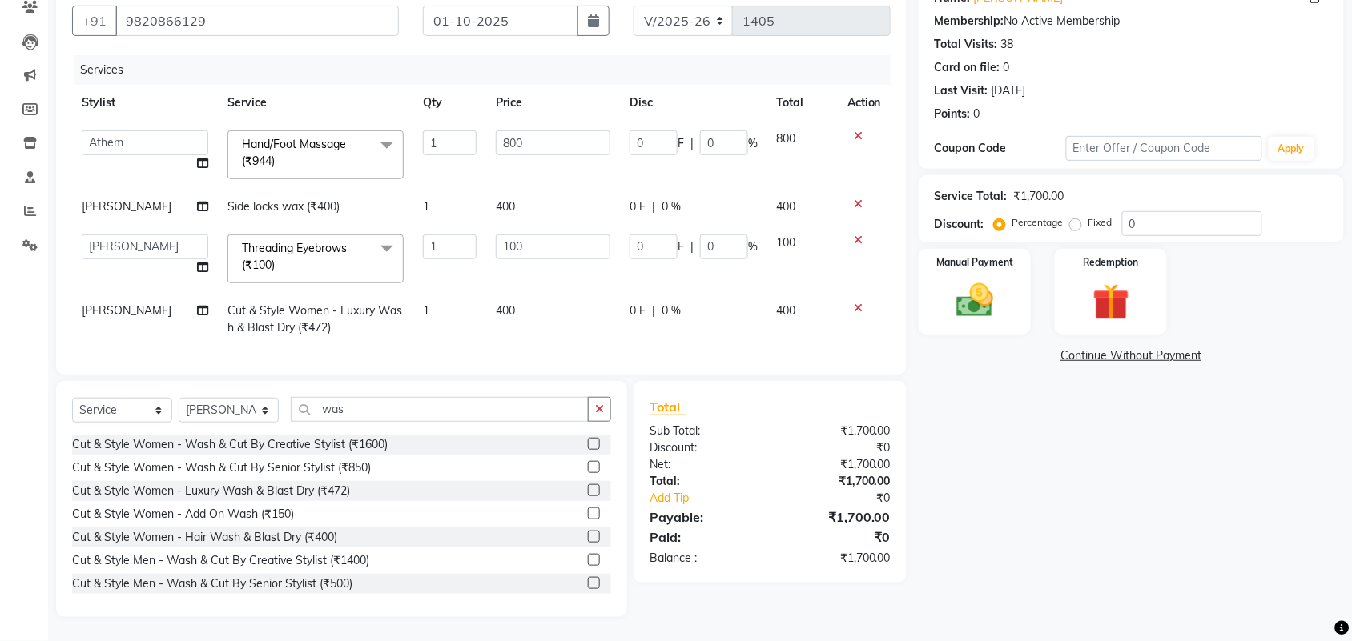
click at [358, 240] on span "Threading Eyebrows (₹100) x" at bounding box center [308, 257] width 141 height 34
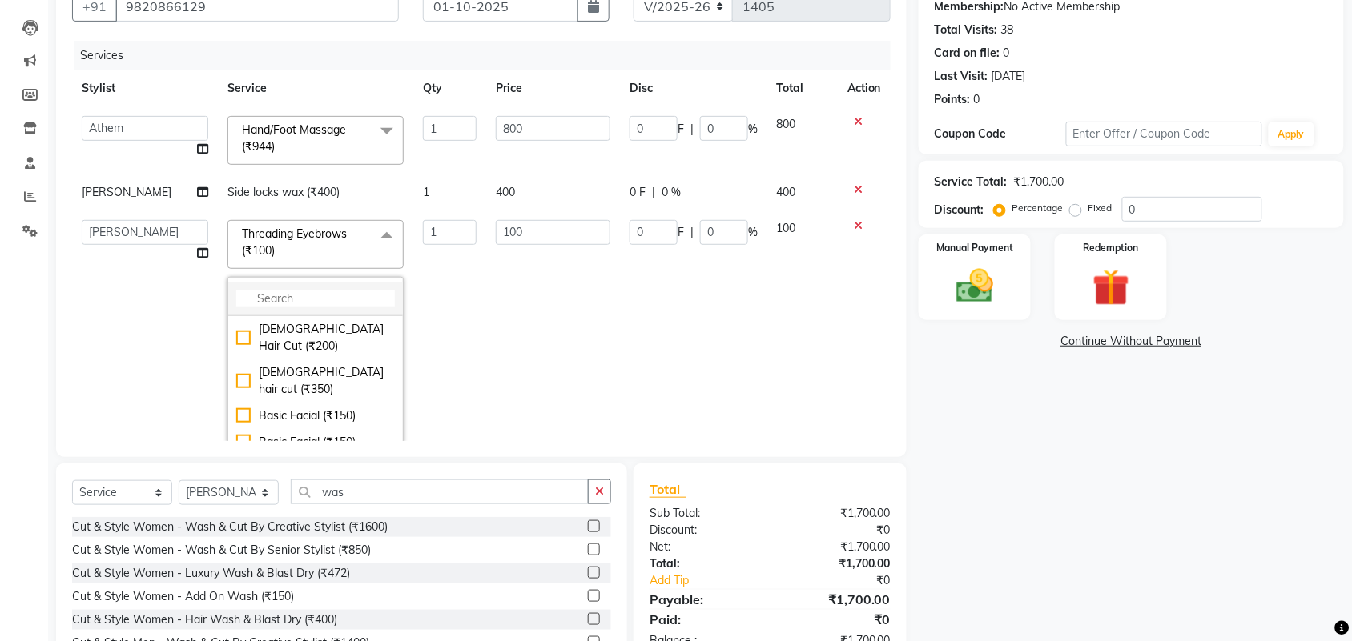
click at [297, 287] on li at bounding box center [315, 300] width 175 height 34
click at [278, 300] on input "multiselect-search" at bounding box center [315, 299] width 159 height 17
type input "ey"
click at [326, 390] on div "Threading Eyebrows/Upper lip (₹175)" at bounding box center [315, 381] width 159 height 34
type input "175"
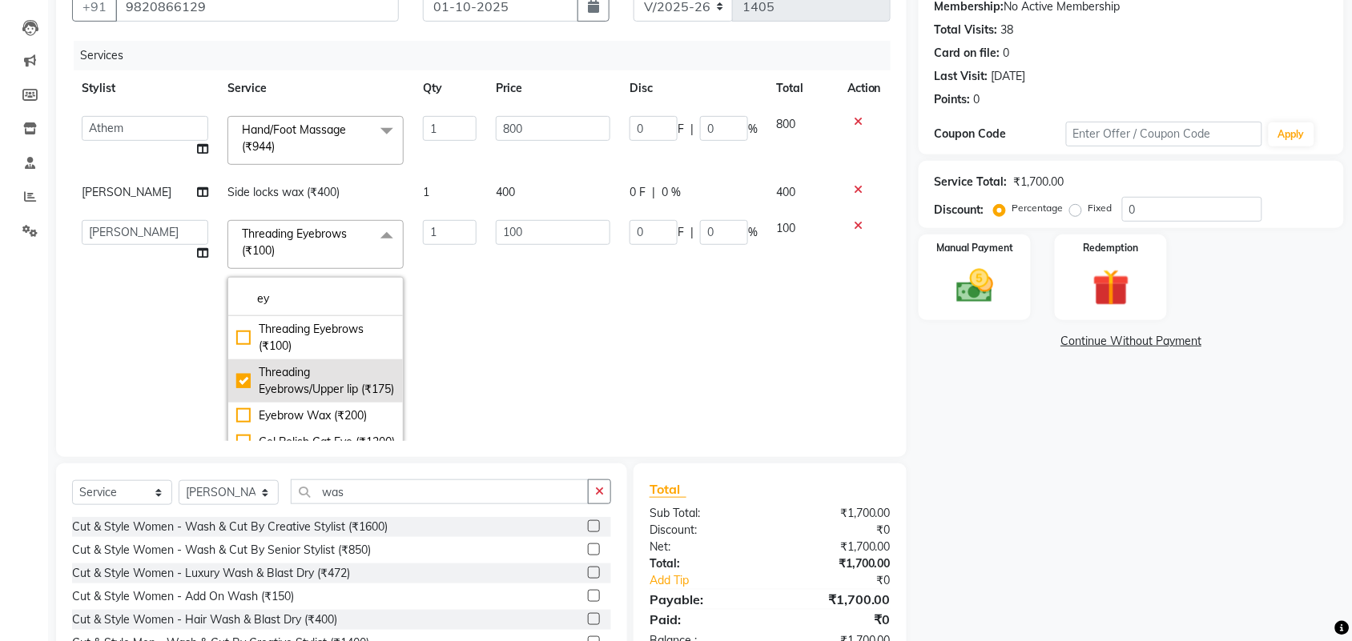
checkbox input "false"
checkbox input "true"
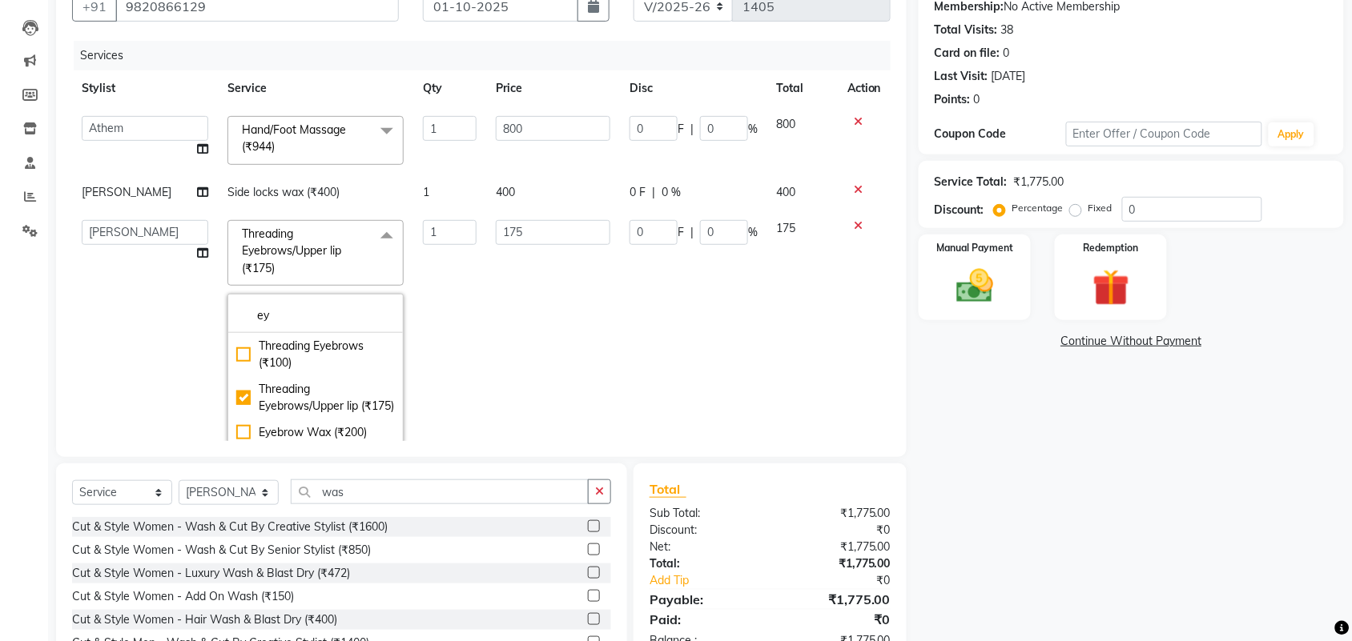
click at [690, 258] on td "0 F | 0 %" at bounding box center [693, 347] width 147 height 272
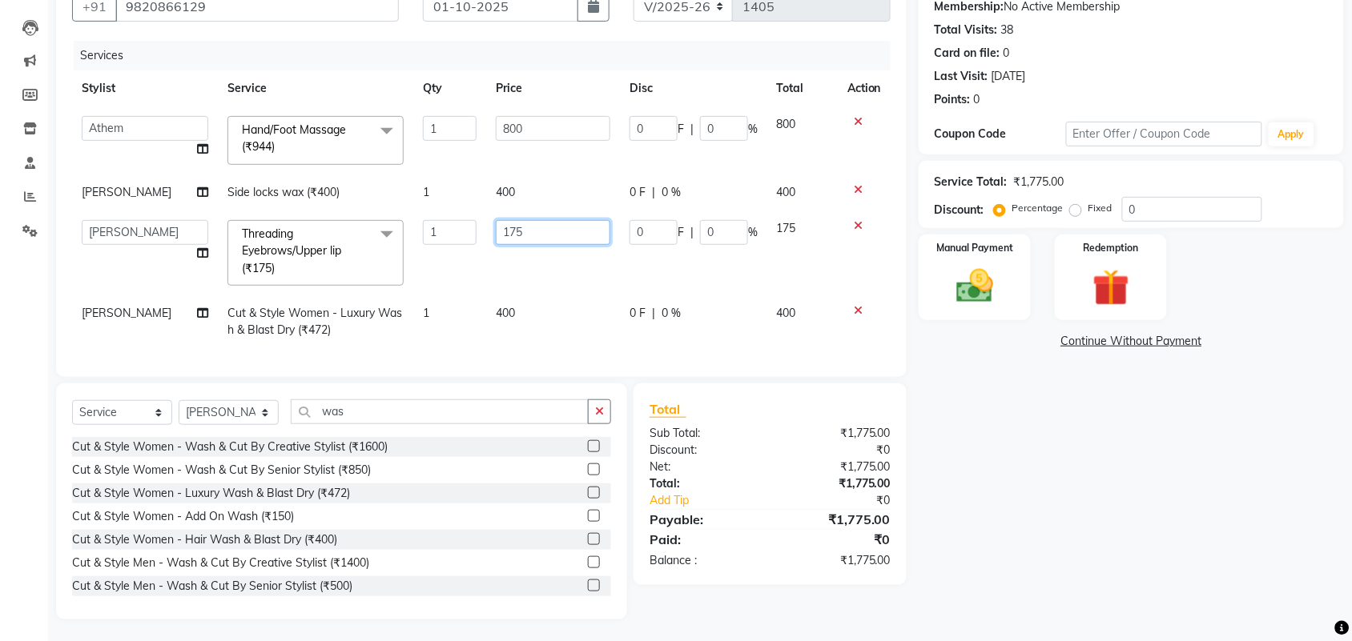
drag, startPoint x: 531, startPoint y: 230, endPoint x: 476, endPoint y: 250, distance: 58.0
click at [476, 250] on tr "aayaz [PERSON_NAME] [PERSON_NAME] Athem [PERSON_NAME] [PERSON_NAME] [PERSON_NAM…" at bounding box center [481, 253] width 818 height 85
type input "2"
type input "100"
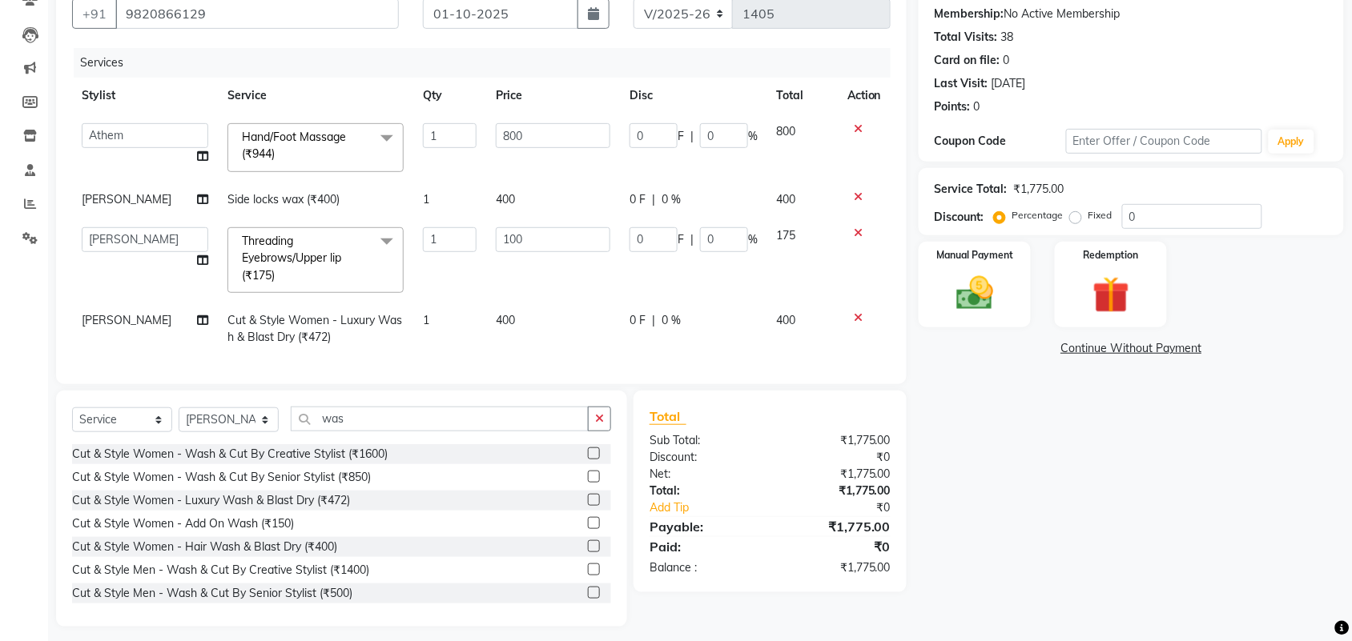
click at [476, 251] on td "1" at bounding box center [449, 260] width 73 height 85
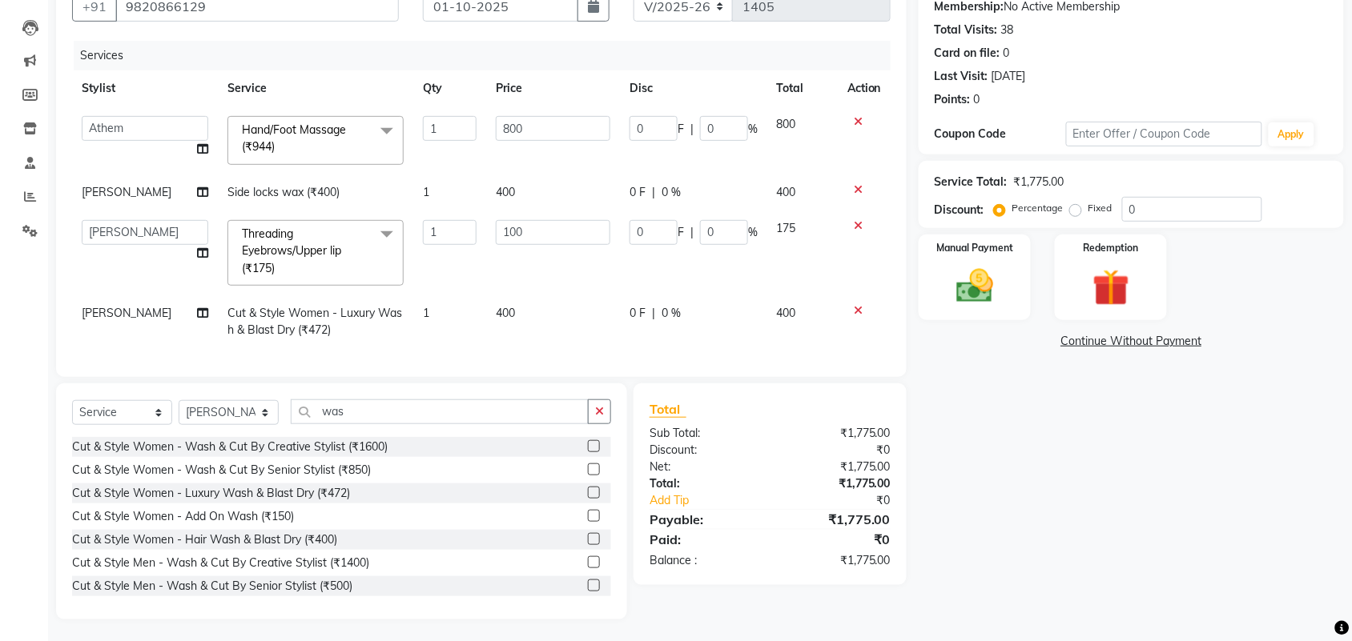
select select "44727"
click at [581, 272] on td "100" at bounding box center [553, 253] width 134 height 85
drag, startPoint x: 550, startPoint y: 230, endPoint x: 481, endPoint y: 259, distance: 74.7
click at [486, 259] on td "100" at bounding box center [553, 253] width 134 height 85
type input "100"
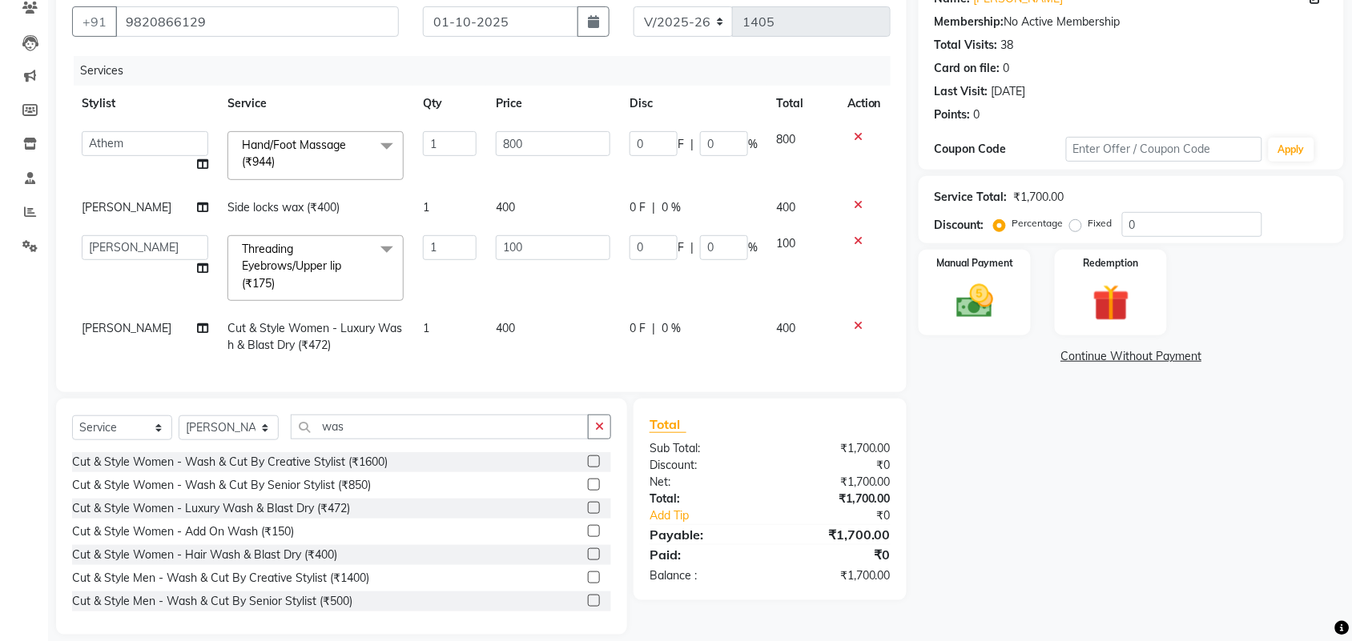
click at [486, 259] on td "100" at bounding box center [553, 268] width 134 height 85
select select "44727"
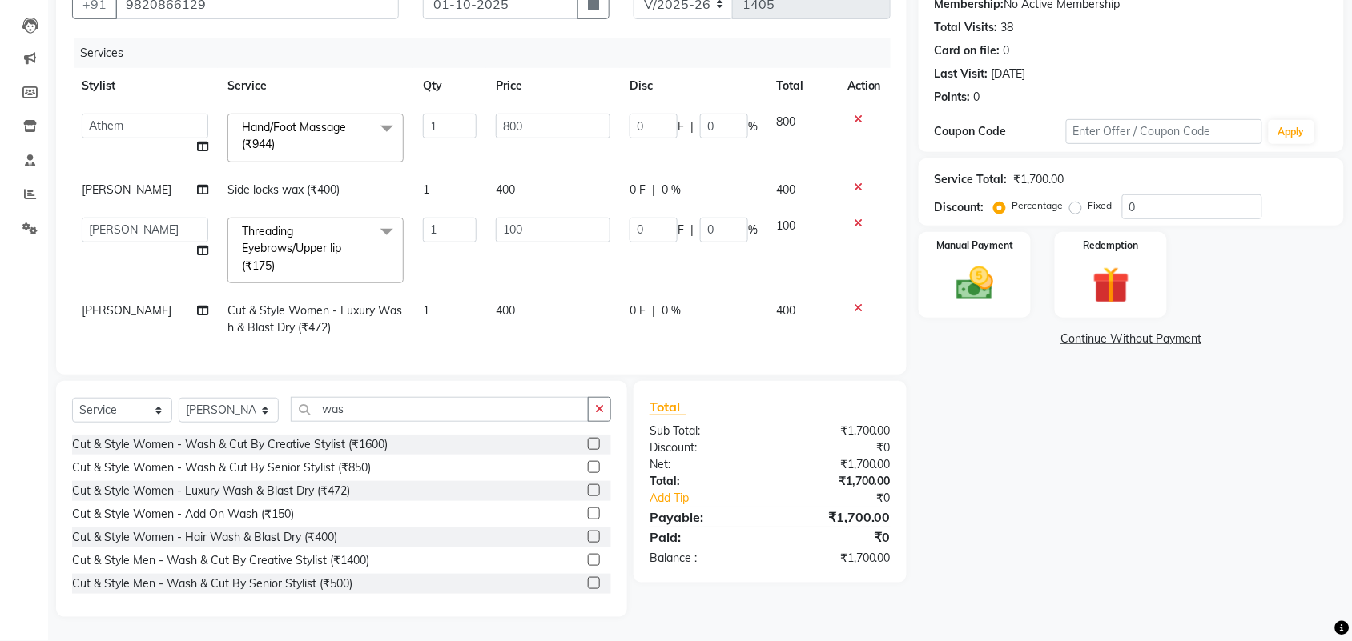
scroll to position [175, 0]
drag, startPoint x: 547, startPoint y: 205, endPoint x: 466, endPoint y: 245, distance: 90.3
click at [466, 245] on tr "aayaz [PERSON_NAME] [PERSON_NAME] Athem [PERSON_NAME] [PERSON_NAME] [PERSON_NAM…" at bounding box center [481, 250] width 818 height 85
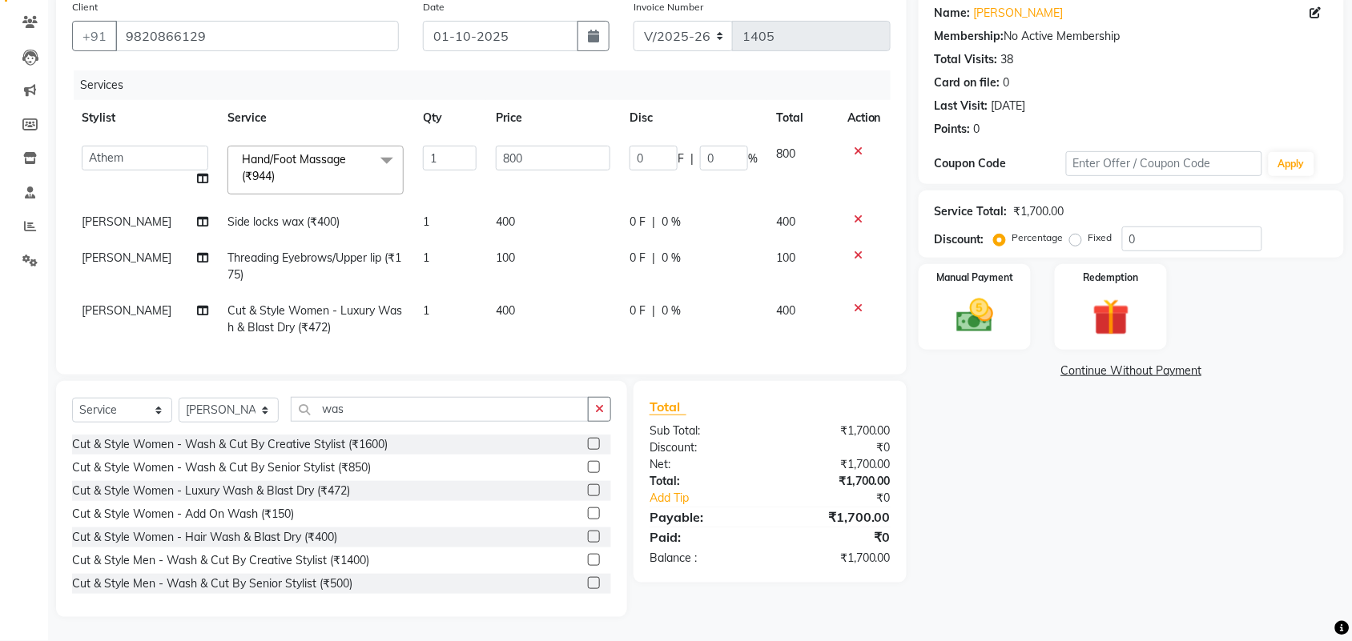
drag, startPoint x: 414, startPoint y: 242, endPoint x: 424, endPoint y: 237, distance: 11.5
click at [423, 251] on span "1" at bounding box center [426, 258] width 6 height 14
select select "44727"
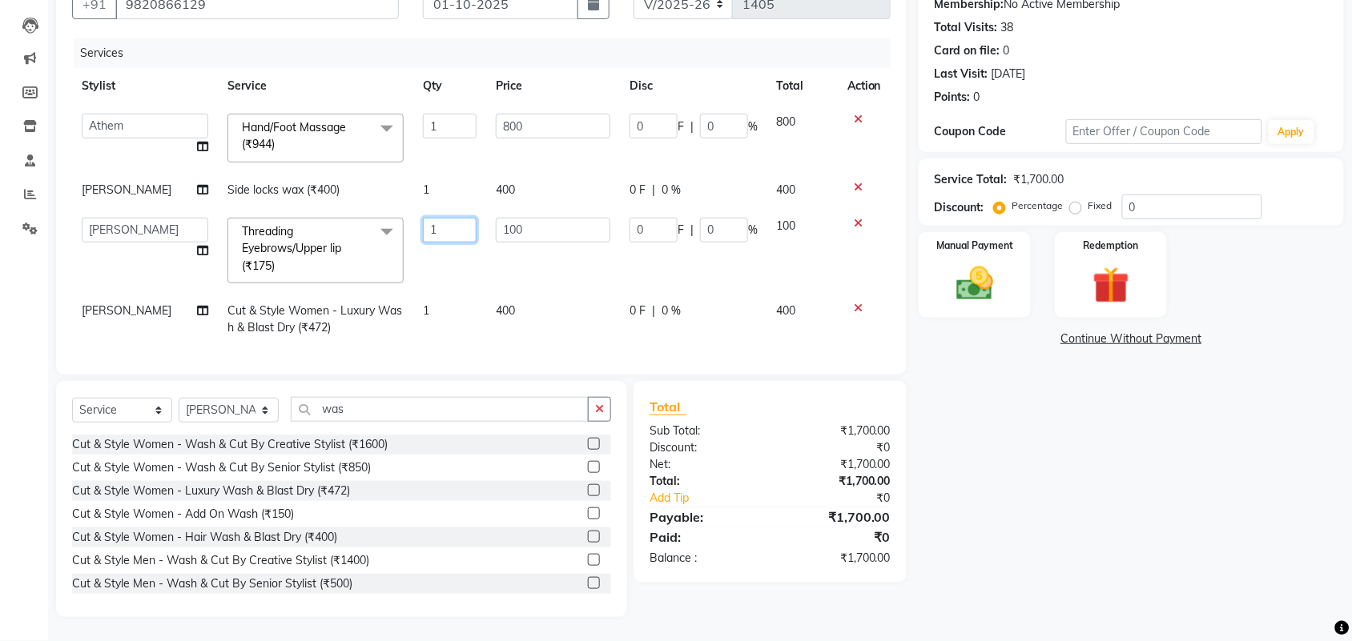
drag, startPoint x: 449, startPoint y: 211, endPoint x: 384, endPoint y: 230, distance: 67.7
click at [385, 230] on tr "aayaz [PERSON_NAME] [PERSON_NAME] Athem [PERSON_NAME] [PERSON_NAME] [PERSON_NAM…" at bounding box center [481, 250] width 818 height 85
type input "2"
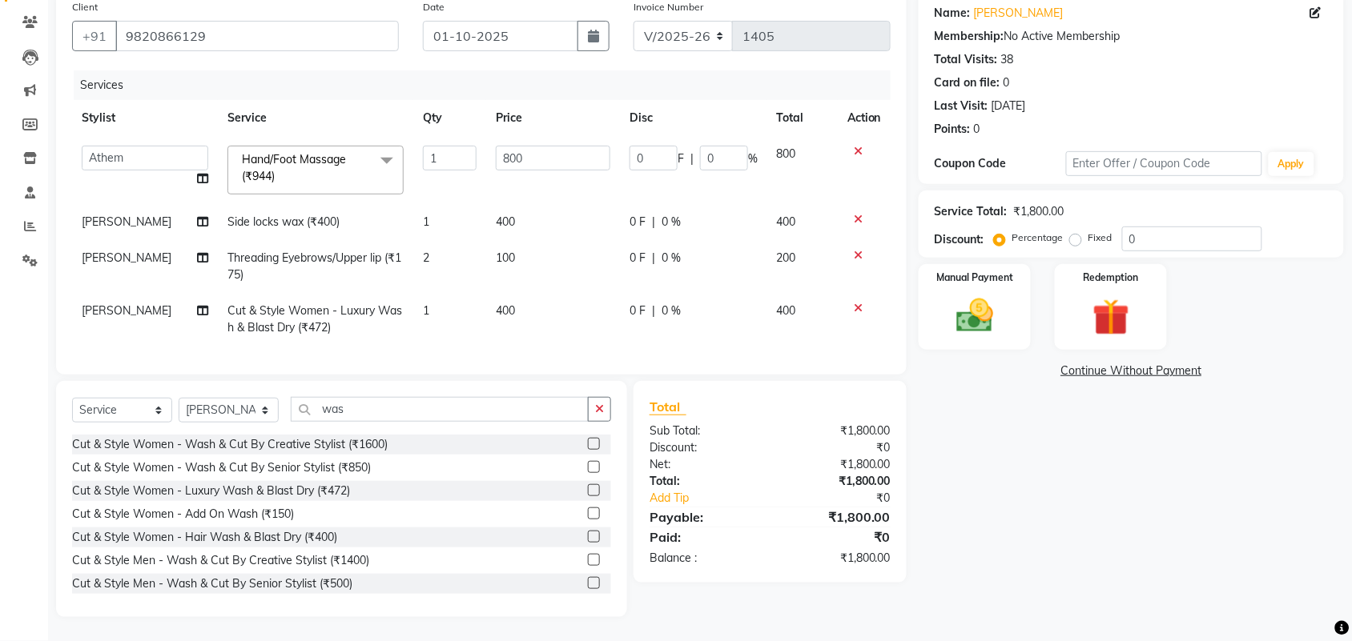
click at [400, 262] on td "Threading Eyebrows/Upper lip (₹175)" at bounding box center [315, 266] width 195 height 53
select select "44727"
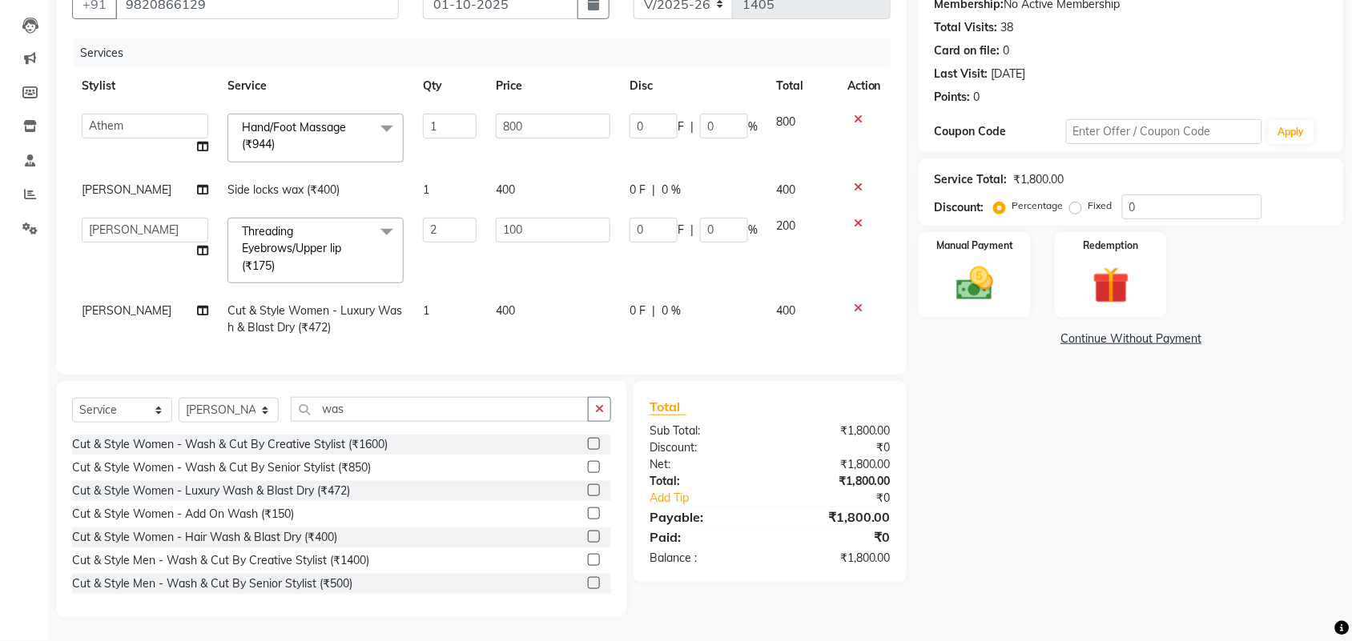
click at [376, 218] on span at bounding box center [387, 233] width 32 height 30
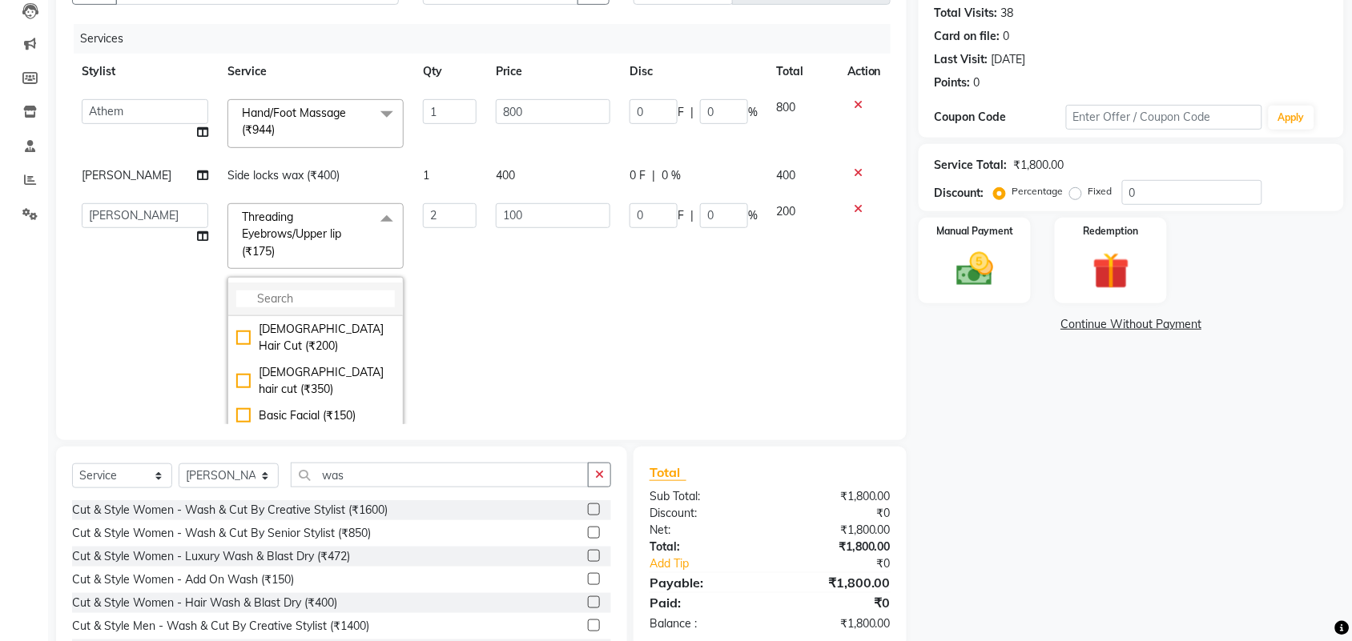
click at [288, 308] on li at bounding box center [315, 300] width 175 height 34
click at [289, 305] on input "multiselect-search" at bounding box center [315, 299] width 159 height 17
type input "ey"
click at [306, 331] on div "Threading Eyebrows (₹100)" at bounding box center [315, 338] width 159 height 34
checkbox input "true"
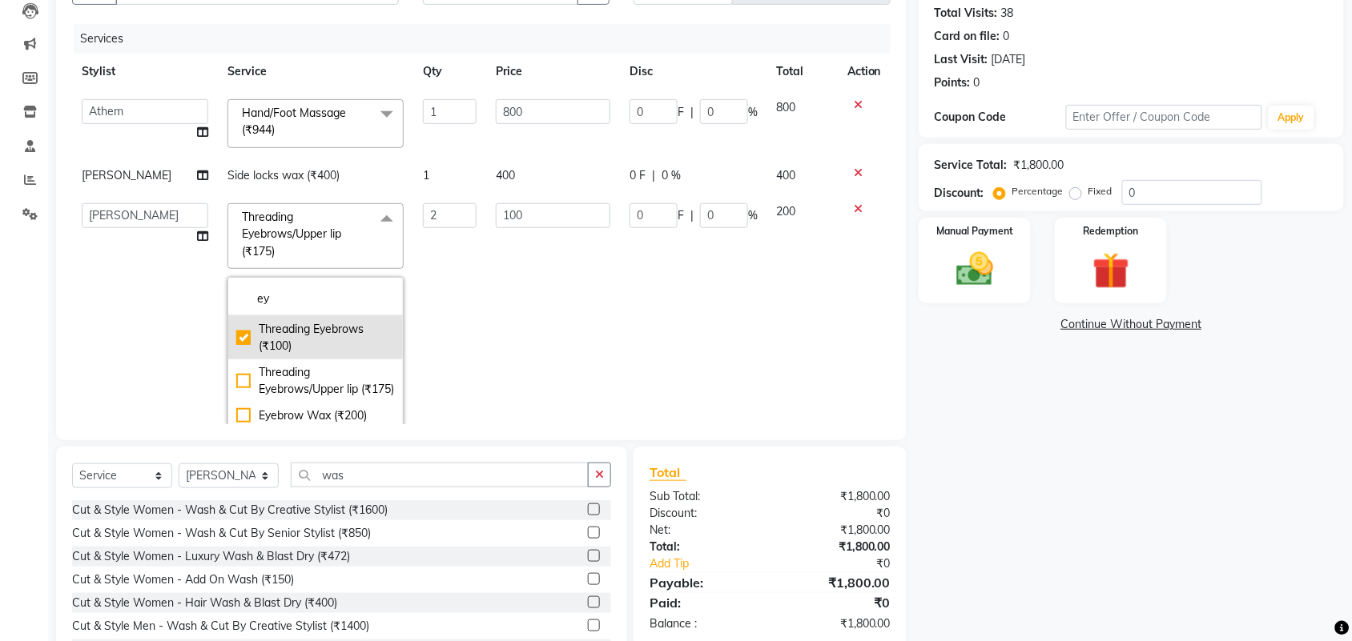
checkbox input "false"
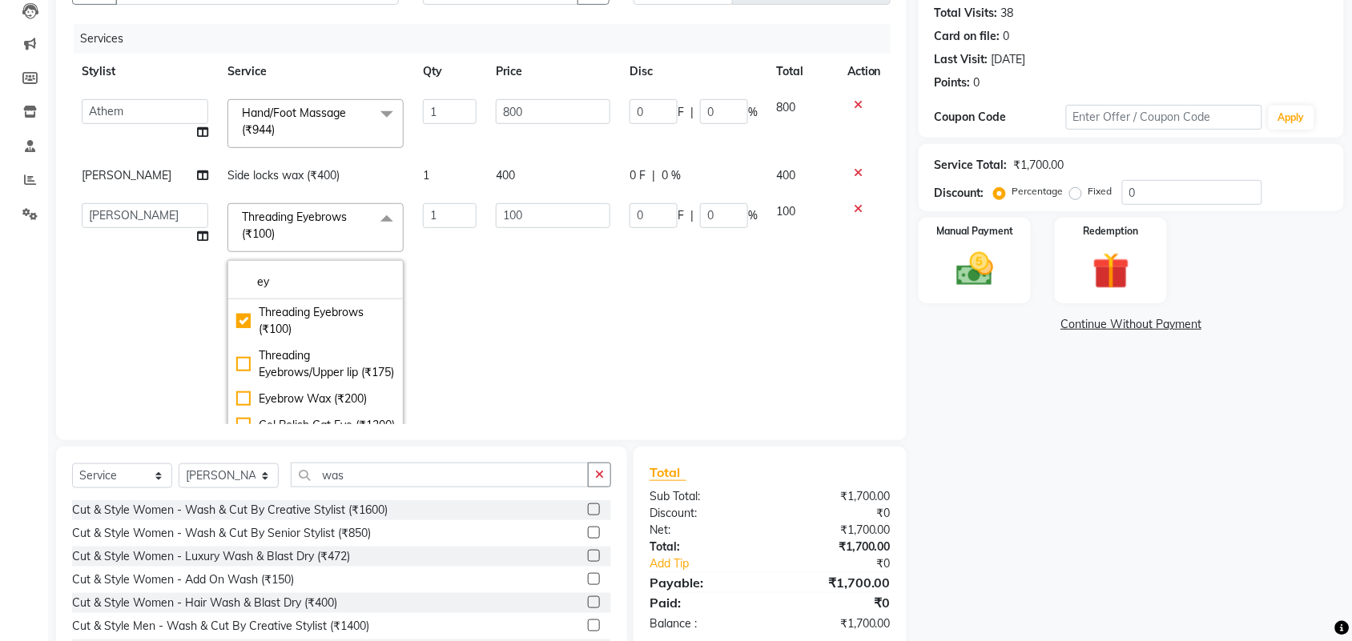
click at [620, 266] on td "0 F | 0 %" at bounding box center [693, 321] width 147 height 255
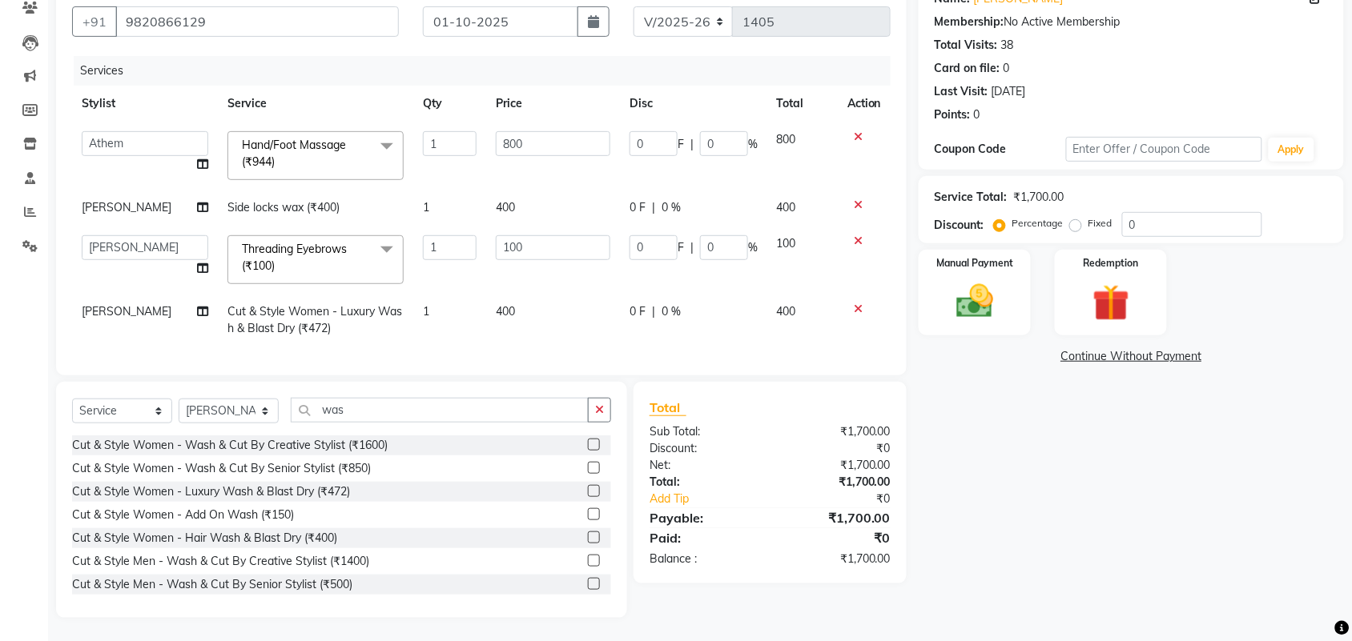
scroll to position [158, 0]
drag, startPoint x: 452, startPoint y: 225, endPoint x: 372, endPoint y: 245, distance: 82.5
click at [377, 247] on tr "aayaz [PERSON_NAME] [PERSON_NAME] Athem [PERSON_NAME] [PERSON_NAME] [PERSON_NAM…" at bounding box center [481, 259] width 818 height 68
type input "2"
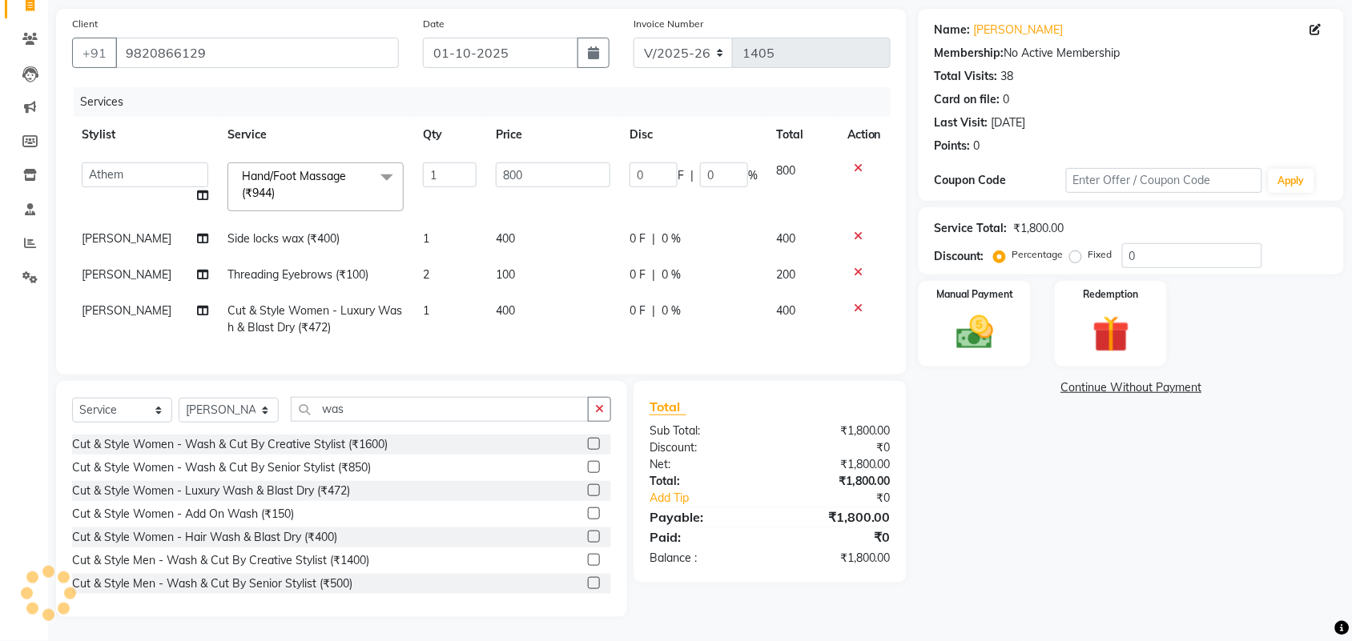
drag, startPoint x: 530, startPoint y: 308, endPoint x: 531, endPoint y: 294, distance: 14.4
click at [531, 301] on td "400" at bounding box center [553, 319] width 134 height 53
select select "43807"
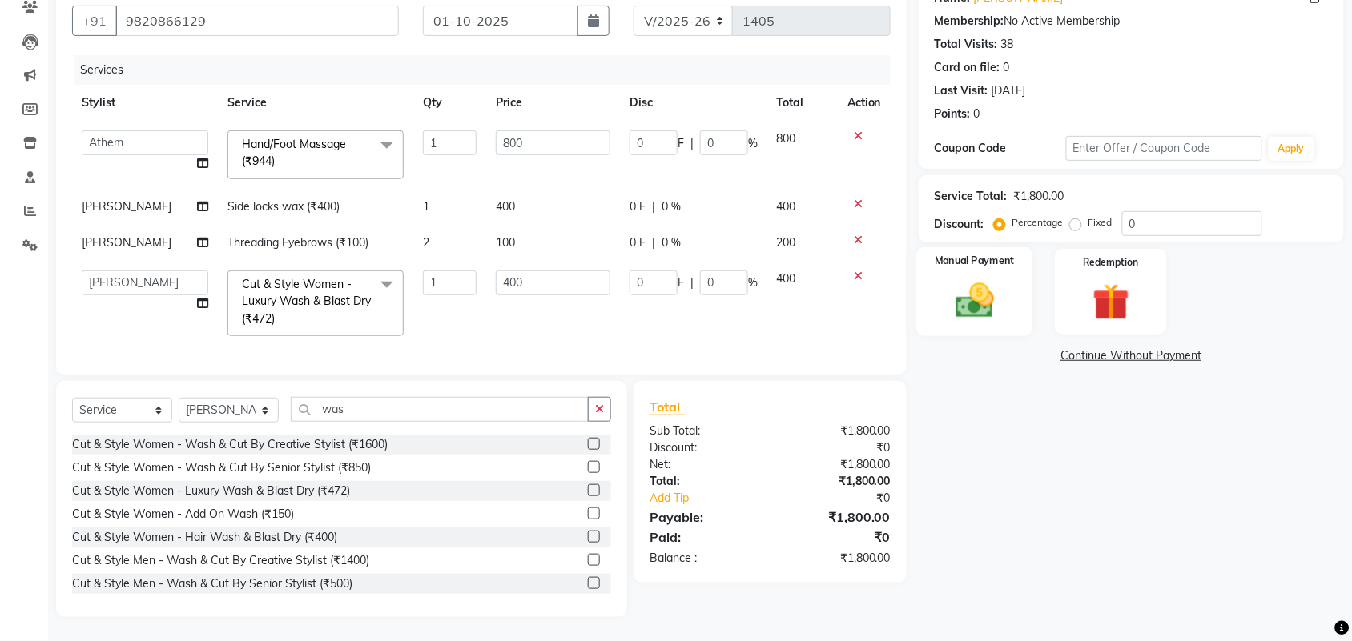
click at [978, 285] on img at bounding box center [974, 301] width 62 height 44
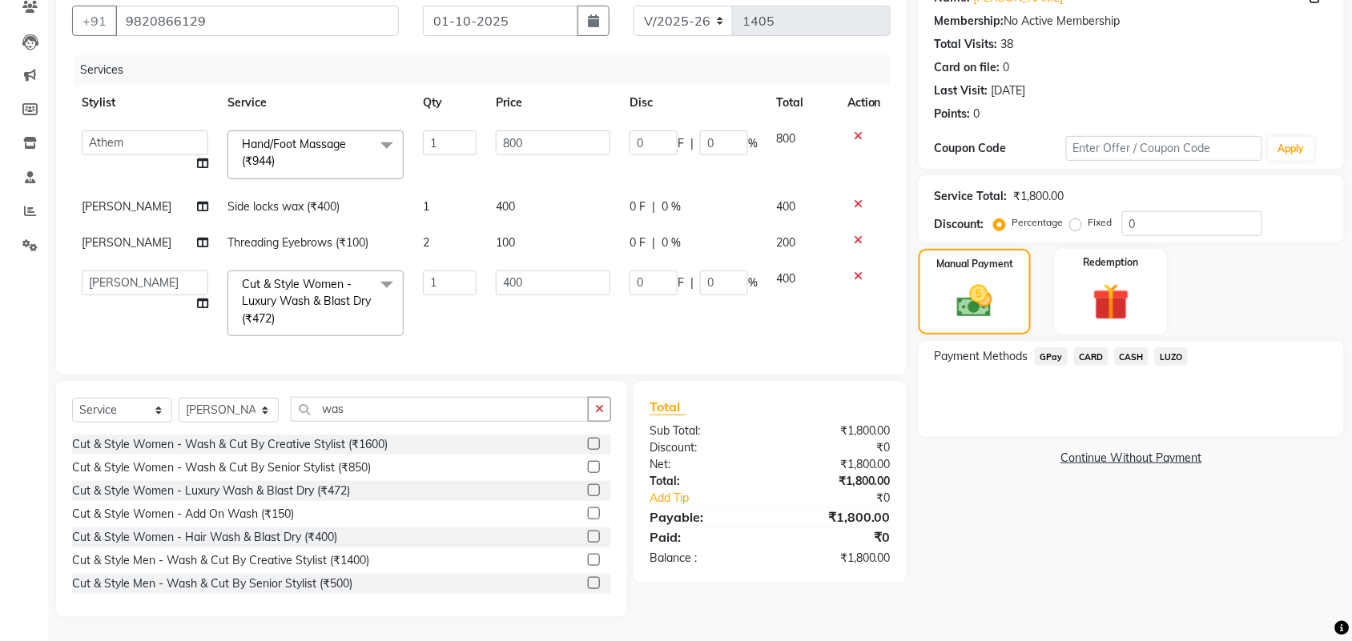
click at [1055, 348] on span "GPay" at bounding box center [1051, 357] width 33 height 18
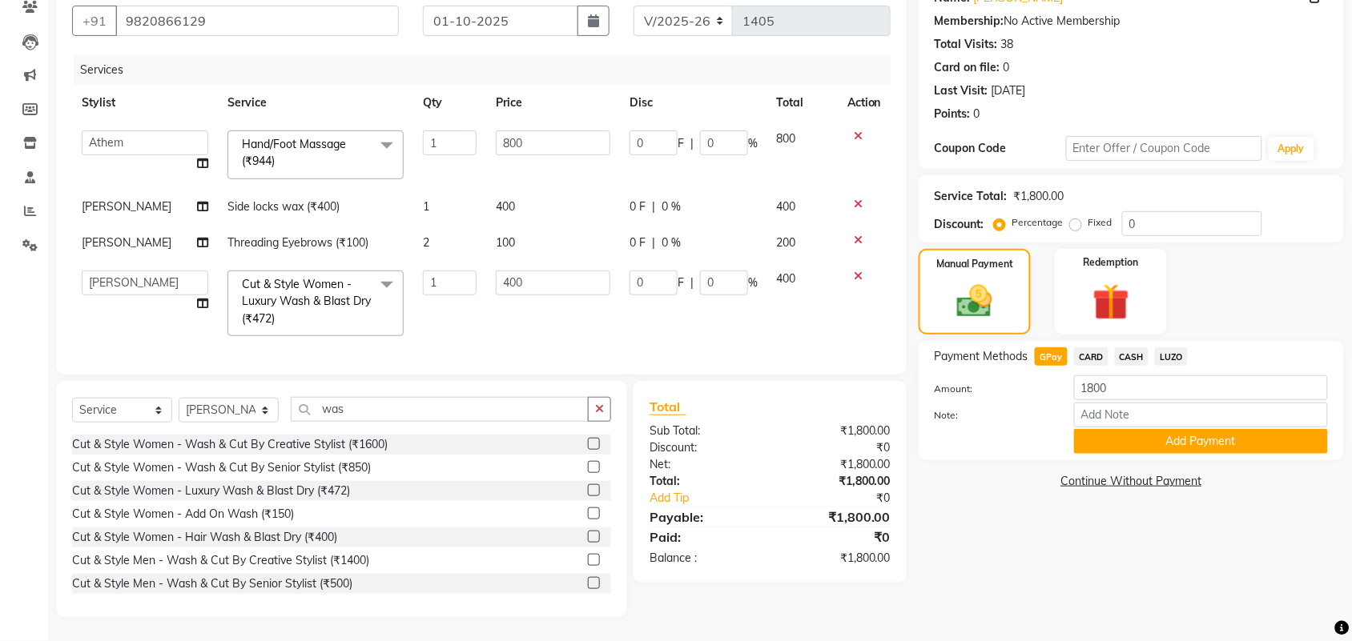
click at [1096, 348] on span "CARD" at bounding box center [1091, 357] width 34 height 18
click at [1145, 406] on input "Note:" at bounding box center [1201, 415] width 254 height 25
click at [1148, 432] on button "Add Payment" at bounding box center [1201, 441] width 254 height 25
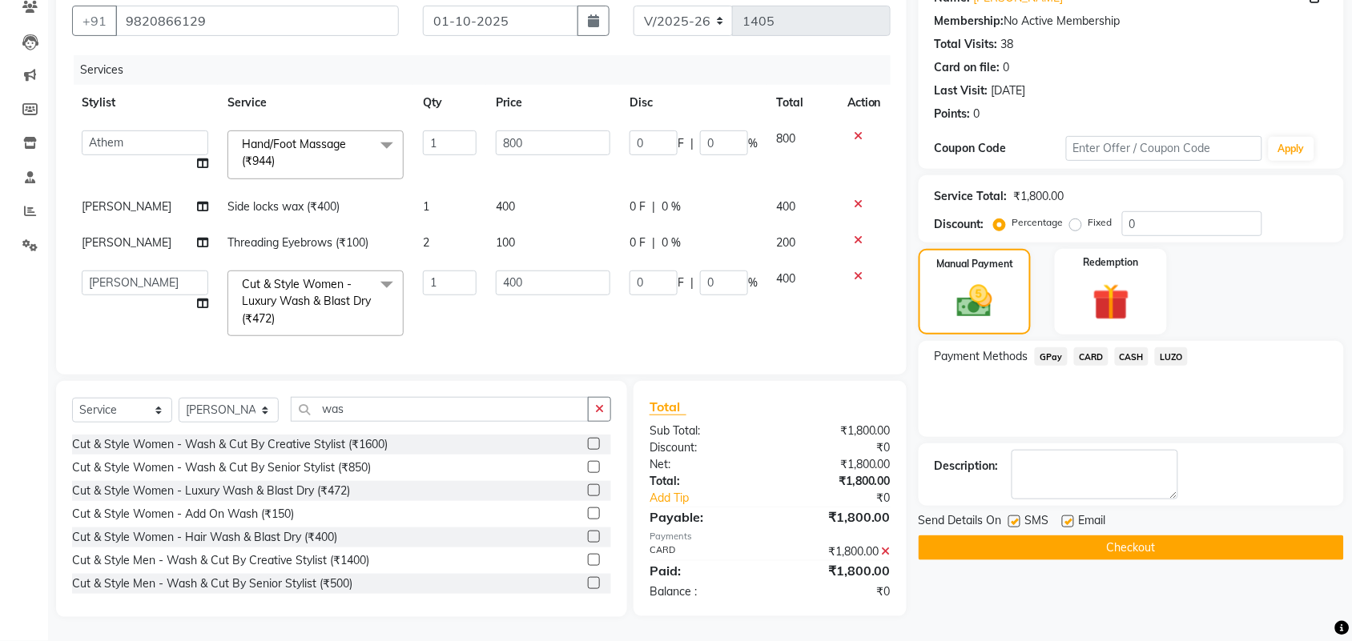
scroll to position [159, 0]
click at [1063, 516] on label at bounding box center [1068, 522] width 12 height 12
click at [1063, 517] on input "checkbox" at bounding box center [1067, 522] width 10 height 10
checkbox input "false"
click at [1019, 516] on label at bounding box center [1014, 522] width 12 height 12
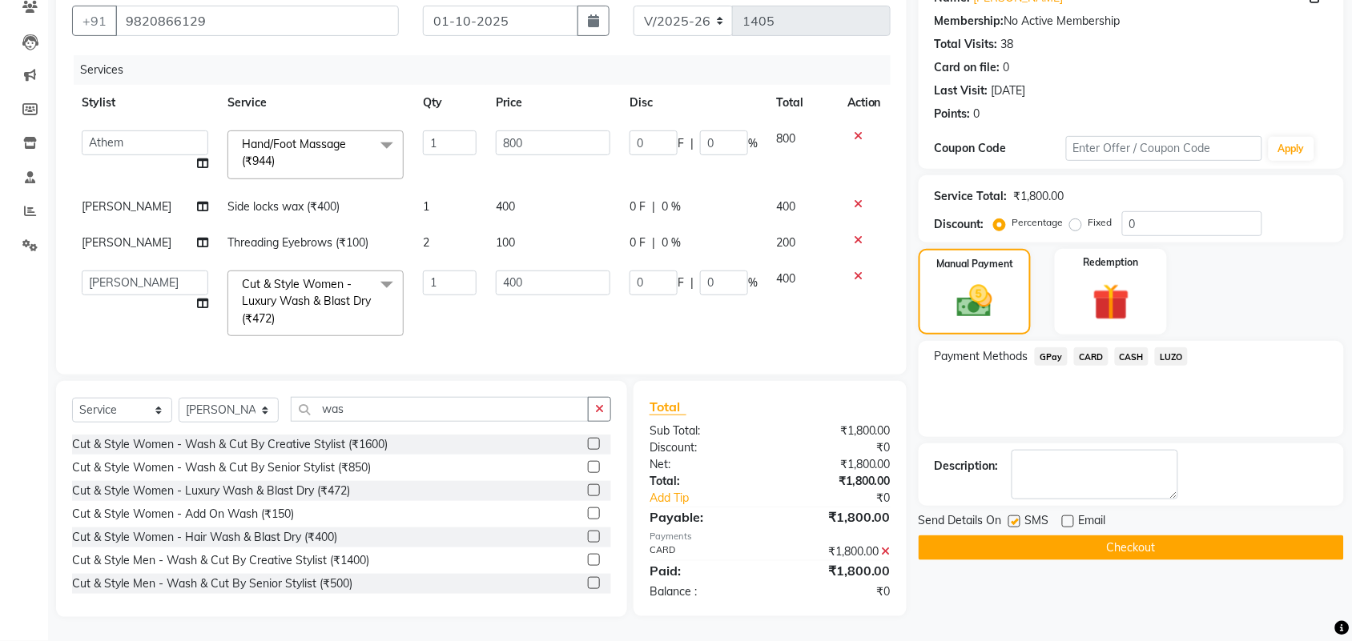
click at [1019, 517] on input "checkbox" at bounding box center [1013, 522] width 10 height 10
checkbox input "false"
click at [1053, 536] on button "Checkout" at bounding box center [1131, 548] width 425 height 25
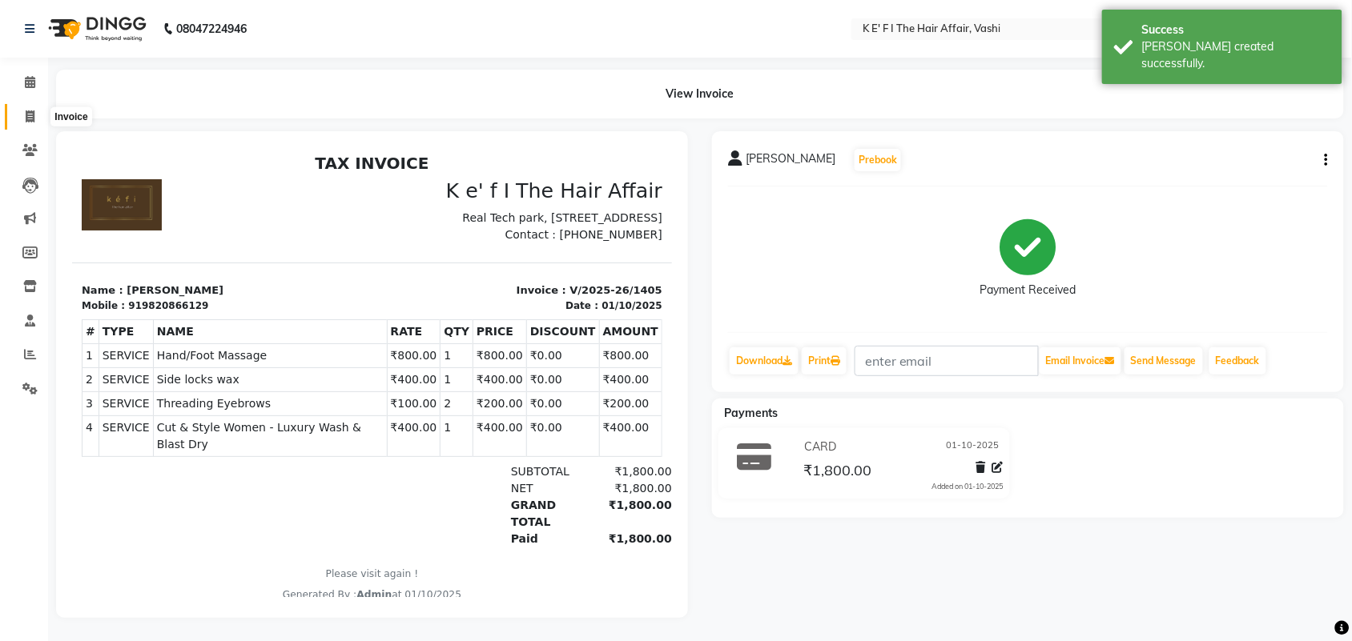
click at [36, 117] on span at bounding box center [30, 117] width 28 height 18
select select "service"
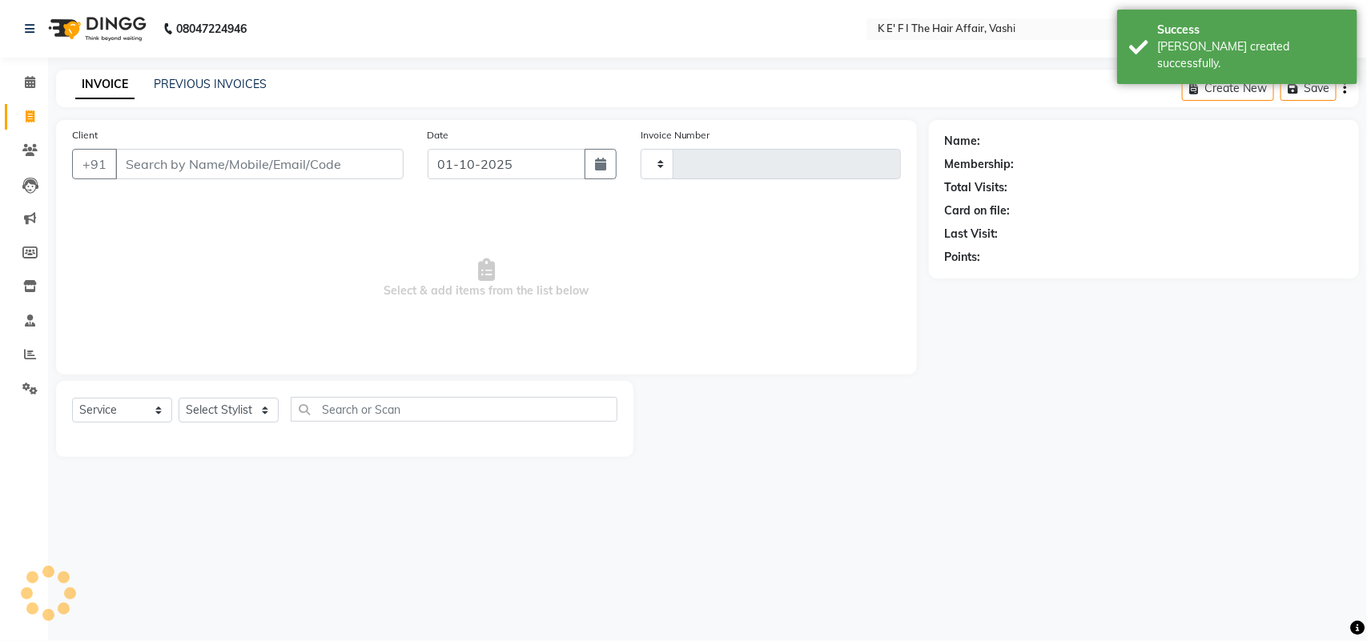
click at [154, 168] on input "Client" at bounding box center [259, 164] width 288 height 30
type input "1406"
select select "6025"
select select "43807"
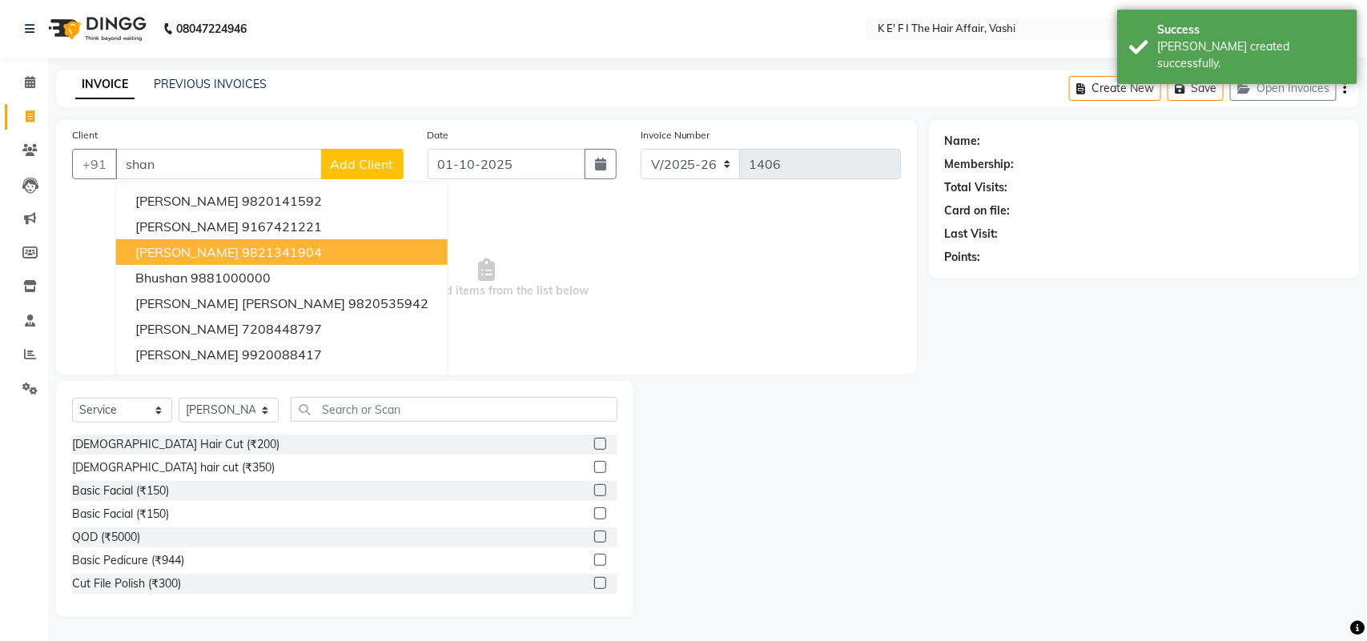
click at [242, 256] on ngb-highlight "9821341904" at bounding box center [282, 252] width 80 height 16
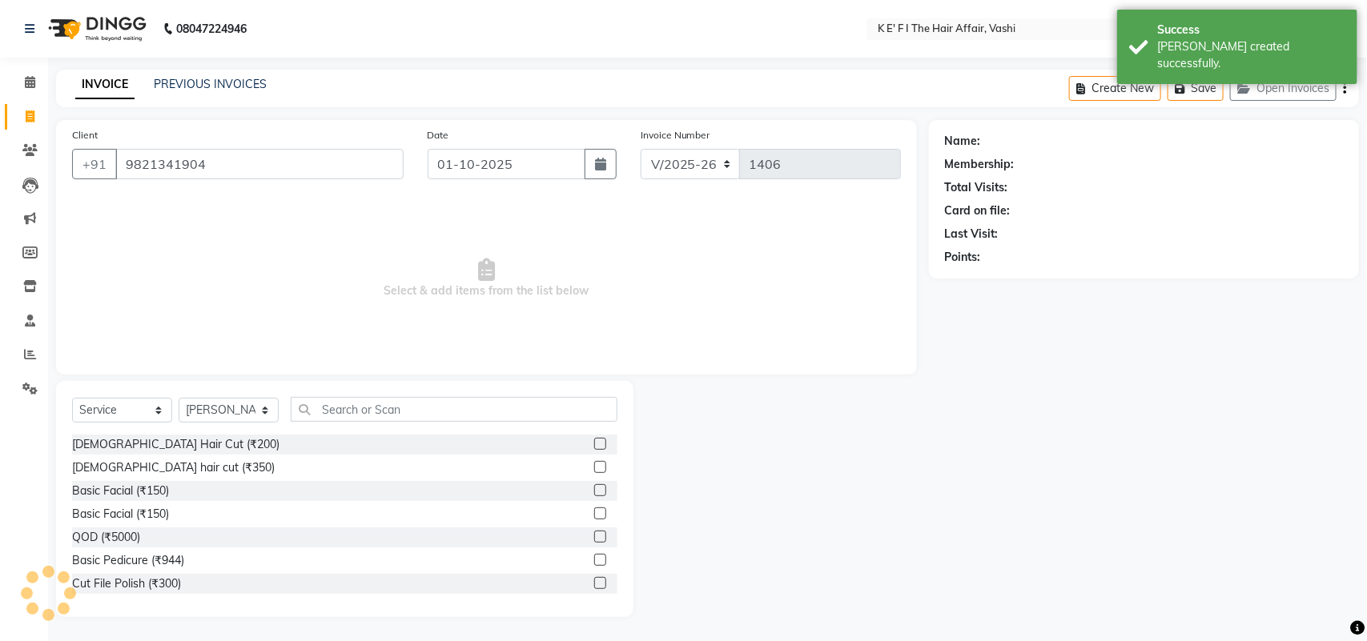
type input "9821341904"
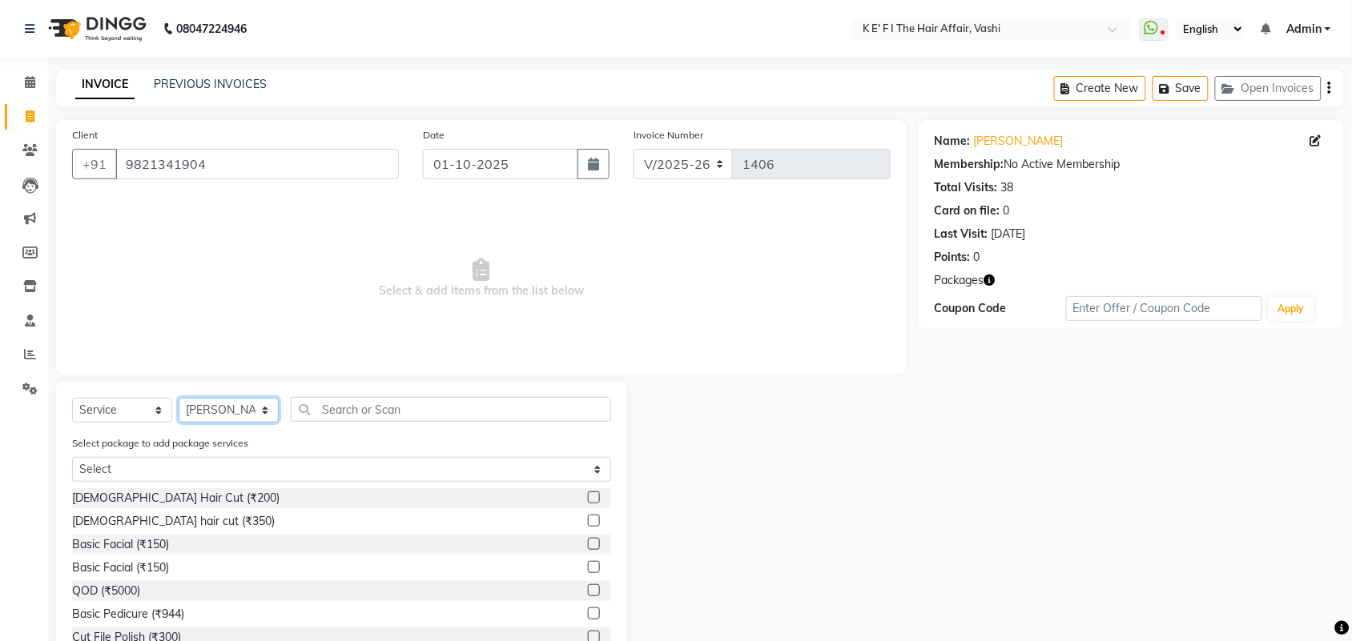
click at [227, 408] on select "Select Stylist aayaz [PERSON_NAME] [PERSON_NAME] Athem [PERSON_NAME] [PERSON_NA…" at bounding box center [229, 410] width 100 height 25
select select "43119"
click at [179, 398] on select "Select Stylist aayaz [PERSON_NAME] [PERSON_NAME] Athem [PERSON_NAME] [PERSON_NA…" at bounding box center [229, 410] width 100 height 25
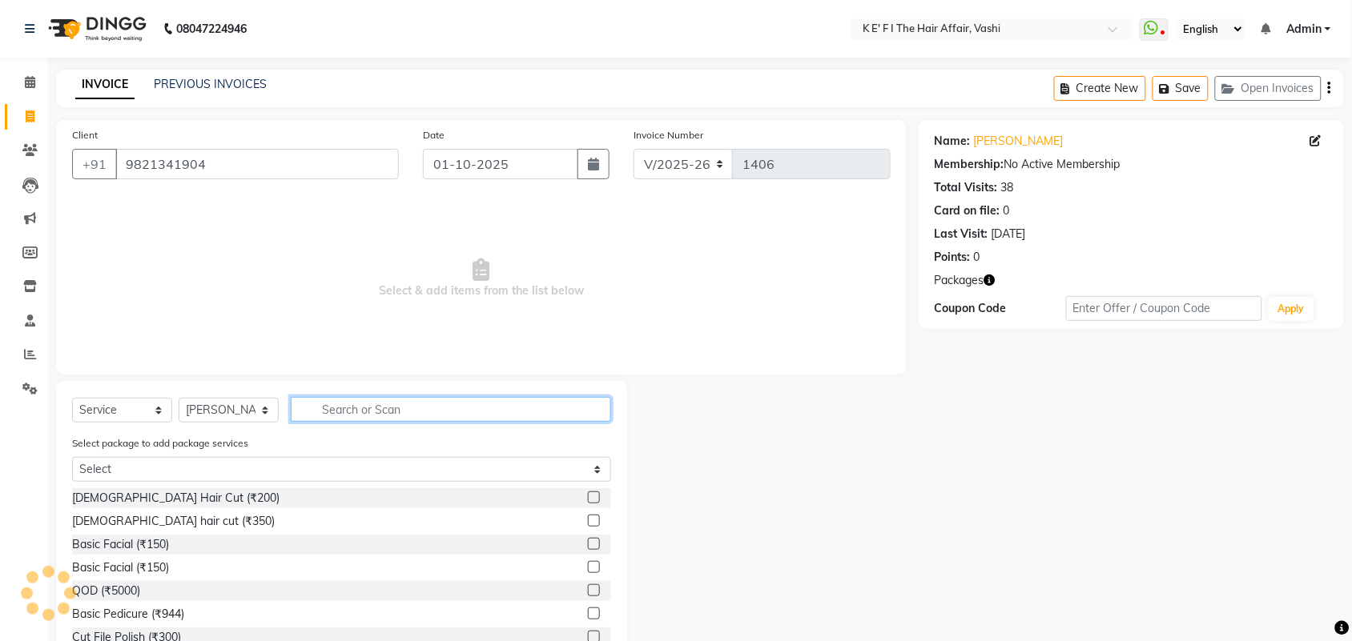
click at [380, 401] on input "text" at bounding box center [451, 409] width 320 height 25
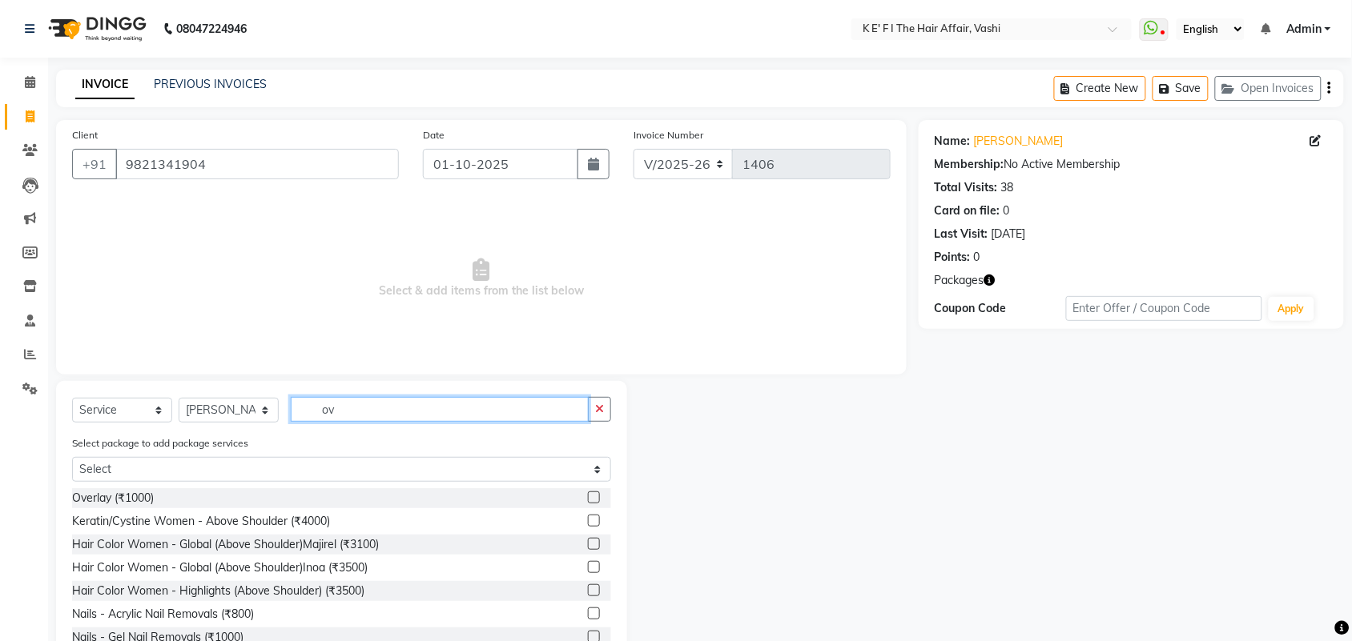
type input "ov"
click at [588, 493] on label at bounding box center [594, 498] width 12 height 12
click at [588, 493] on input "checkbox" at bounding box center [593, 498] width 10 height 10
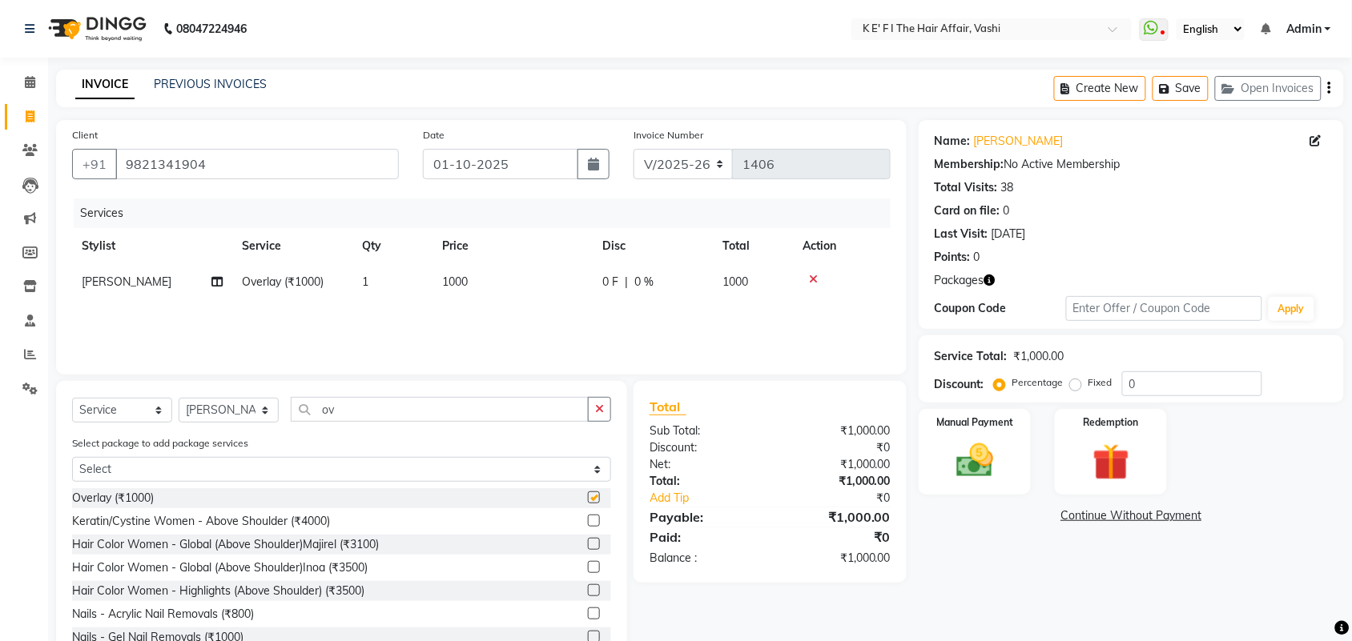
checkbox input "false"
drag, startPoint x: 306, startPoint y: 418, endPoint x: 271, endPoint y: 437, distance: 40.1
click at [271, 436] on div "Select Service Product Membership Package Voucher Prepaid Gift Card Select Styl…" at bounding box center [341, 526] width 571 height 290
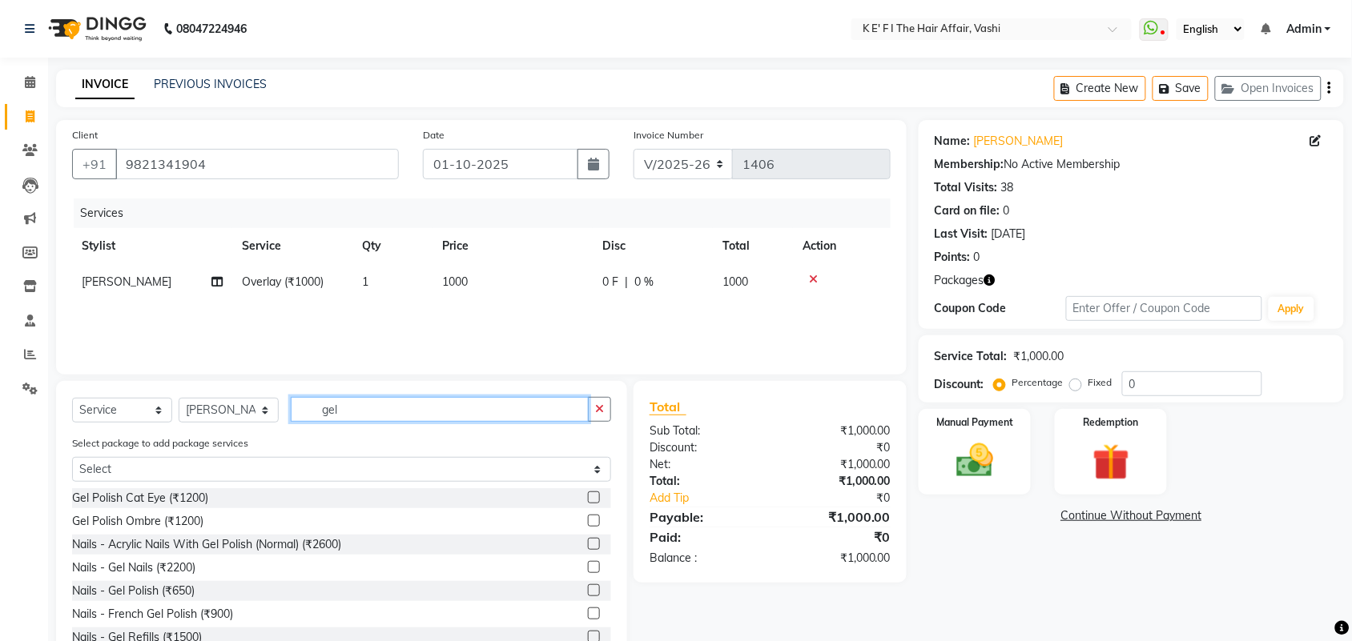
type input "gel"
click at [588, 589] on label at bounding box center [594, 591] width 12 height 12
click at [588, 589] on input "checkbox" at bounding box center [593, 591] width 10 height 10
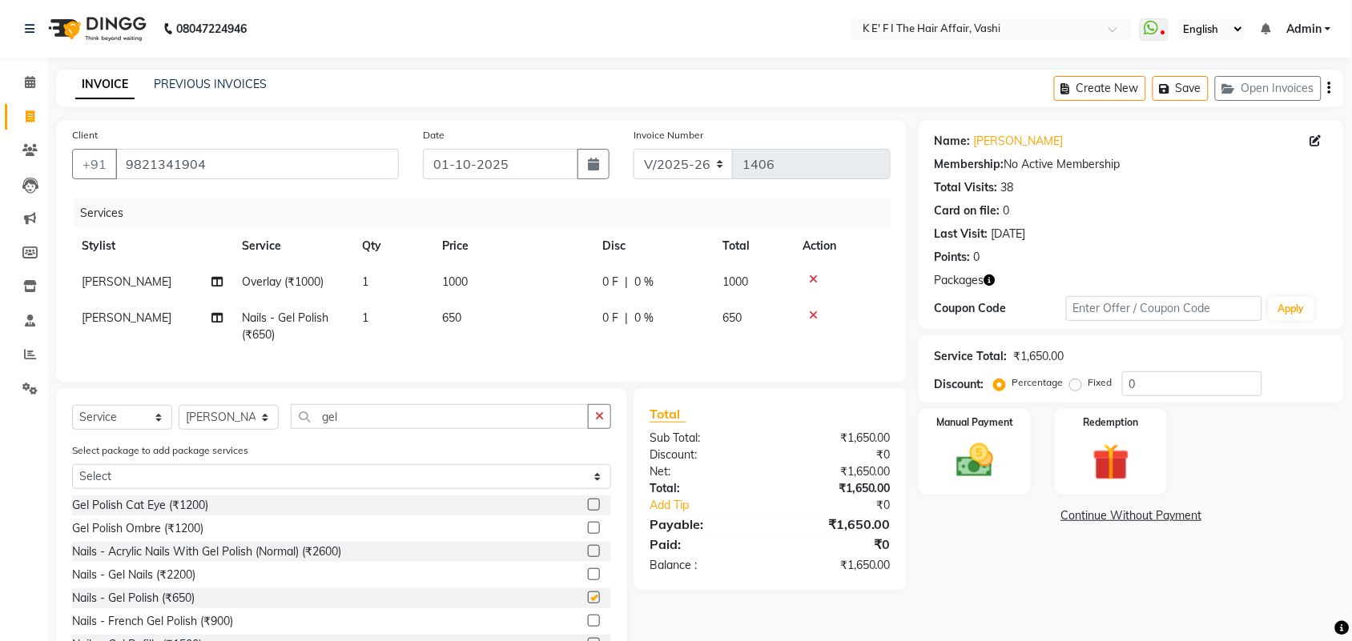
checkbox input "false"
click at [157, 278] on span "[PERSON_NAME]" at bounding box center [127, 282] width 90 height 14
select select "43119"
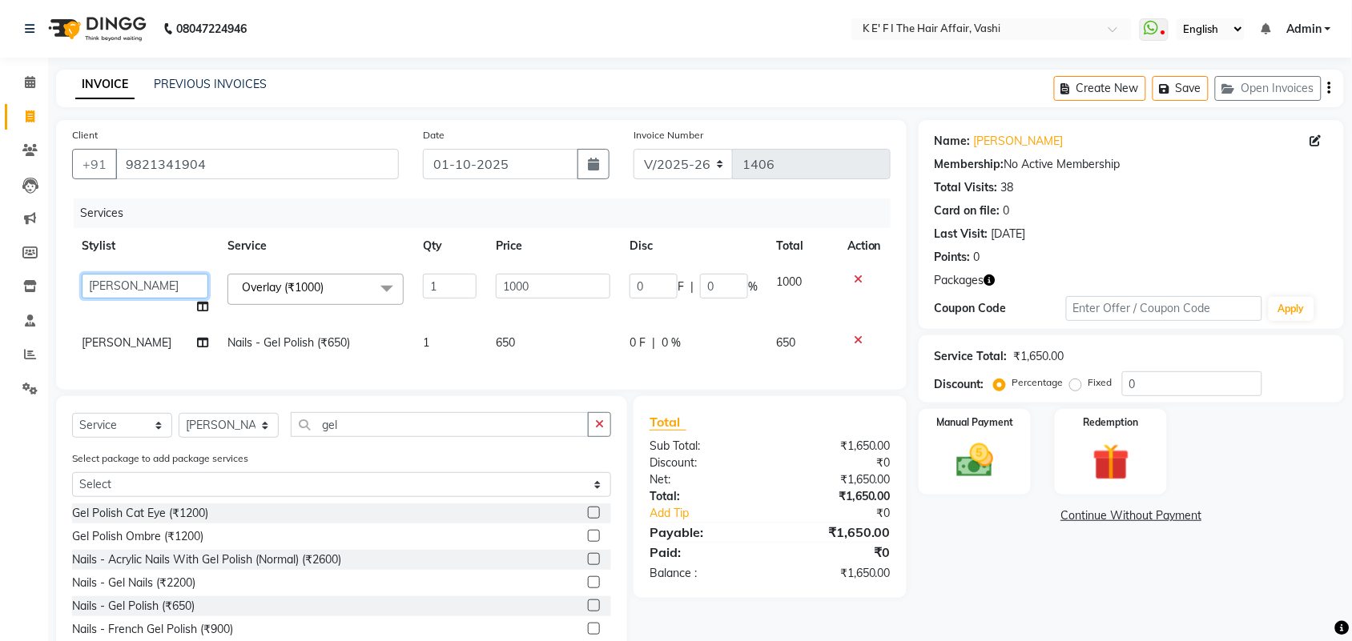
click at [158, 278] on select "aayaz [PERSON_NAME] [PERSON_NAME] Athem [PERSON_NAME] [PERSON_NAME] [PERSON_NAM…" at bounding box center [145, 286] width 127 height 25
select select "47530"
click at [145, 345] on span "[PERSON_NAME]" at bounding box center [127, 343] width 90 height 14
select select "43119"
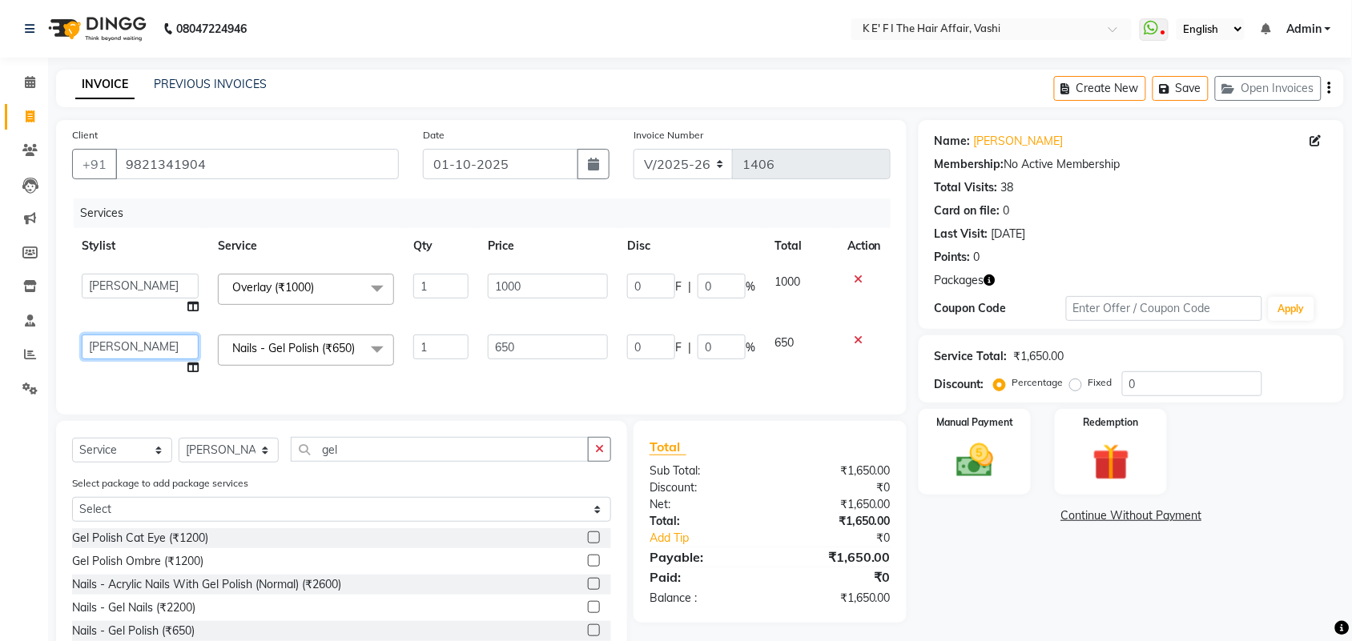
click at [156, 335] on select "aayaz [PERSON_NAME] [PERSON_NAME] Athem [PERSON_NAME] [PERSON_NAME] [PERSON_NAM…" at bounding box center [140, 347] width 117 height 25
select select "47530"
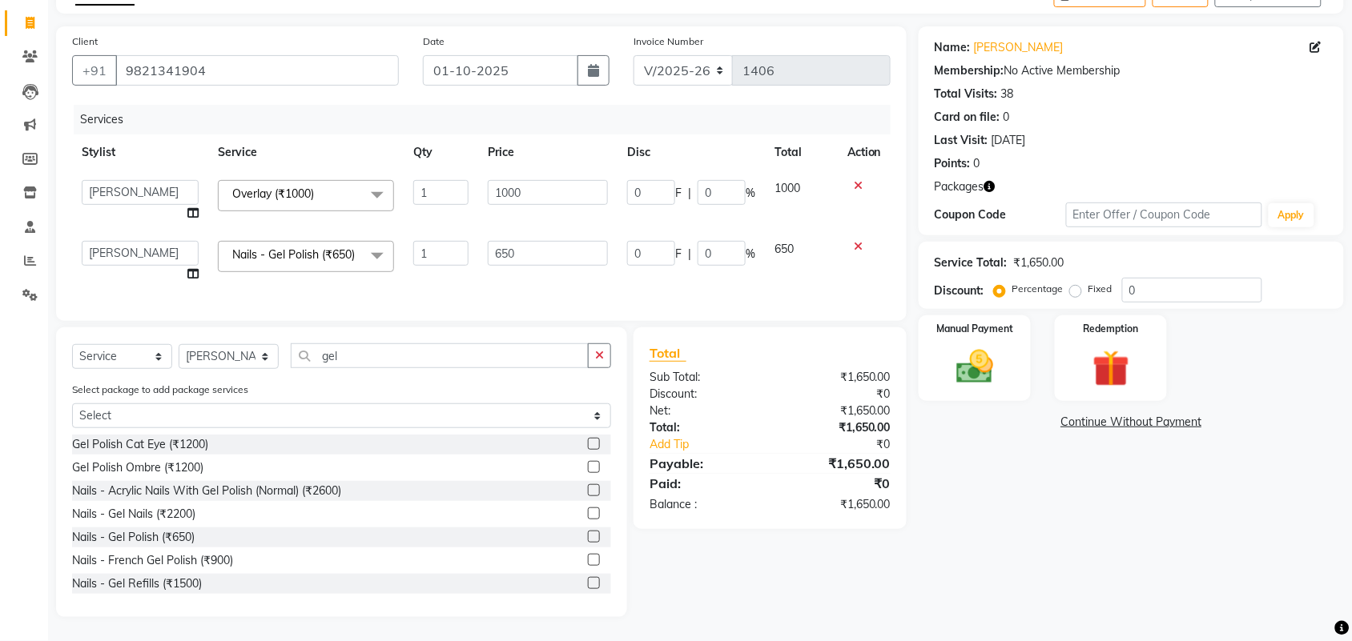
scroll to position [115, 0]
click at [260, 363] on select "Select Stylist aayaz [PERSON_NAME] [PERSON_NAME] Athem [PERSON_NAME] [PERSON_NA…" at bounding box center [229, 356] width 100 height 25
select select "76402"
click at [179, 345] on select "Select Stylist aayaz [PERSON_NAME] [PERSON_NAME] Athem [PERSON_NAME] [PERSON_NA…" at bounding box center [229, 356] width 100 height 25
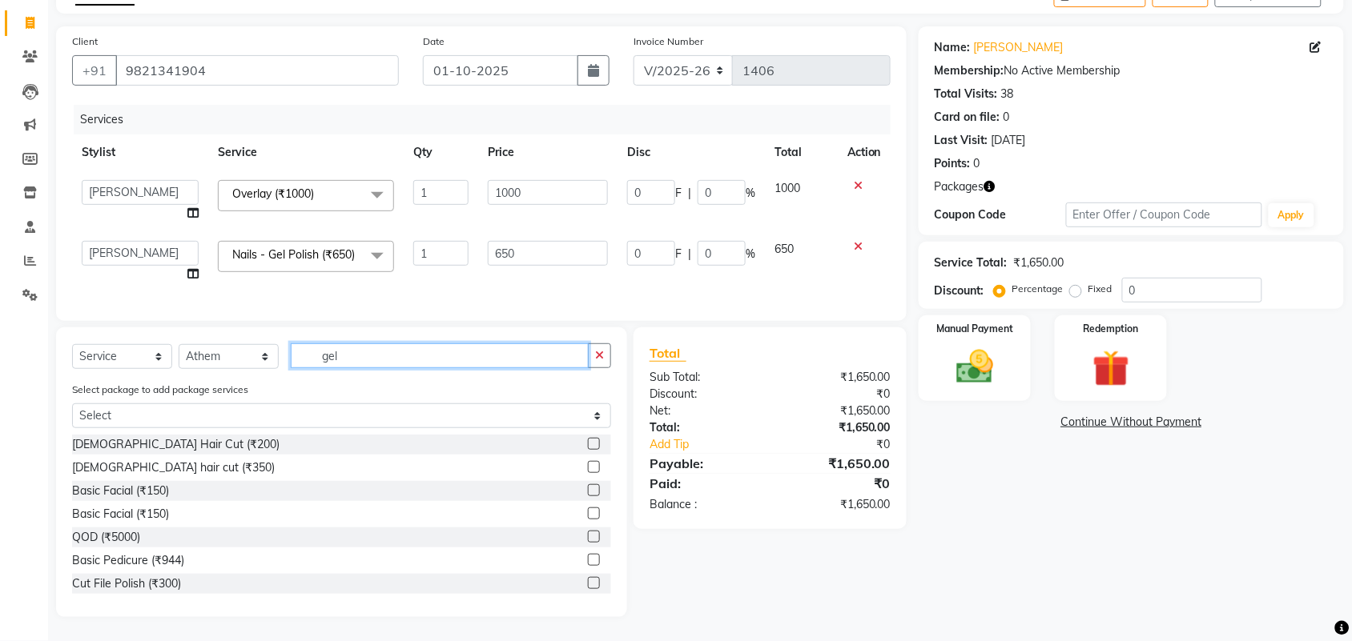
drag, startPoint x: 366, startPoint y: 360, endPoint x: 272, endPoint y: 391, distance: 98.5
click at [272, 391] on div "Select Service Product Membership Package Voucher Prepaid Gift Card Select Styl…" at bounding box center [341, 473] width 571 height 290
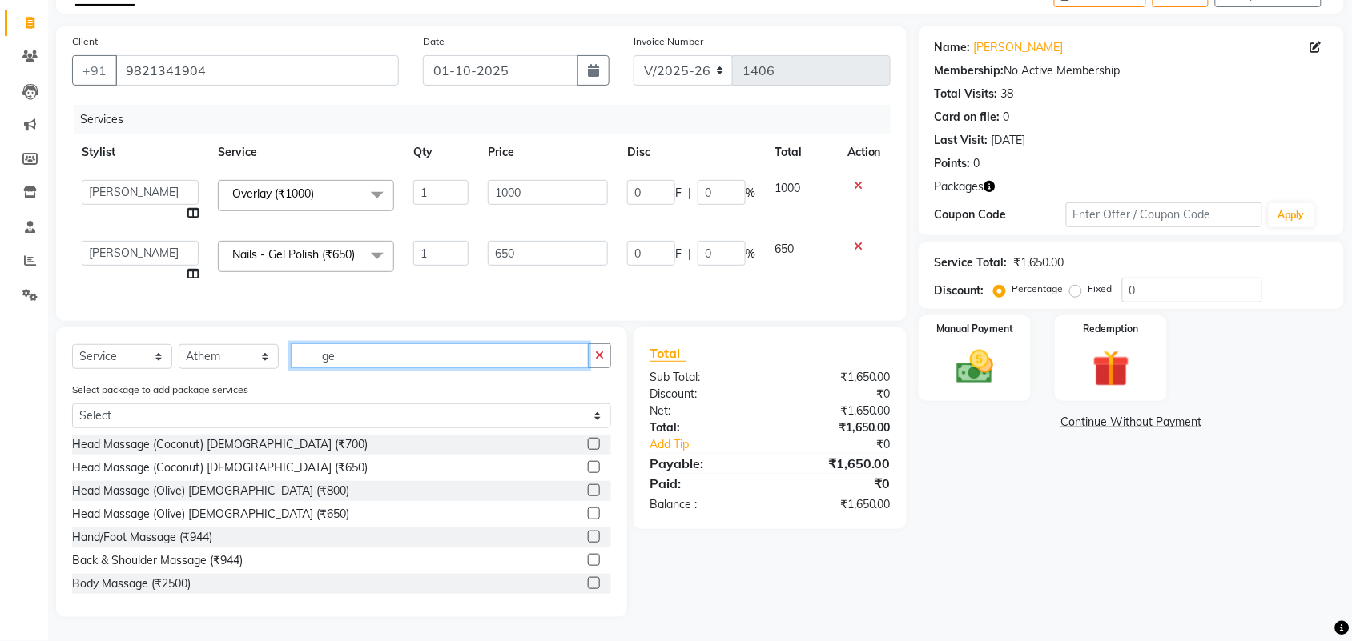
type input "gel"
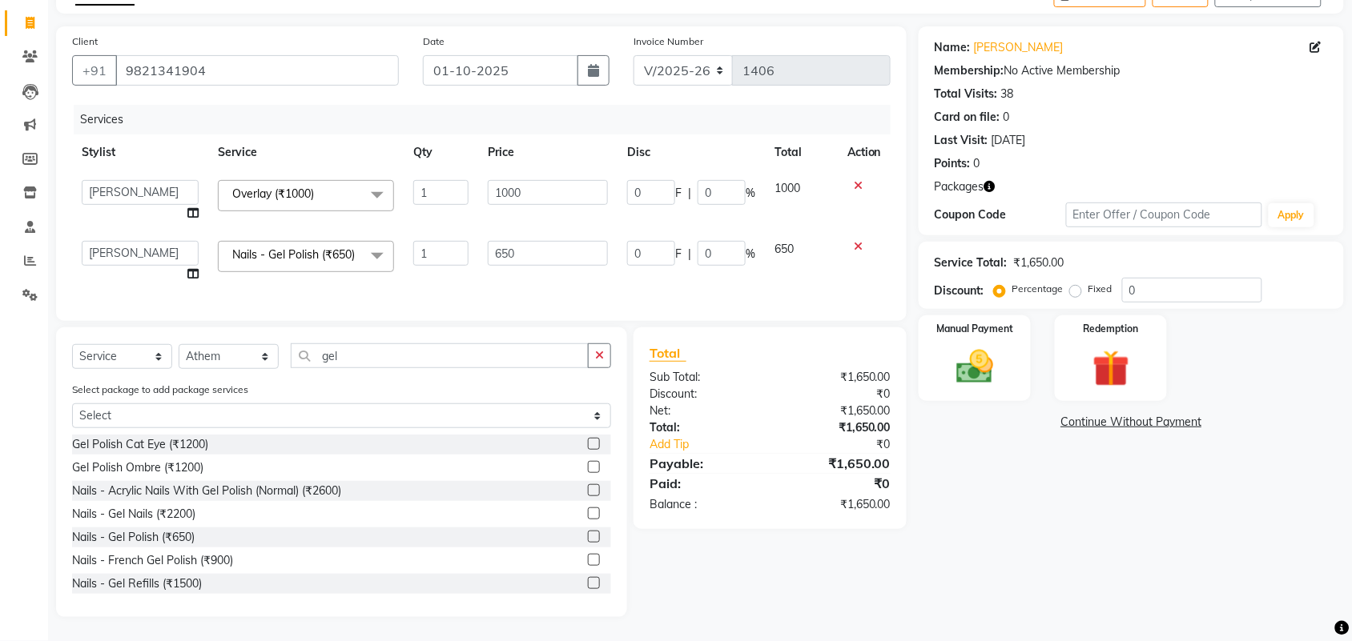
click at [588, 541] on label at bounding box center [594, 537] width 12 height 12
click at [588, 541] on input "checkbox" at bounding box center [593, 538] width 10 height 10
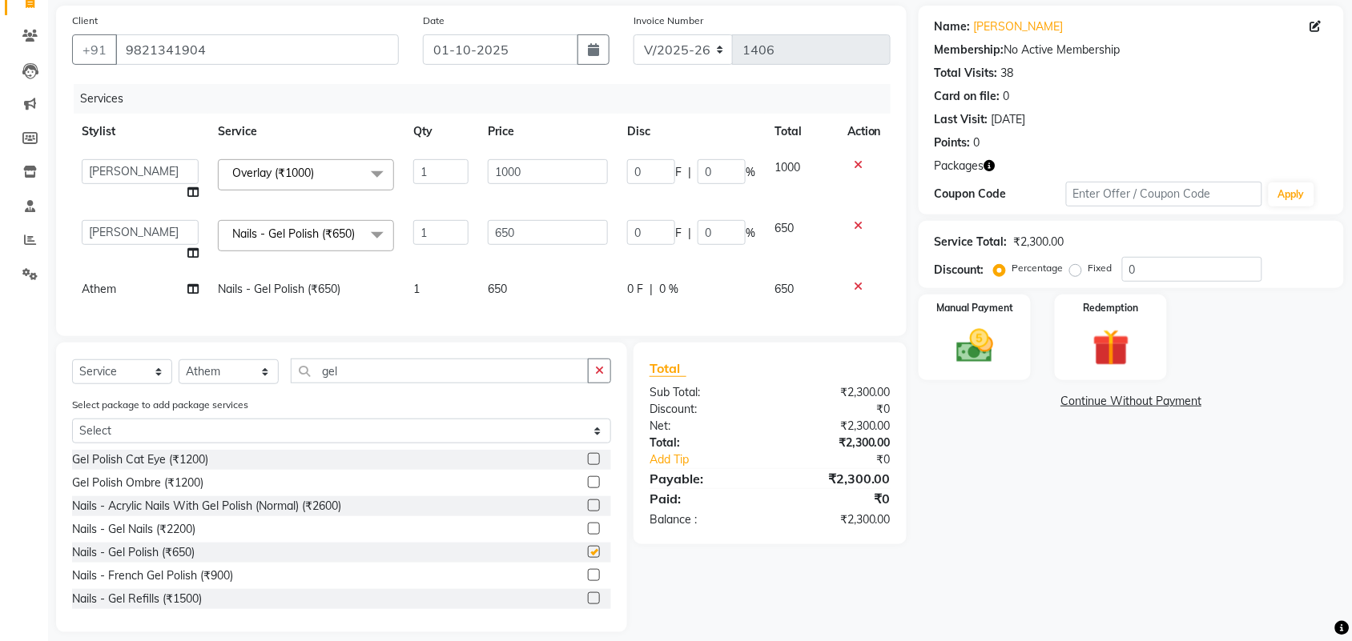
checkbox input "false"
click at [521, 302] on td "650" at bounding box center [547, 289] width 139 height 36
select select "76402"
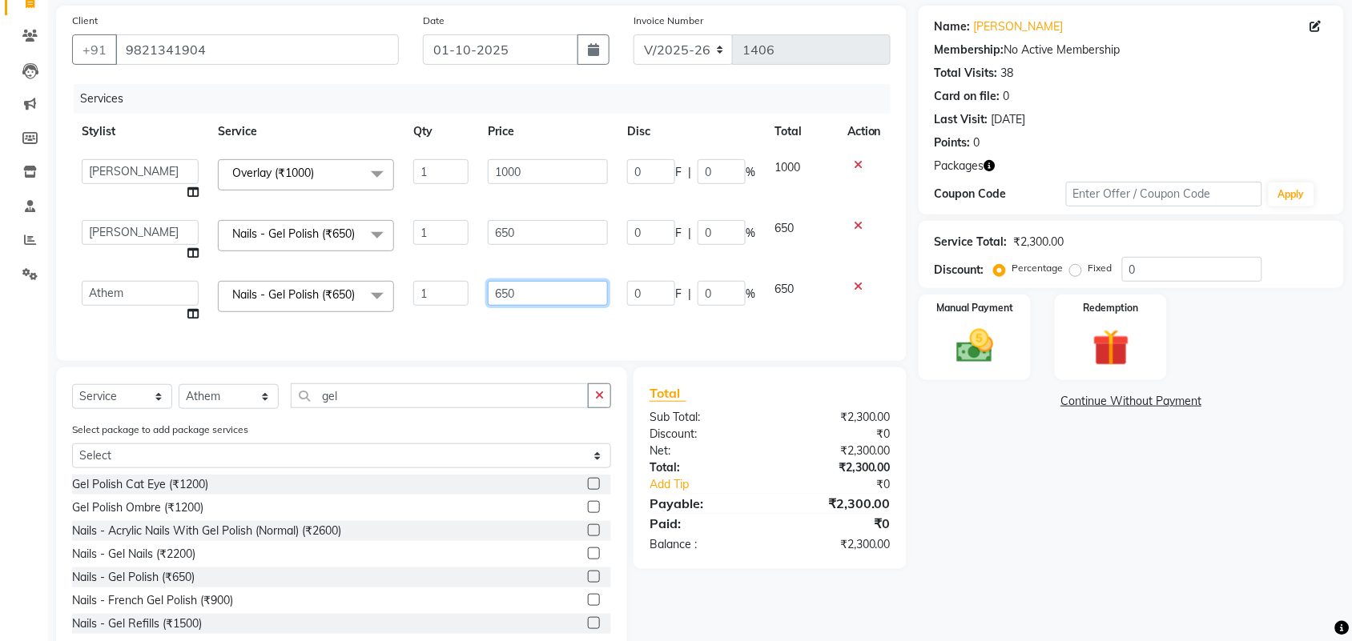
drag, startPoint x: 529, startPoint y: 298, endPoint x: 435, endPoint y: 329, distance: 99.5
click at [435, 329] on tr "aayaz [PERSON_NAME] [PERSON_NAME] Athem [PERSON_NAME] [PERSON_NAME] [PERSON_NAM…" at bounding box center [481, 301] width 818 height 61
type input "500"
click at [487, 271] on td "650" at bounding box center [547, 241] width 139 height 61
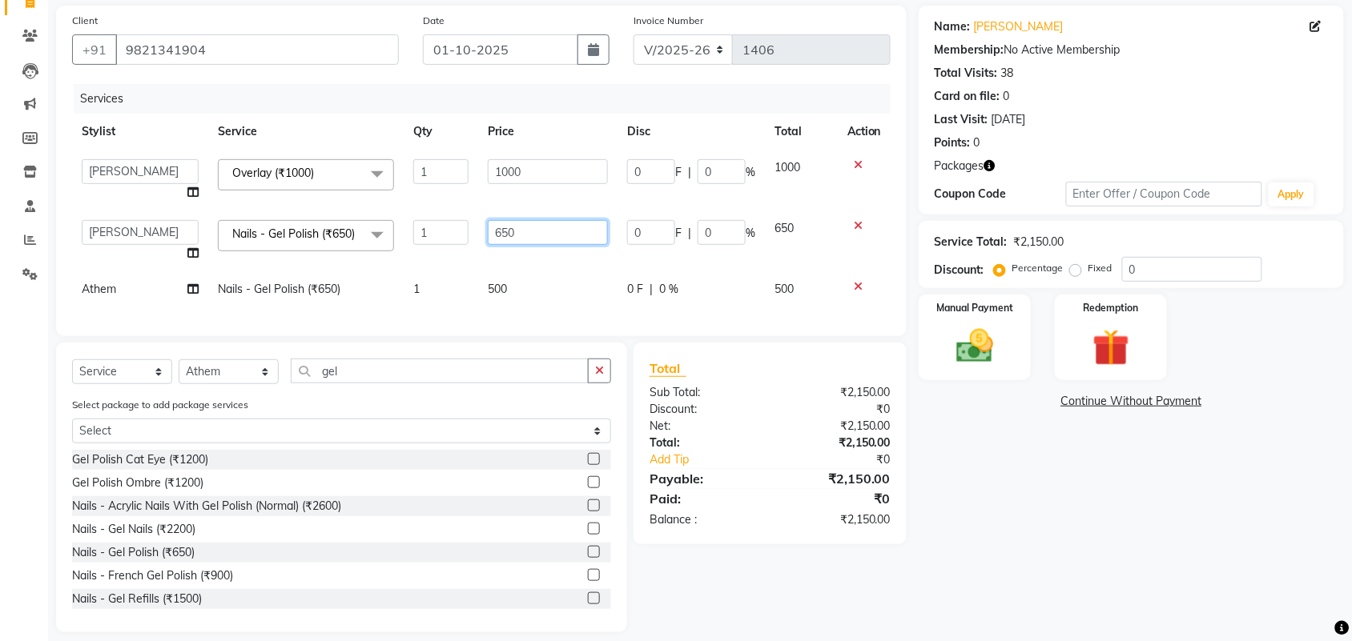
drag, startPoint x: 513, startPoint y: 241, endPoint x: 442, endPoint y: 255, distance: 72.6
click at [442, 255] on tr "aayaz [PERSON_NAME] [PERSON_NAME] Athem [PERSON_NAME] [PERSON_NAME] [PERSON_NAM…" at bounding box center [481, 241] width 818 height 61
type input "500"
click at [470, 258] on tbody "aayaz [PERSON_NAME] [PERSON_NAME] Athem [PERSON_NAME] [PERSON_NAME] [PERSON_NAM…" at bounding box center [481, 229] width 818 height 158
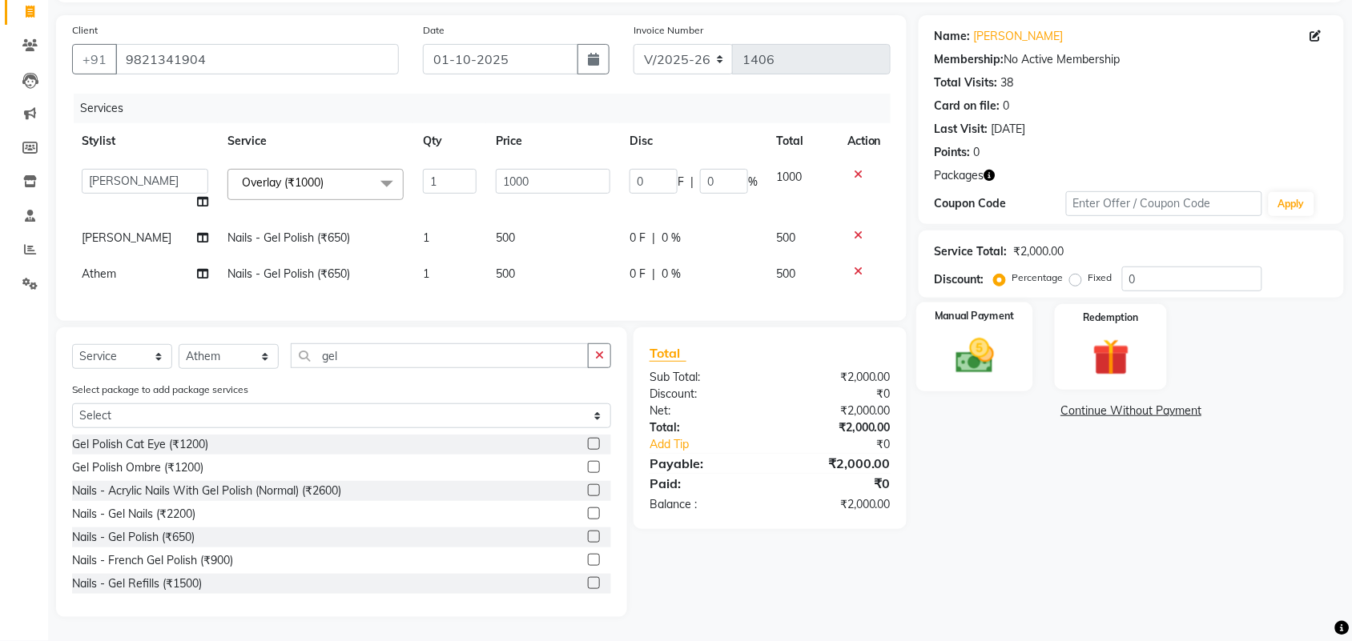
click at [962, 341] on img at bounding box center [974, 356] width 62 height 44
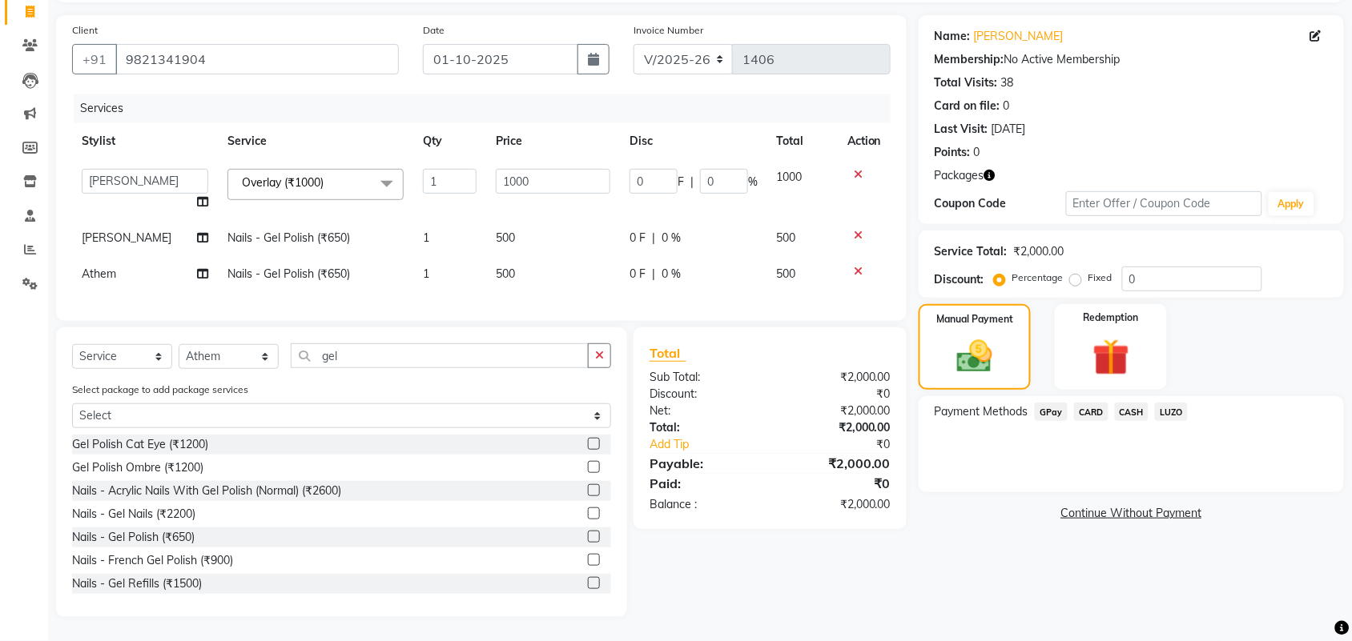
click at [1049, 404] on span "GPay" at bounding box center [1051, 412] width 33 height 18
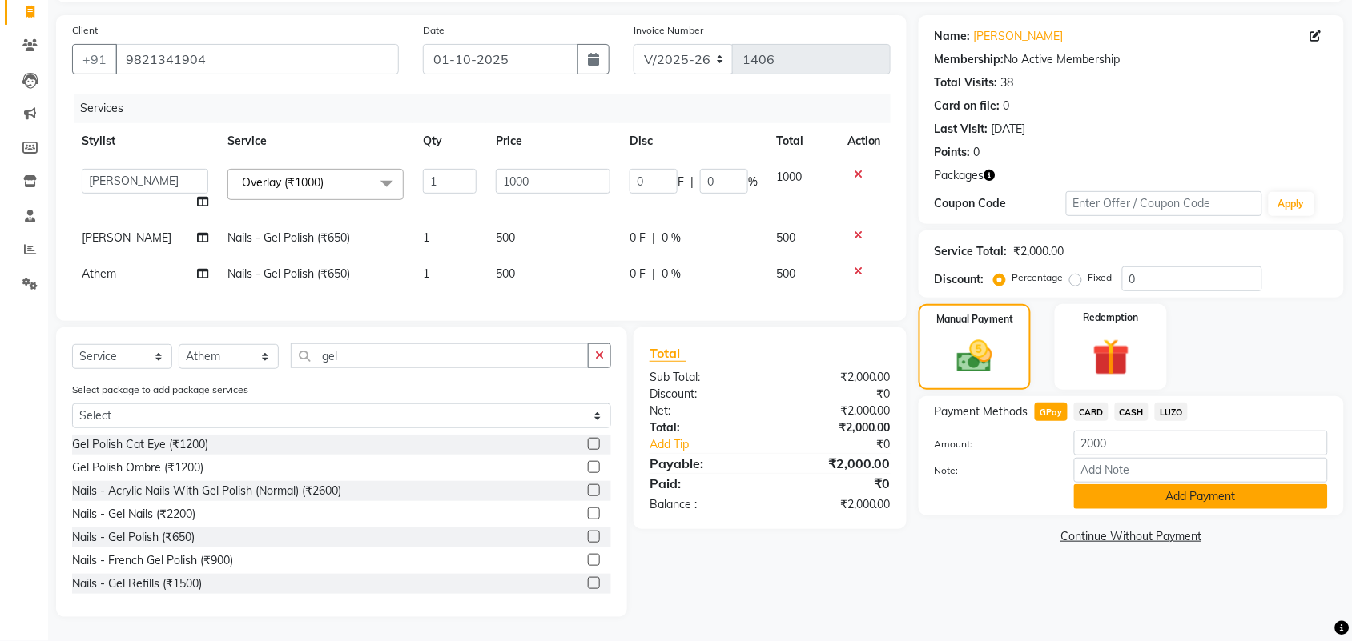
click at [1082, 484] on button "Add Payment" at bounding box center [1201, 496] width 254 height 25
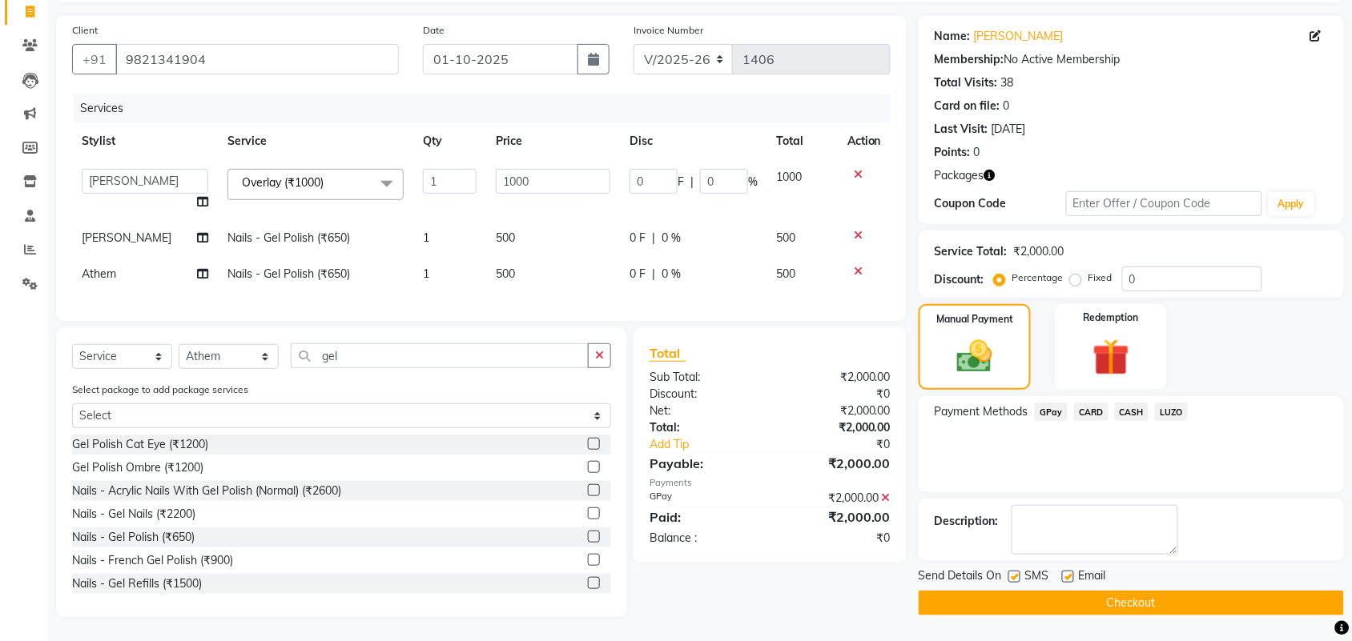
scroll to position [119, 0]
click at [1072, 571] on label at bounding box center [1068, 577] width 12 height 12
click at [1072, 573] on input "checkbox" at bounding box center [1067, 578] width 10 height 10
checkbox input "false"
click at [1019, 571] on label at bounding box center [1014, 577] width 12 height 12
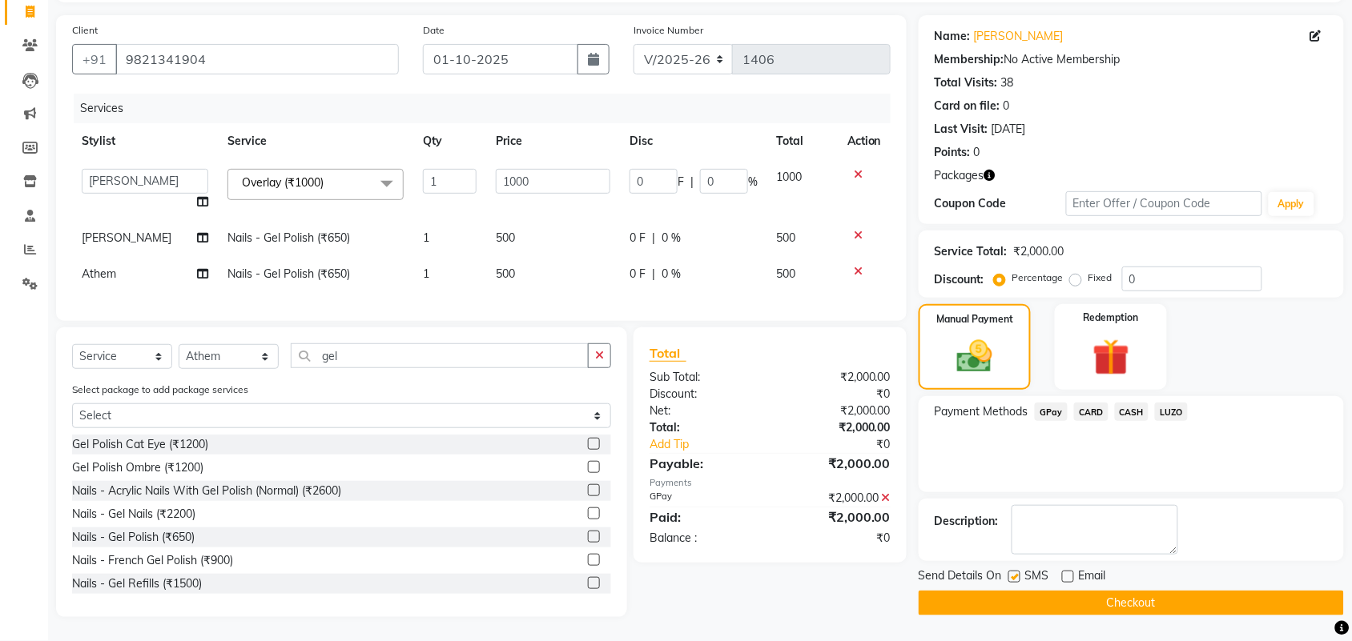
click at [1019, 573] on input "checkbox" at bounding box center [1013, 578] width 10 height 10
checkbox input "false"
click at [1055, 591] on button "Checkout" at bounding box center [1131, 603] width 425 height 25
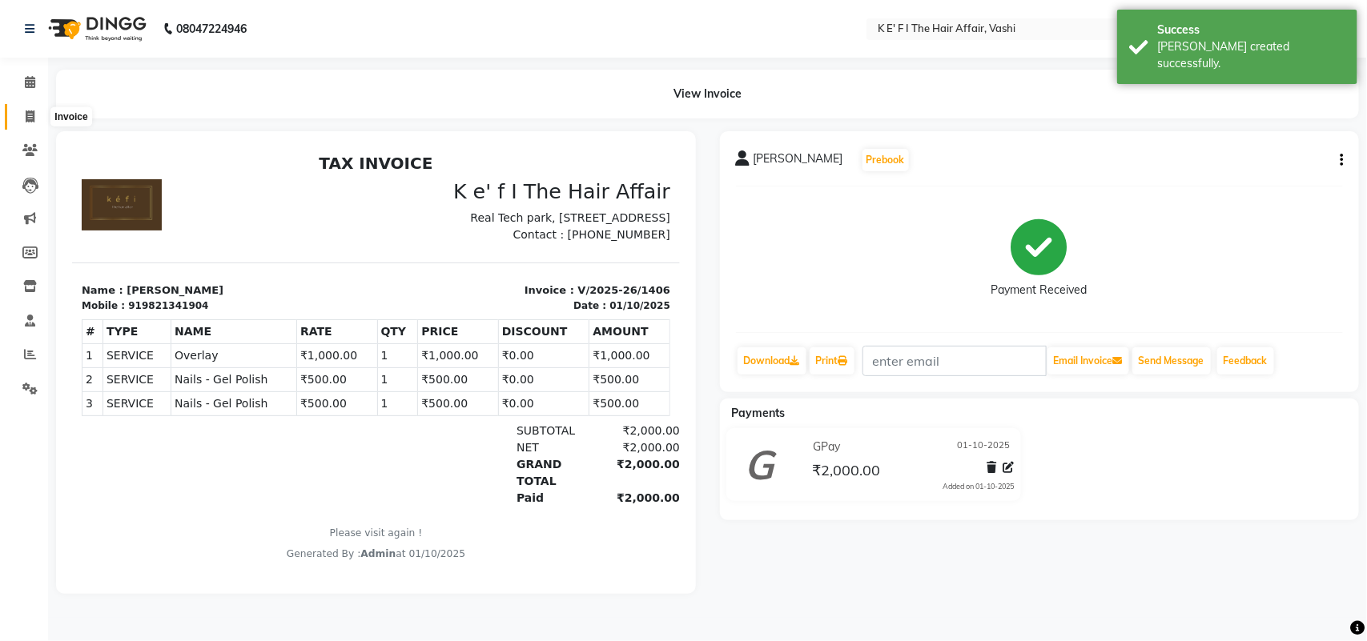
click at [30, 116] on icon at bounding box center [30, 117] width 9 height 12
select select "6025"
select select "service"
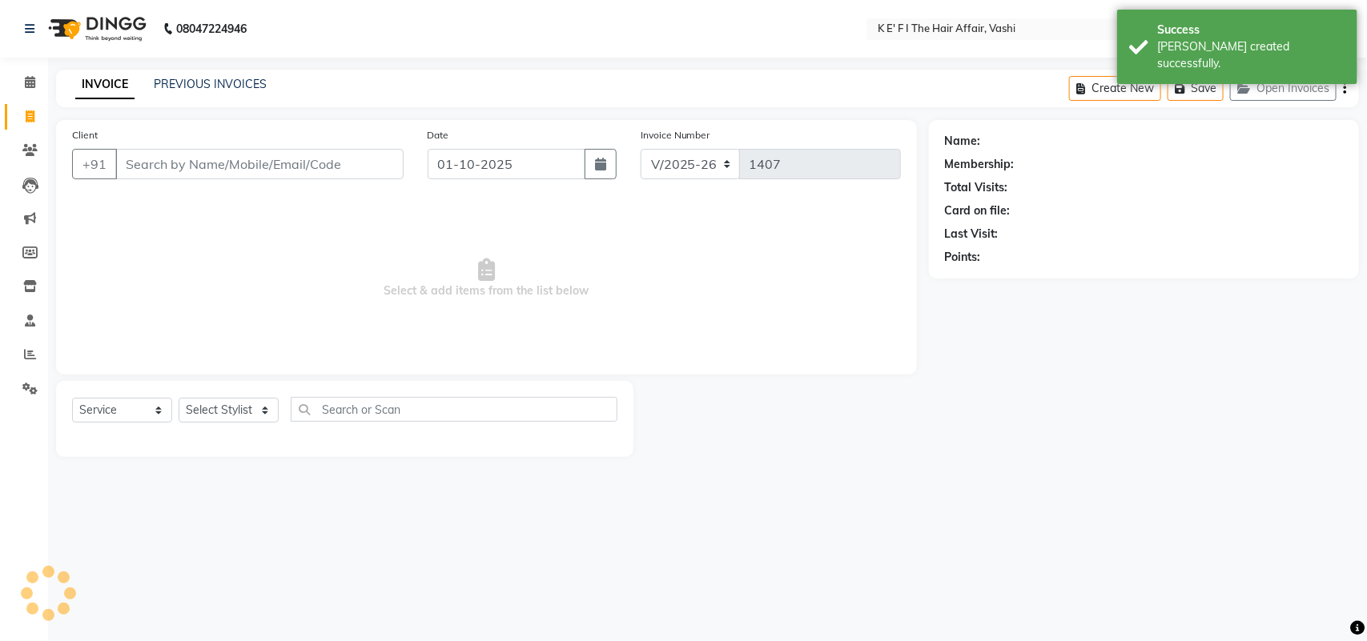
select select "43807"
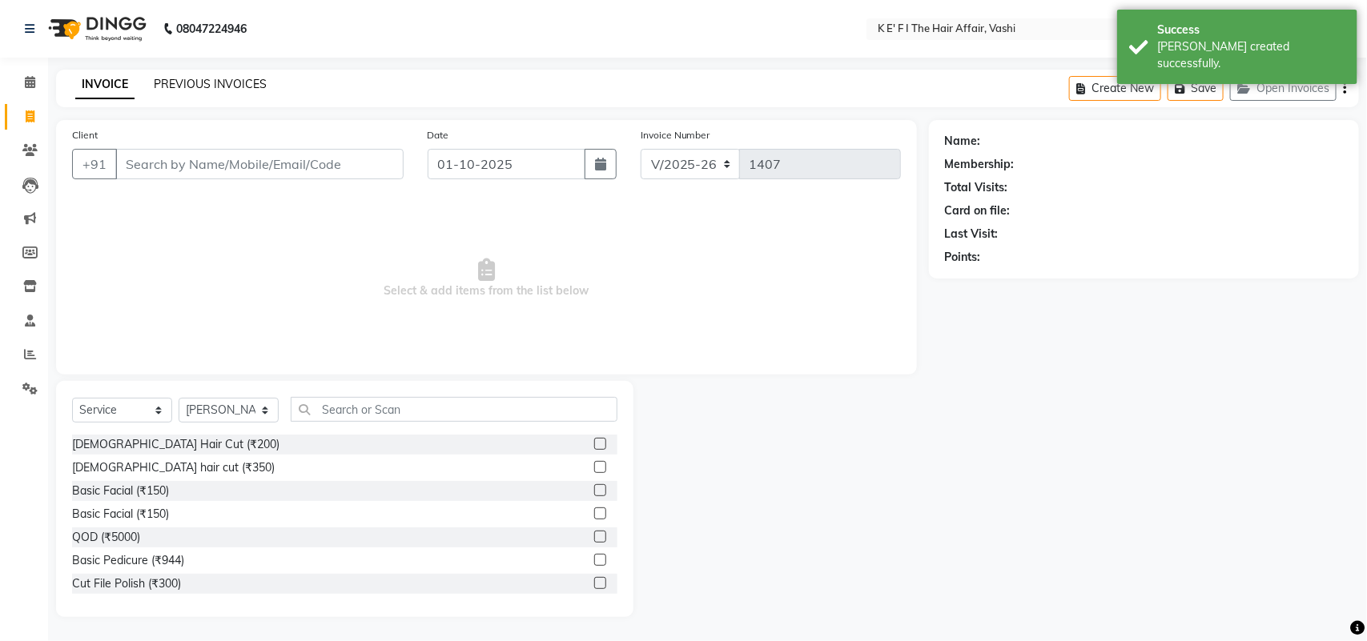
click at [197, 82] on link "PREVIOUS INVOICES" at bounding box center [210, 84] width 113 height 14
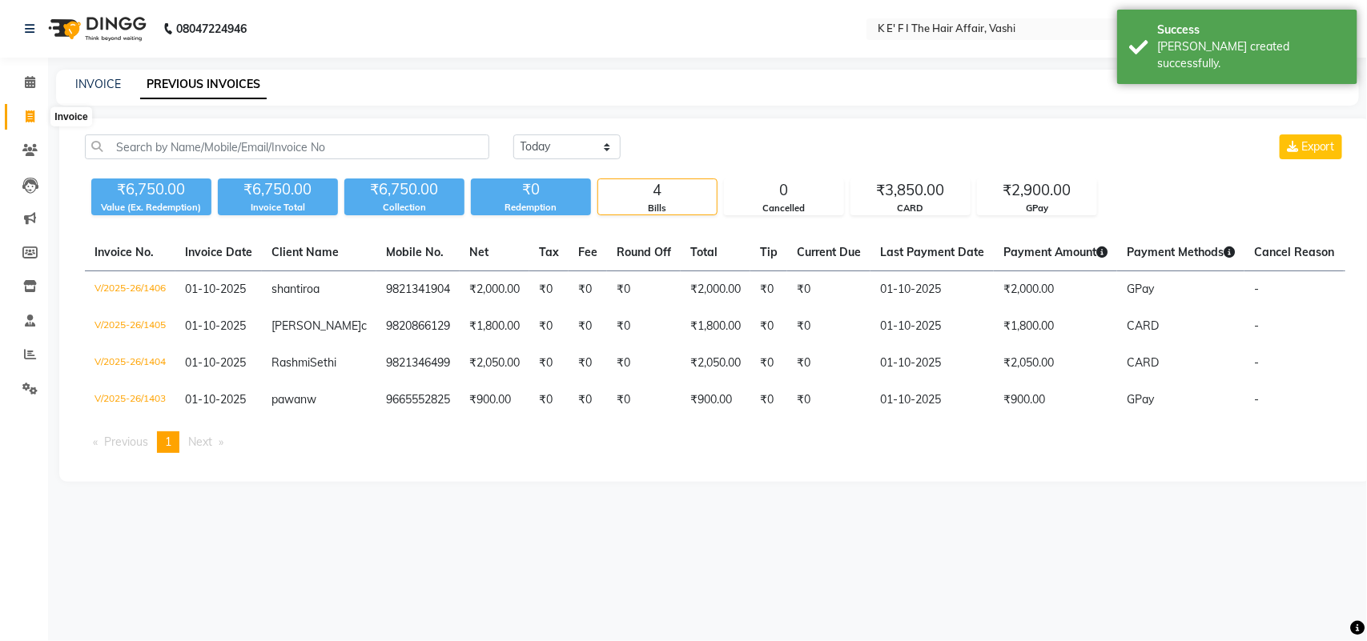
click at [34, 122] on span at bounding box center [30, 117] width 28 height 18
select select "service"
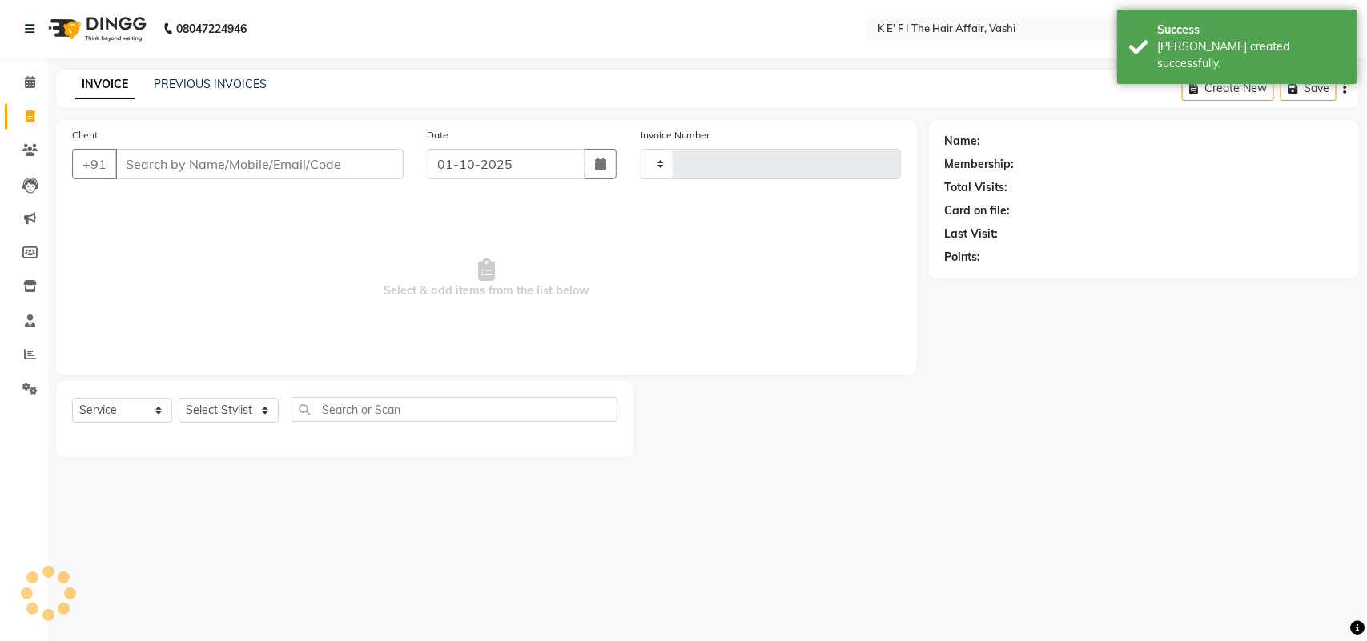
type input "1407"
select select "6025"
drag, startPoint x: 143, startPoint y: 164, endPoint x: 160, endPoint y: 156, distance: 19.4
click at [145, 163] on input "Client" at bounding box center [259, 164] width 288 height 30
select select "43807"
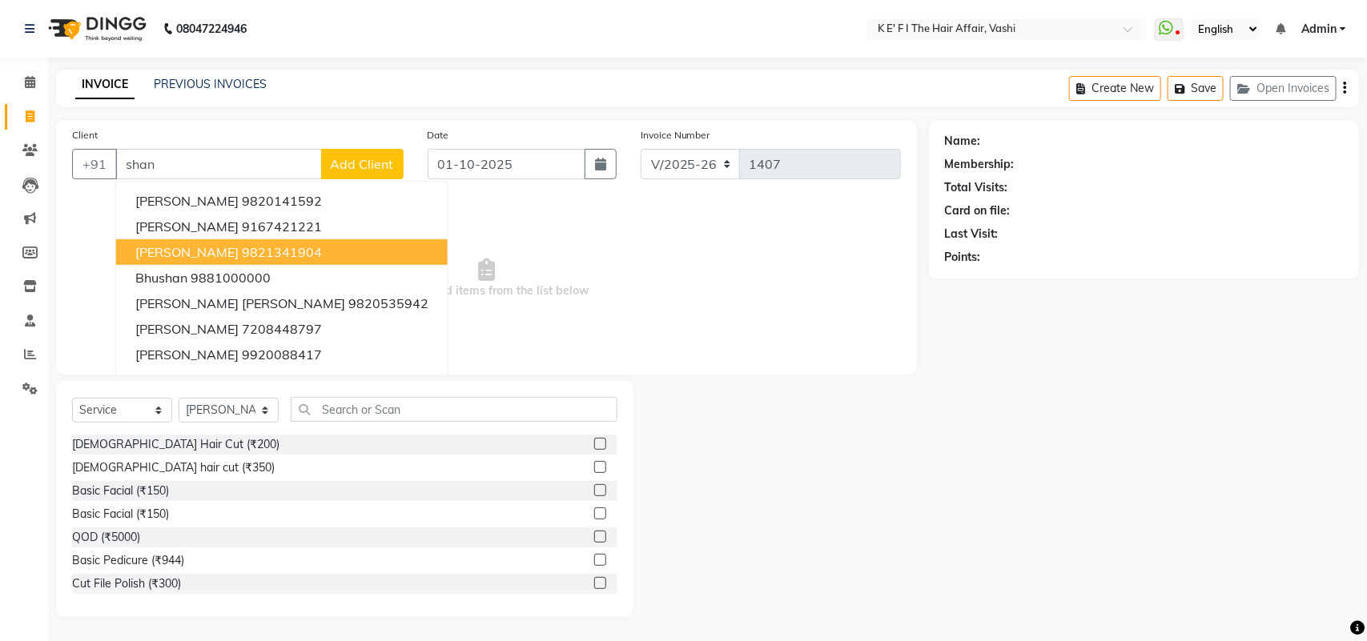
click at [242, 247] on ngb-highlight "9821341904" at bounding box center [282, 252] width 80 height 16
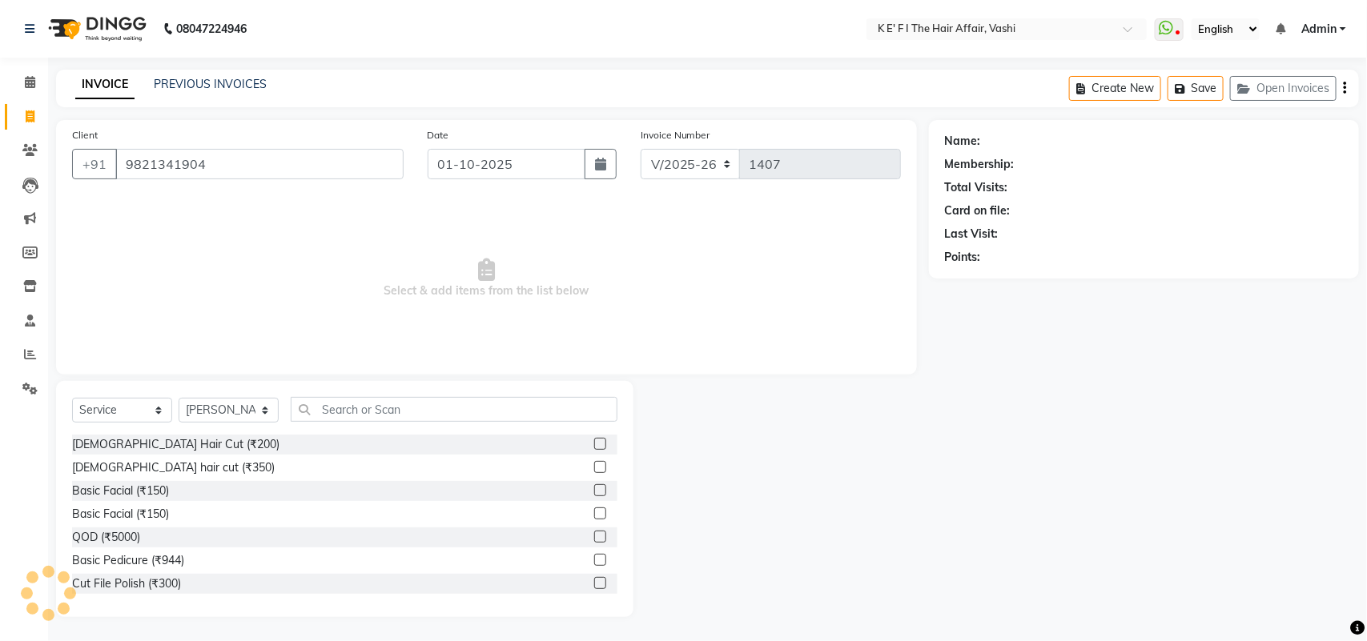
type input "9821341904"
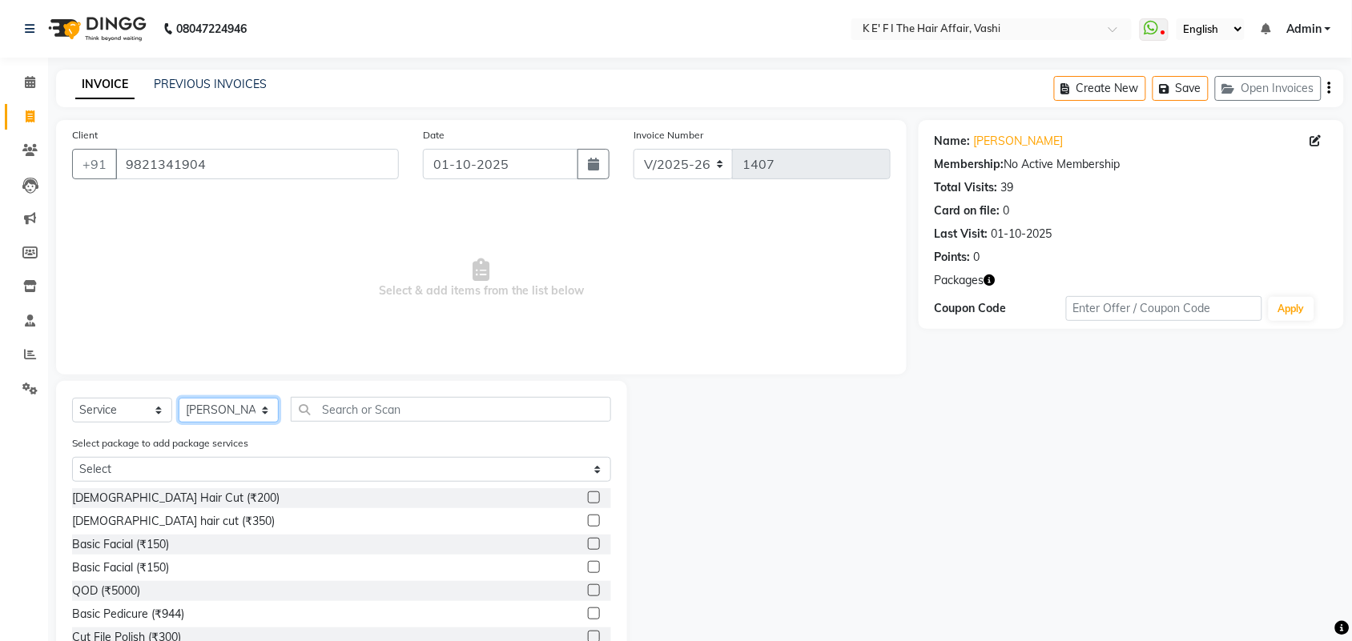
click at [203, 416] on select "Select Stylist aayaz [PERSON_NAME] [PERSON_NAME] Athem [PERSON_NAME] [PERSON_NA…" at bounding box center [229, 410] width 100 height 25
click at [179, 398] on select "Select Stylist aayaz [PERSON_NAME] [PERSON_NAME] Athem [PERSON_NAME] [PERSON_NA…" at bounding box center [229, 410] width 100 height 25
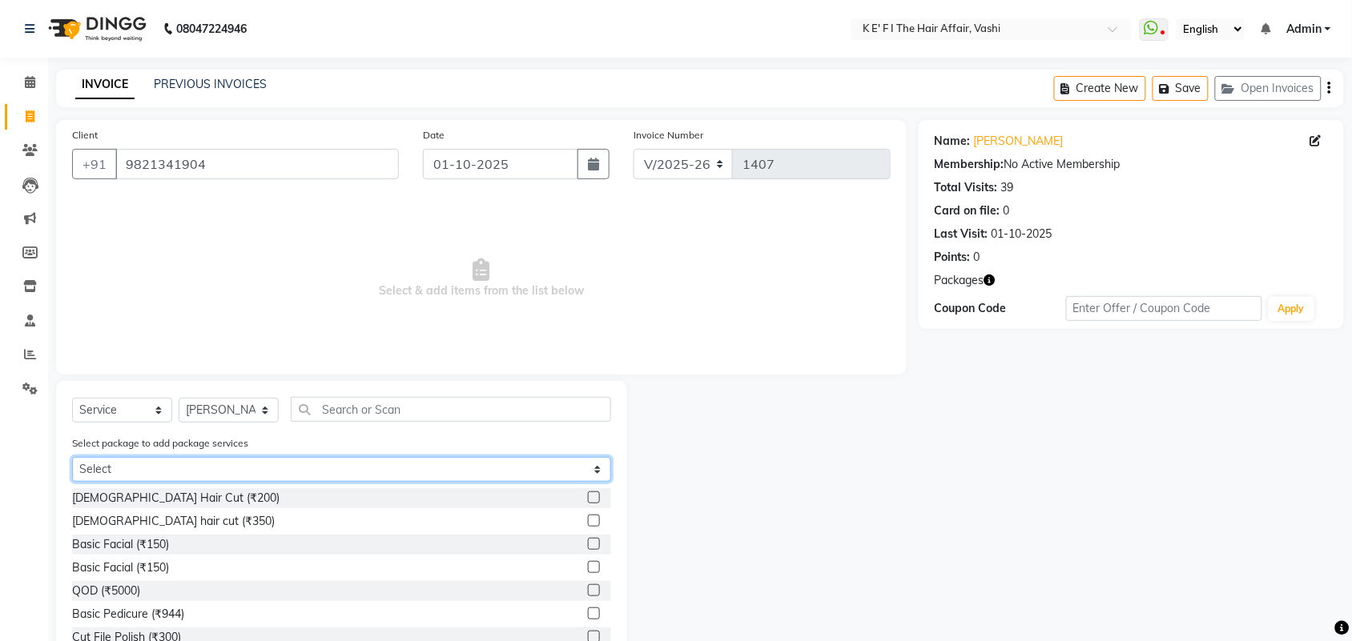
click at [383, 459] on select "Select Root Touch up 5+2" at bounding box center [341, 469] width 539 height 25
select select "1: Object"
click at [72, 457] on select "Select Root Touch up 5+2" at bounding box center [341, 469] width 539 height 25
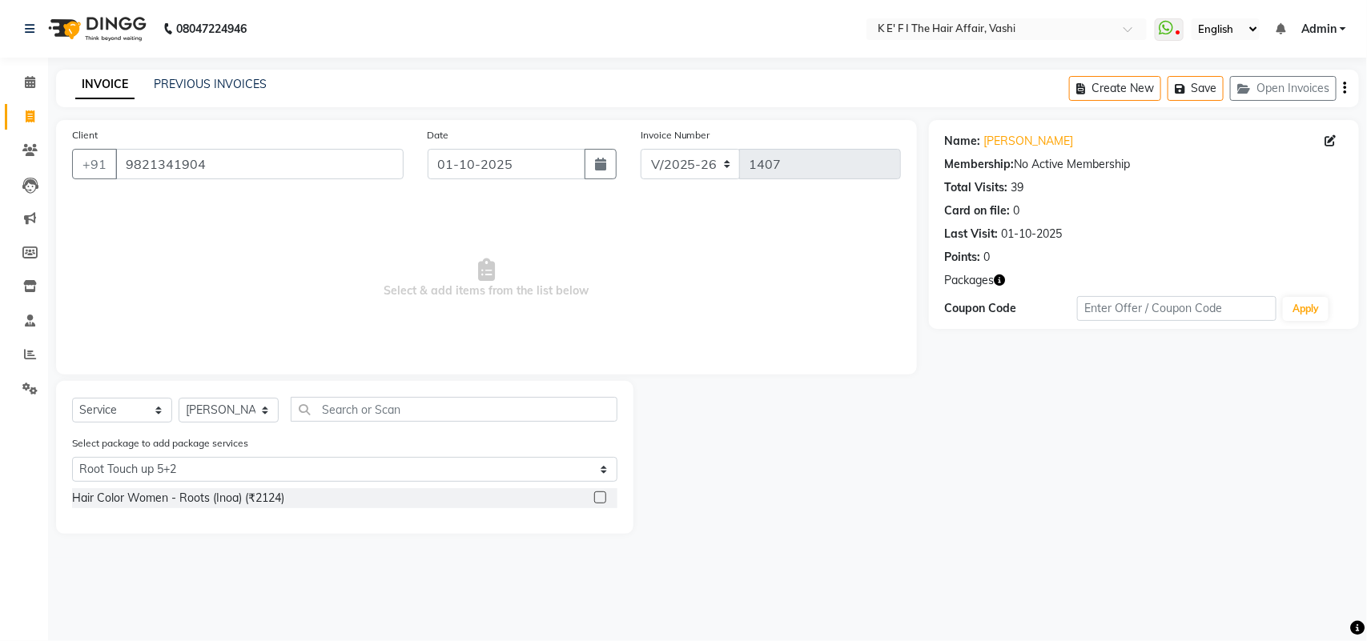
click at [602, 497] on label at bounding box center [600, 498] width 12 height 12
click at [602, 497] on input "checkbox" at bounding box center [599, 498] width 10 height 10
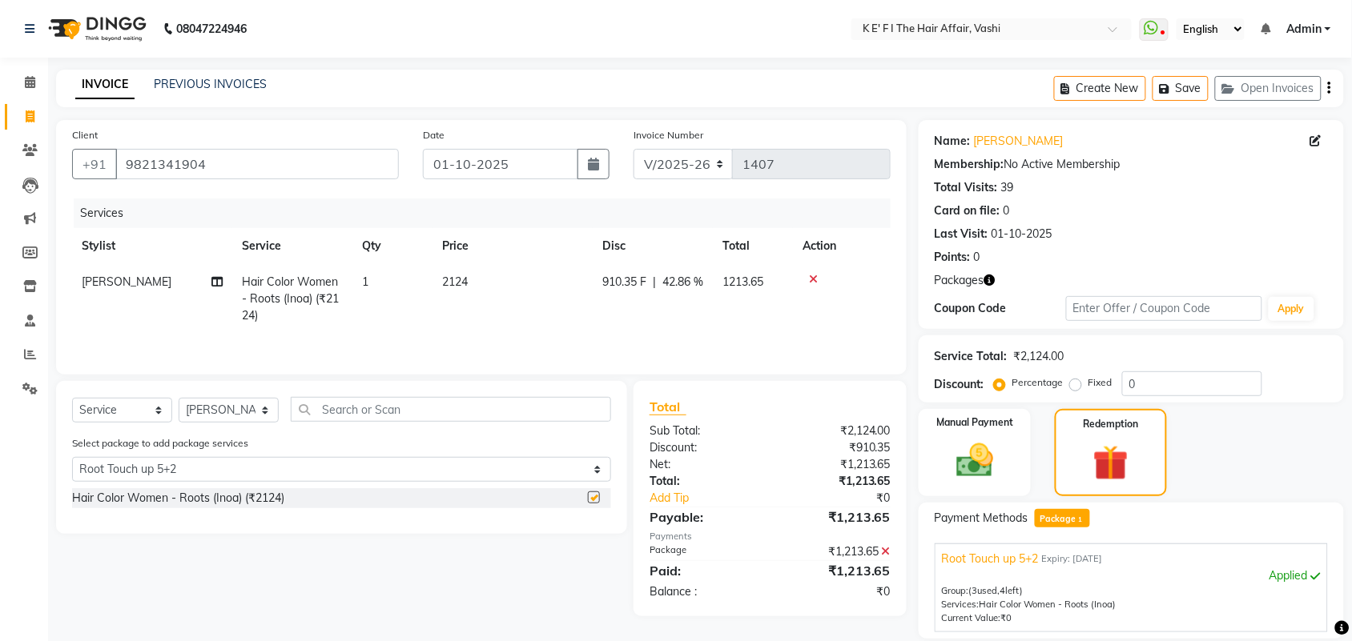
checkbox input "false"
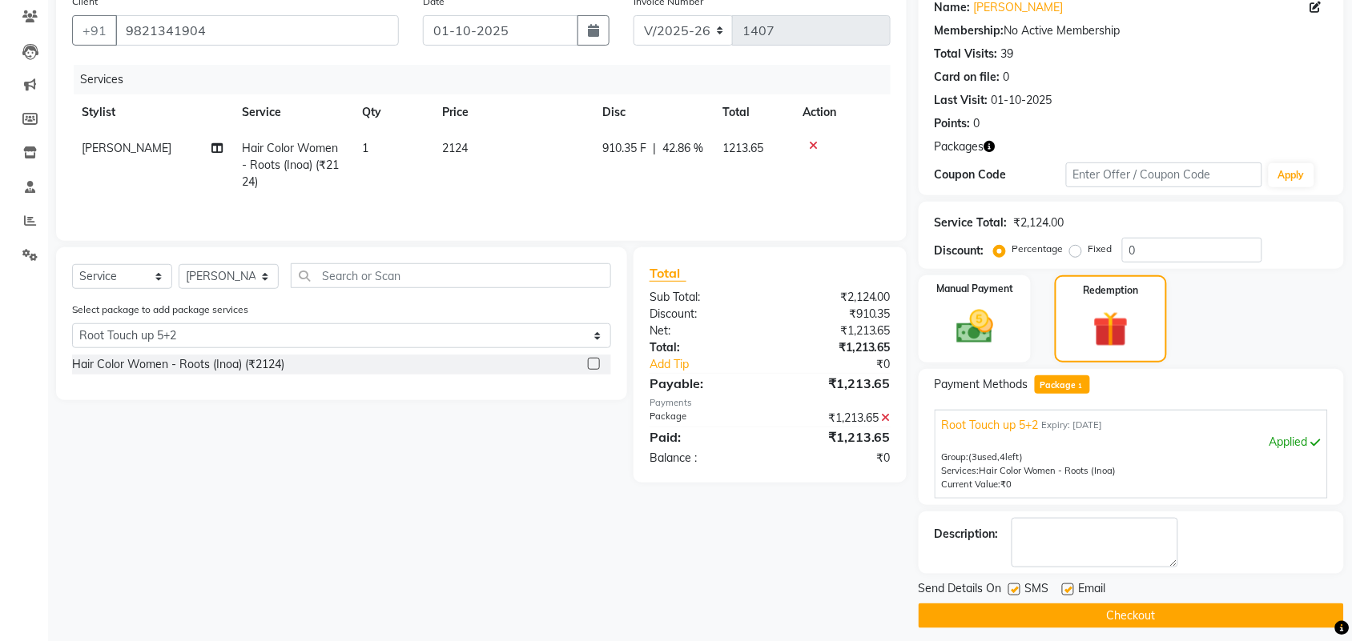
scroll to position [145, 0]
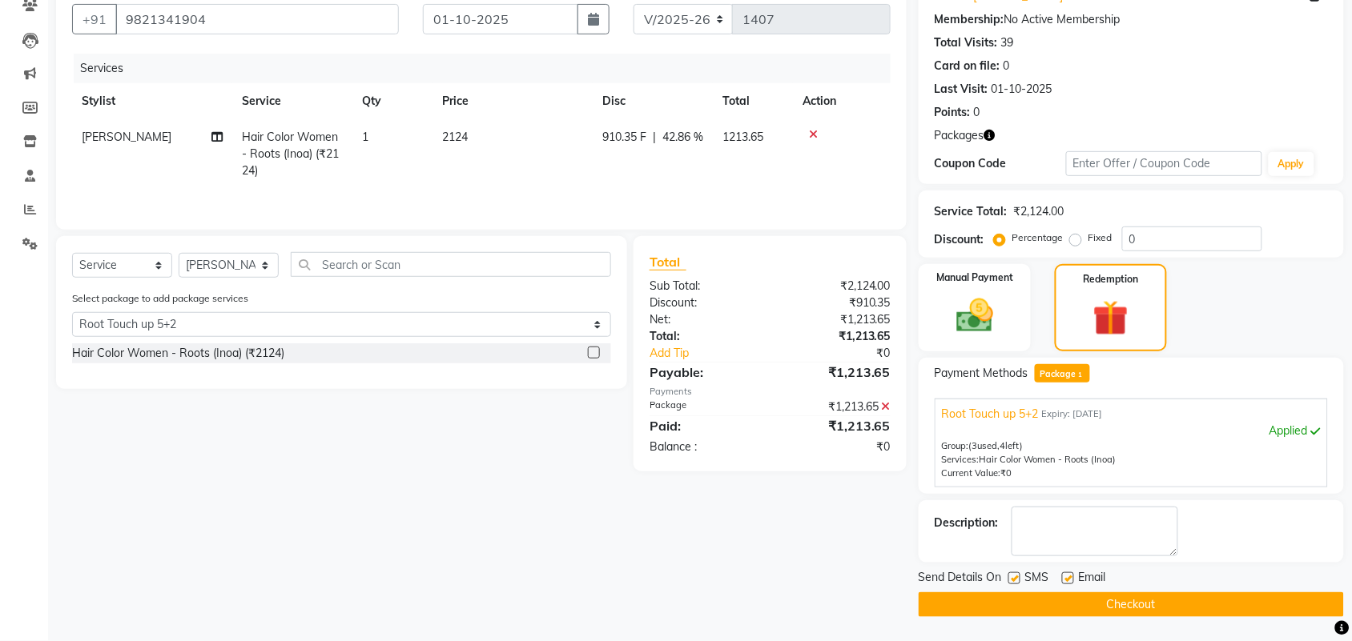
click at [1066, 581] on label at bounding box center [1068, 579] width 12 height 12
click at [1066, 581] on input "checkbox" at bounding box center [1067, 579] width 10 height 10
checkbox input "false"
click at [1017, 579] on label at bounding box center [1014, 579] width 12 height 12
click at [1017, 579] on input "checkbox" at bounding box center [1013, 579] width 10 height 10
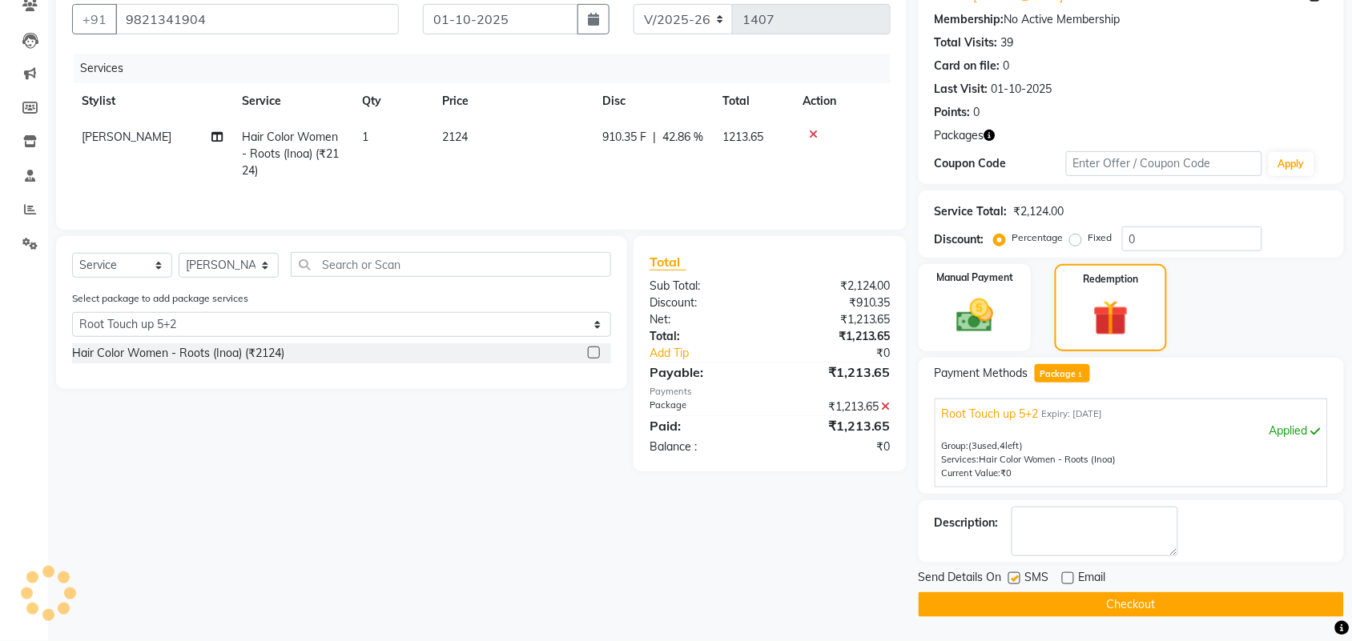
checkbox input "false"
click at [1021, 601] on button "Checkout" at bounding box center [1131, 605] width 425 height 25
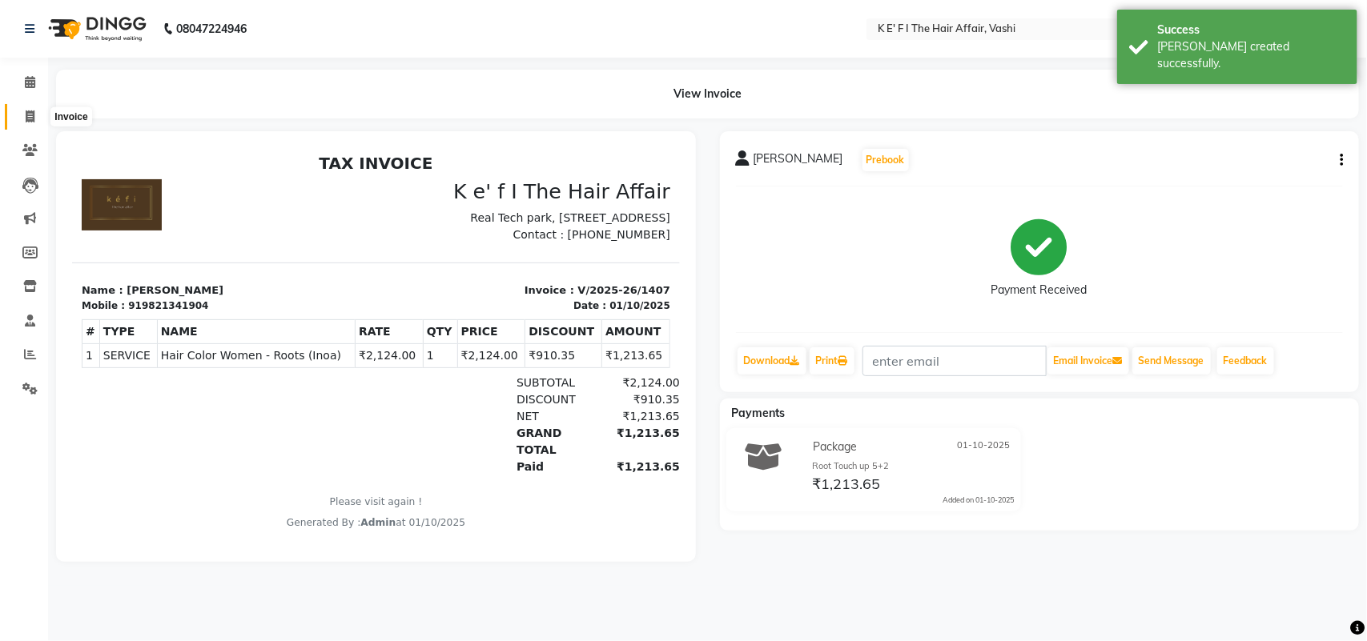
click at [30, 116] on icon at bounding box center [30, 117] width 9 height 12
select select "6025"
select select "service"
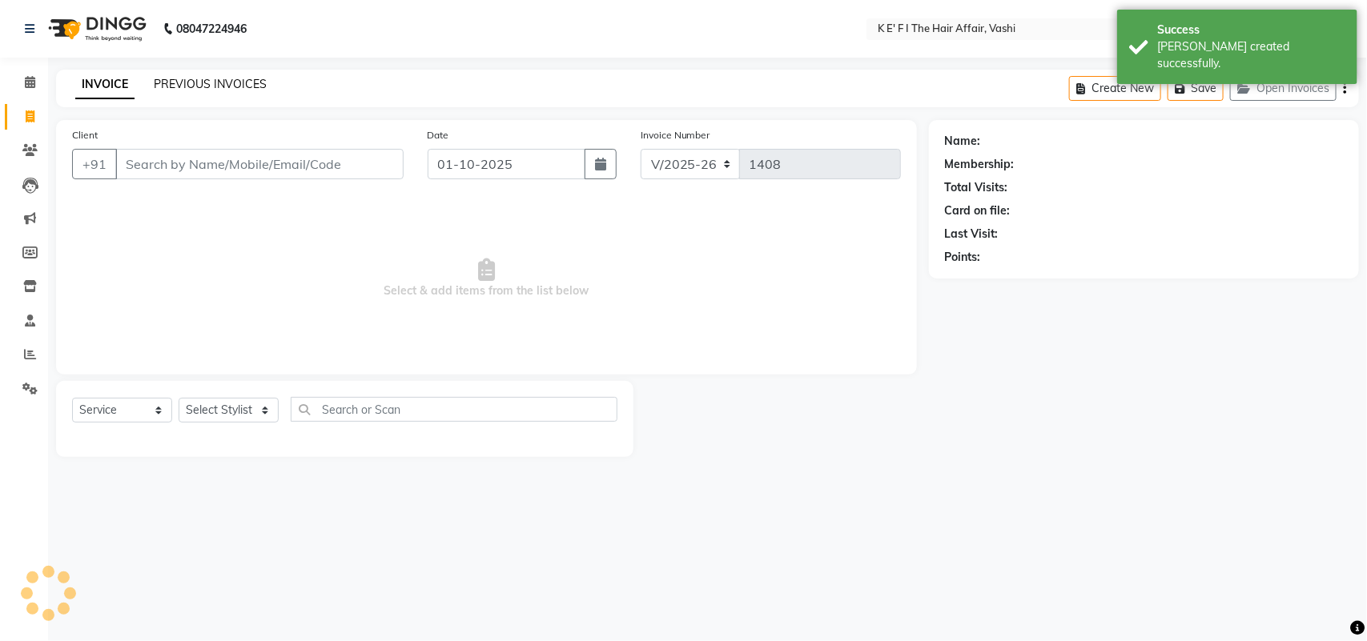
click at [221, 85] on link "PREVIOUS INVOICES" at bounding box center [210, 84] width 113 height 14
